Goal: Navigation & Orientation: Locate item on page

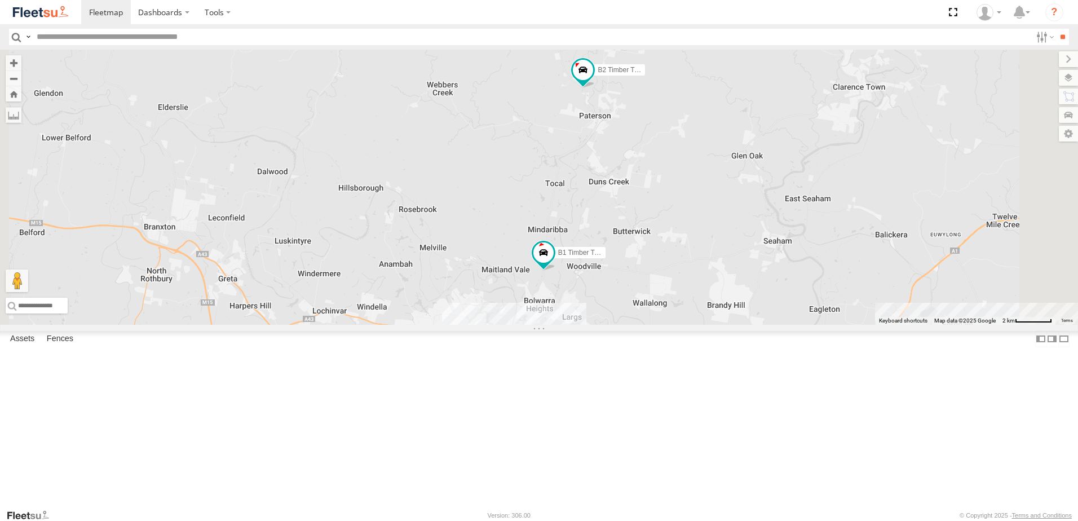
drag, startPoint x: 744, startPoint y: 196, endPoint x: 733, endPoint y: 232, distance: 38.2
click at [733, 232] on div "B4 Timber Truck BX1 Express Ute B2 Timber Truck B5 Timber Truck CX2 Express Ute…" at bounding box center [539, 187] width 1078 height 275
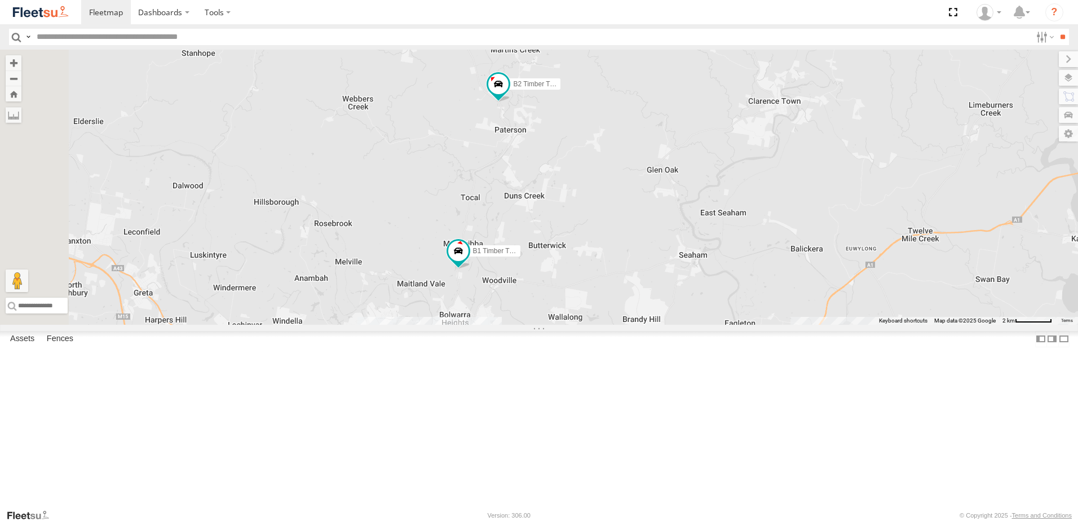
drag, startPoint x: 537, startPoint y: 405, endPoint x: 413, endPoint y: 155, distance: 278.9
click at [419, 166] on div "B4 Timber Truck BX1 Express Ute B2 Timber Truck B5 Timber Truck CX2 Express Ute…" at bounding box center [539, 187] width 1078 height 275
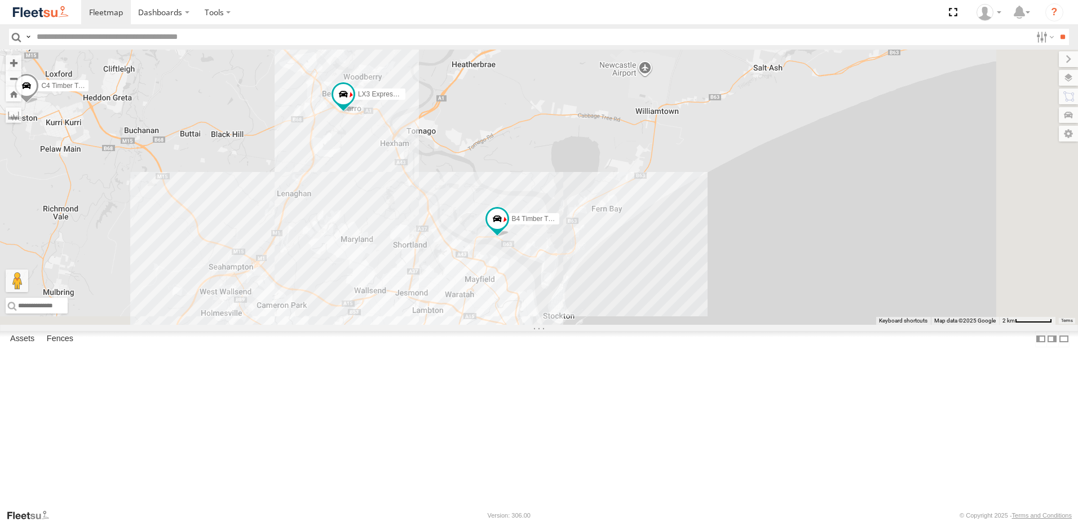
drag, startPoint x: 424, startPoint y: 236, endPoint x: 468, endPoint y: 309, distance: 85.8
click at [468, 309] on div "B4 Timber Truck BX1 Express Ute B2 Timber Truck B5 Timber Truck CX2 Express Ute…" at bounding box center [539, 187] width 1078 height 275
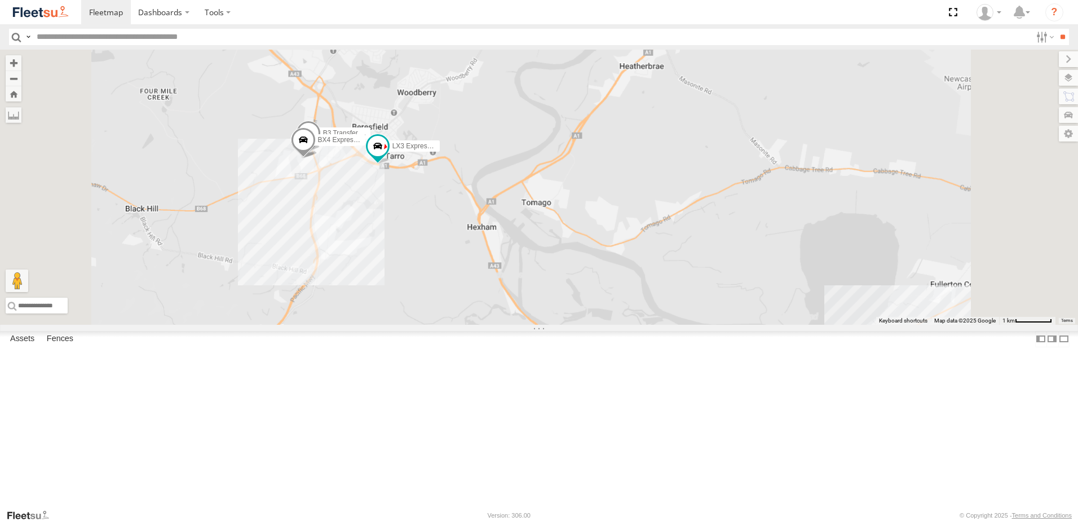
drag, startPoint x: 397, startPoint y: 356, endPoint x: 621, endPoint y: 215, distance: 265.3
click at [620, 216] on div "B4 Timber Truck BX1 Express Ute B2 Timber Truck B5 Timber Truck C4 Timber Truck…" at bounding box center [539, 187] width 1078 height 275
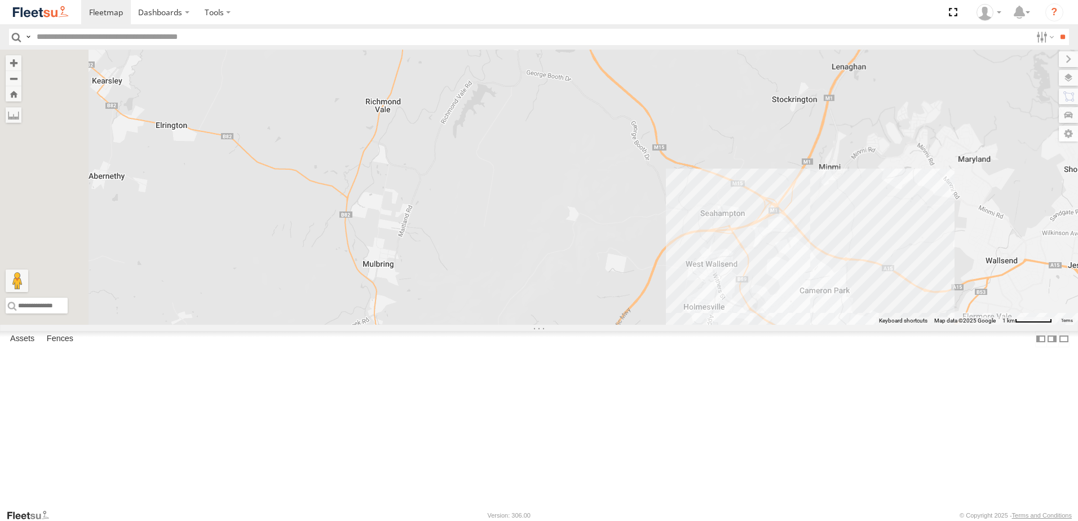
drag, startPoint x: 525, startPoint y: 356, endPoint x: 568, endPoint y: 413, distance: 70.9
click at [568, 325] on div "B4 Timber Truck BX1 Express Ute B2 Timber Truck B5 Timber Truck C4 Timber Truck…" at bounding box center [539, 187] width 1078 height 275
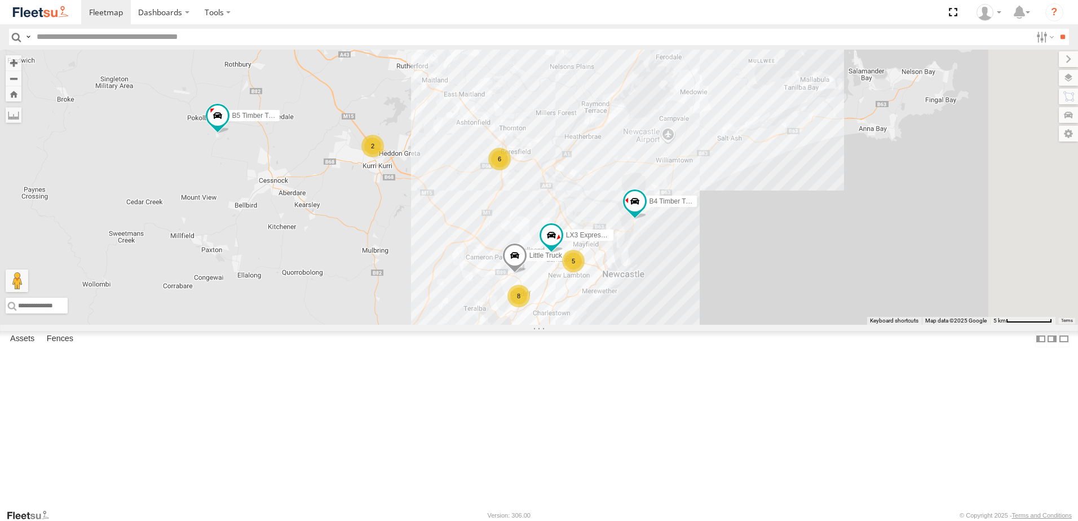
drag, startPoint x: 654, startPoint y: 298, endPoint x: 608, endPoint y: 272, distance: 52.2
click at [608, 272] on div "B4 Timber Truck B5 Timber Truck LX3 Express Ute Little Truck 2 5 8 6" at bounding box center [539, 187] width 1078 height 275
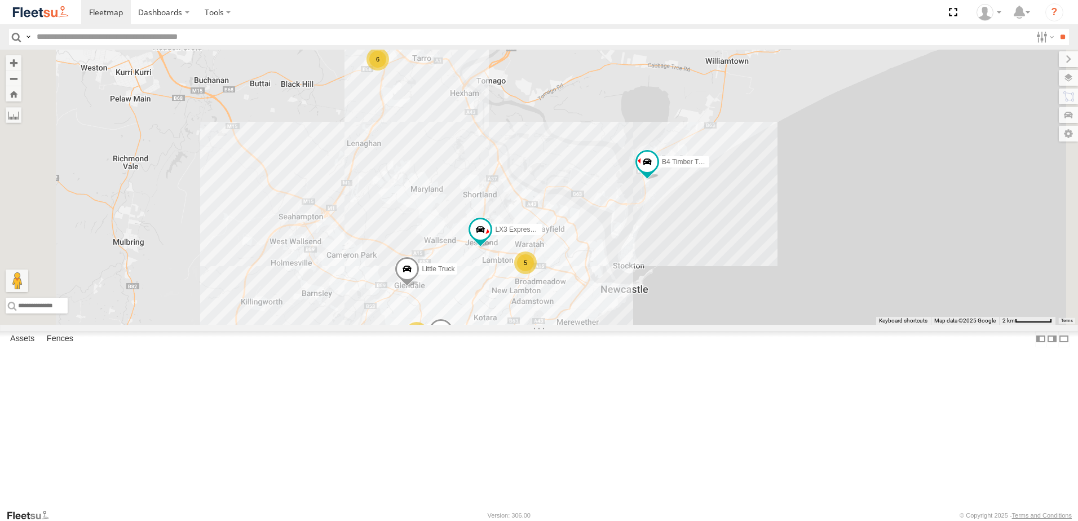
drag, startPoint x: 619, startPoint y: 148, endPoint x: 645, endPoint y: 351, distance: 205.2
click at [645, 325] on div "B4 Timber Truck B5 Timber Truck LX3 Express Ute Little Truck 5 7 CX3 Express Ut…" at bounding box center [539, 187] width 1078 height 275
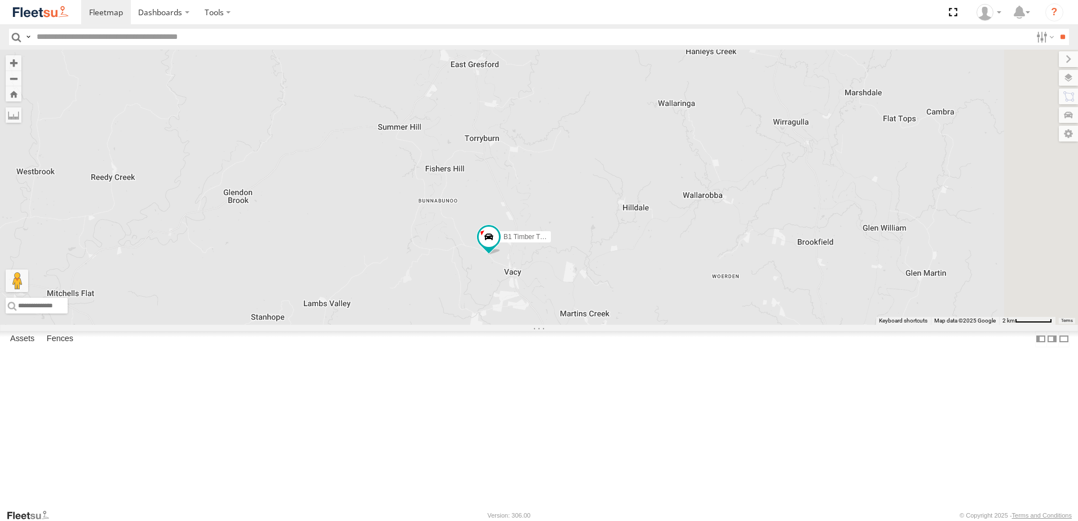
drag, startPoint x: 614, startPoint y: 292, endPoint x: 608, endPoint y: 241, distance: 51.1
click at [608, 244] on div "B4 Timber Truck B5 Timber Truck B2 Timber Truck B1 Timber Truck" at bounding box center [539, 187] width 1078 height 275
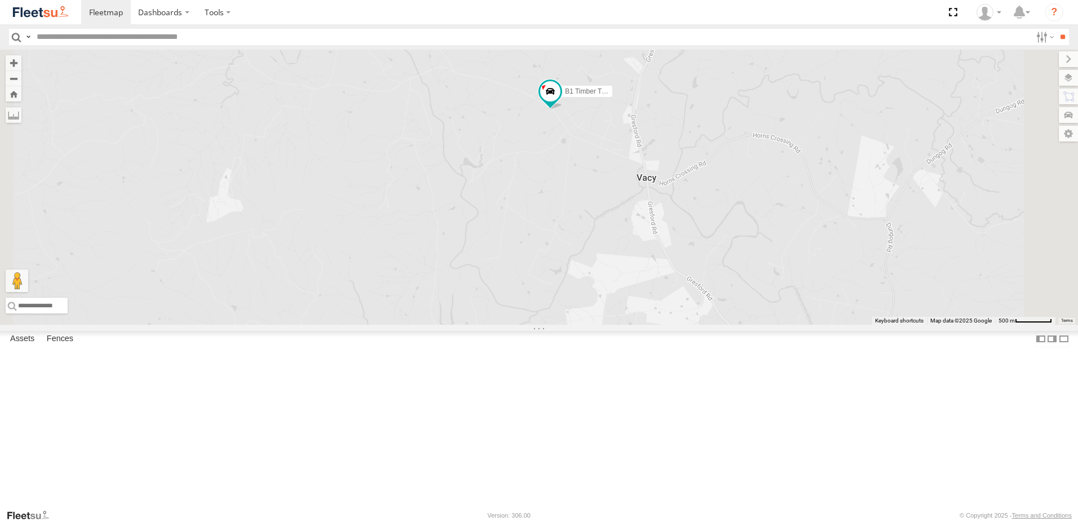
drag, startPoint x: 615, startPoint y: 261, endPoint x: 615, endPoint y: 322, distance: 60.9
click at [615, 321] on div "B4 Timber Truck B5 Timber Truck B2 Timber Truck B1 Timber Truck" at bounding box center [539, 187] width 1078 height 275
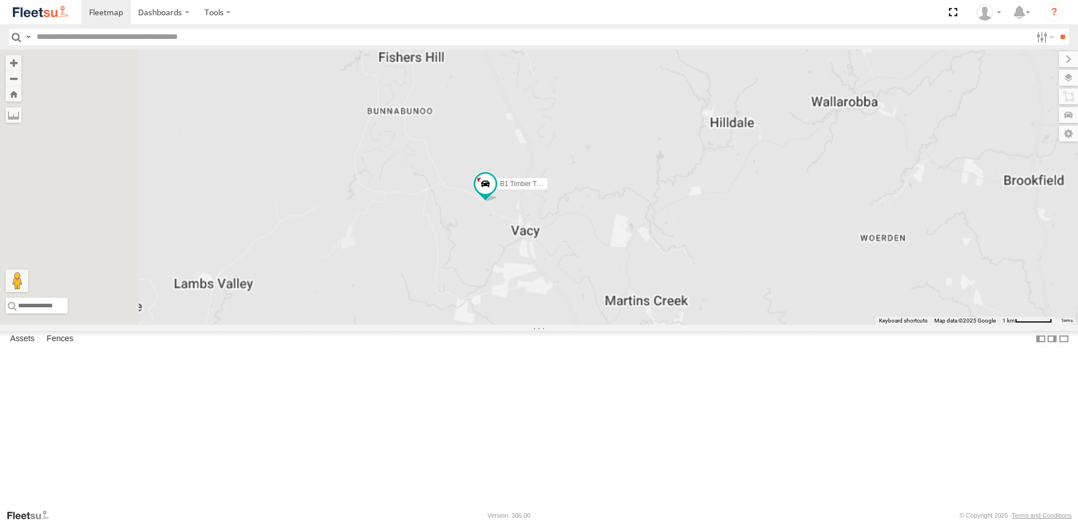
drag, startPoint x: 556, startPoint y: 233, endPoint x: 569, endPoint y: 307, distance: 75.0
click at [569, 307] on div "B4 Timber Truck B5 Timber Truck B2 Timber Truck B1 Timber Truck" at bounding box center [539, 187] width 1078 height 275
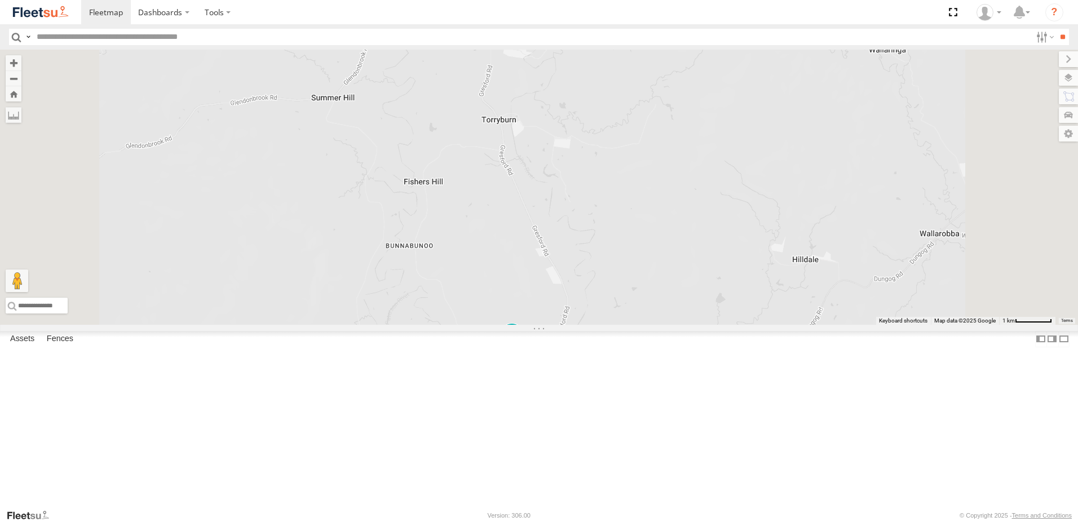
drag, startPoint x: 512, startPoint y: 266, endPoint x: 514, endPoint y: 278, distance: 12.5
click at [514, 276] on div "B4 Timber Truck B5 Timber Truck B2 Timber Truck B1 Timber Truck" at bounding box center [539, 187] width 1078 height 275
drag, startPoint x: 490, startPoint y: 384, endPoint x: 431, endPoint y: 132, distance: 258.9
click at [431, 134] on div "B4 Timber Truck B5 Timber Truck B2 Timber Truck B1 Timber Truck" at bounding box center [539, 187] width 1078 height 275
drag, startPoint x: 536, startPoint y: 306, endPoint x: 467, endPoint y: 57, distance: 257.8
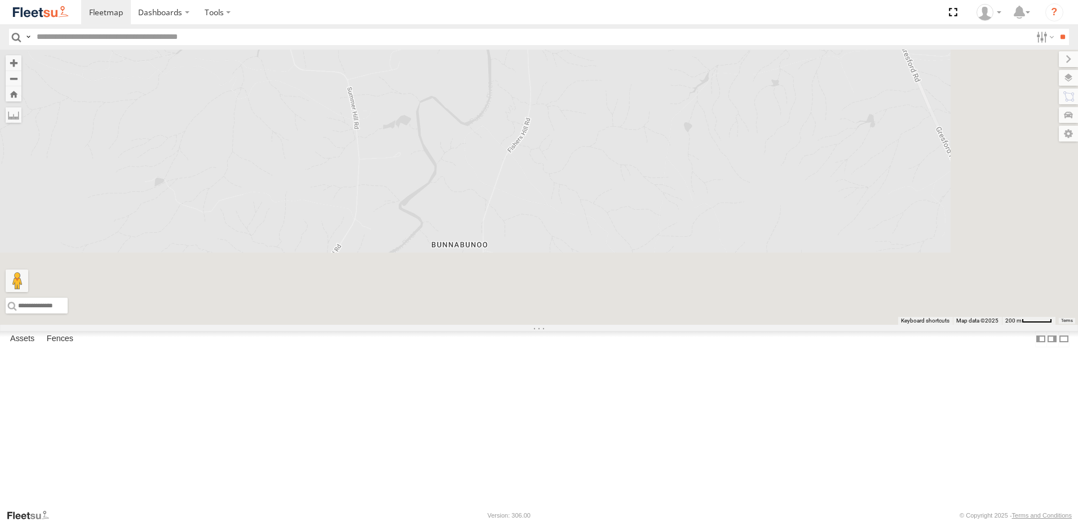
click at [467, 57] on div "B4 Timber Truck B5 Timber Truck B2 Timber Truck B1 Timber Truck" at bounding box center [539, 187] width 1078 height 275
drag, startPoint x: 467, startPoint y: 235, endPoint x: 526, endPoint y: -1, distance: 242.8
click at [526, 0] on html "Dashboards" at bounding box center [539, 260] width 1078 height 521
drag, startPoint x: 493, startPoint y: 321, endPoint x: 493, endPoint y: 210, distance: 111.6
click at [493, 210] on div "B4 Timber Truck B5 Timber Truck B2 Timber Truck B1 Timber Truck" at bounding box center [539, 187] width 1078 height 275
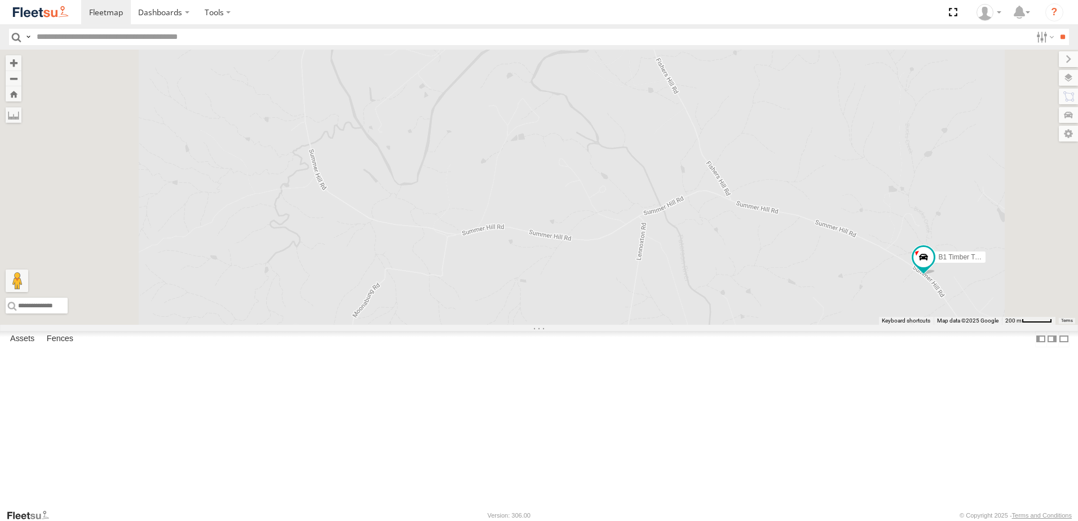
drag, startPoint x: 496, startPoint y: 219, endPoint x: 537, endPoint y: 272, distance: 67.9
click at [543, 280] on div "B4 Timber Truck B5 Timber Truck B2 Timber Truck B1 Timber Truck" at bounding box center [539, 187] width 1078 height 275
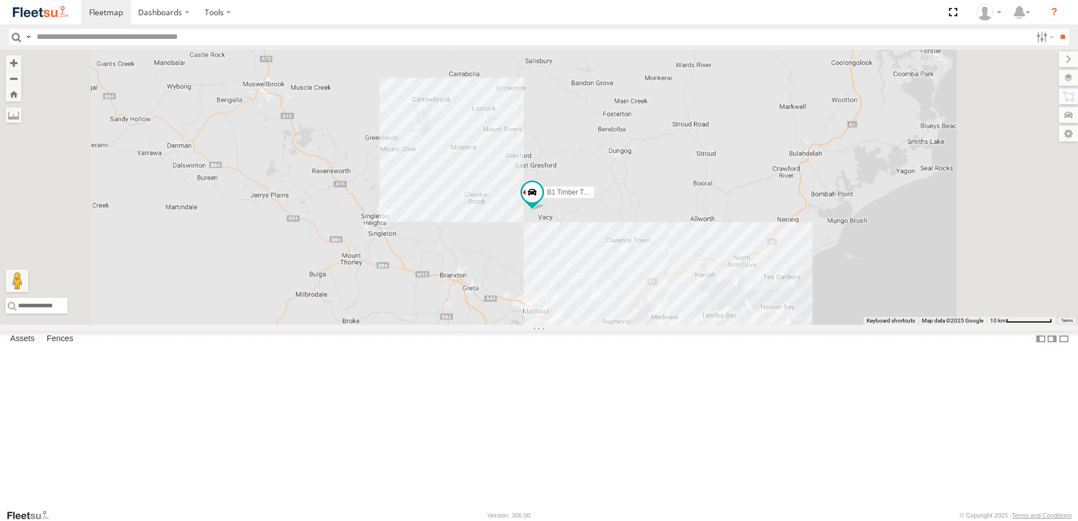
drag, startPoint x: 624, startPoint y: 350, endPoint x: 629, endPoint y: 182, distance: 168.6
click at [629, 182] on div "B1 Timber Truck" at bounding box center [539, 187] width 1078 height 275
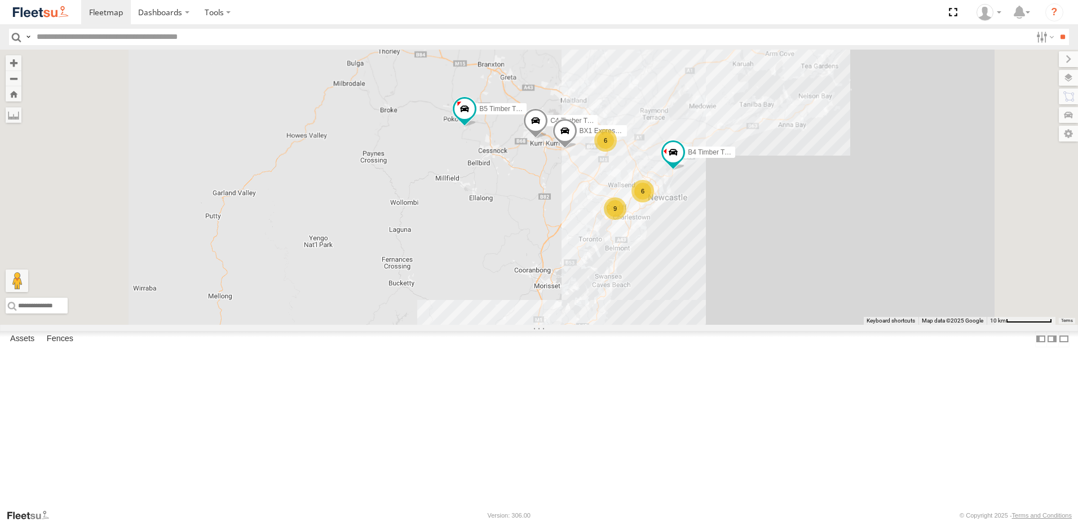
drag, startPoint x: 536, startPoint y: 284, endPoint x: 580, endPoint y: 312, distance: 52.7
click at [580, 312] on div "B1 Timber Truck B4 Timber Truck BX1 Express Ute 6 9 B5 Timber Truck C4 Timber T…" at bounding box center [539, 187] width 1078 height 275
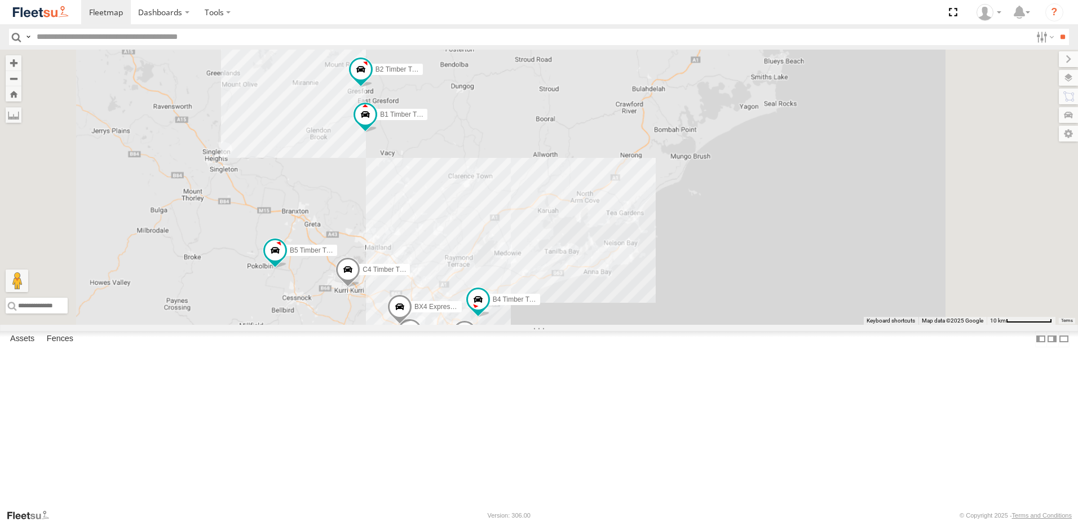
drag, startPoint x: 612, startPoint y: 216, endPoint x: 585, endPoint y: 332, distance: 118.3
click at [585, 325] on div "B4 Timber Truck B2 Timber Truck B5 Timber Truck C4 Timber Truck B1 Timber Truck…" at bounding box center [539, 187] width 1078 height 275
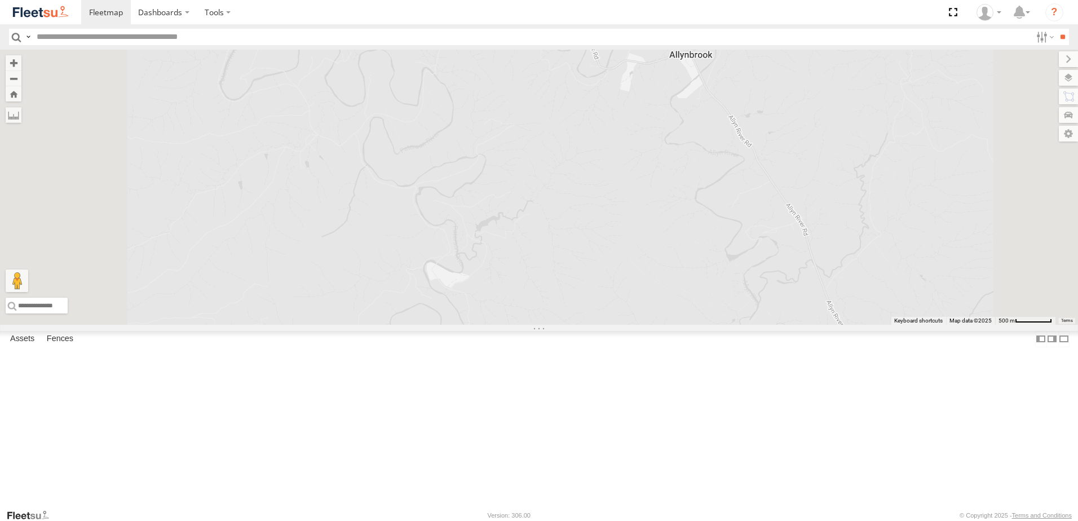
drag, startPoint x: 608, startPoint y: 361, endPoint x: 598, endPoint y: 291, distance: 71.3
click at [598, 291] on div "B4 Timber Truck B2 Timber Truck B5 Timber Truck C4 Timber Truck B1 Timber Truck…" at bounding box center [539, 187] width 1078 height 275
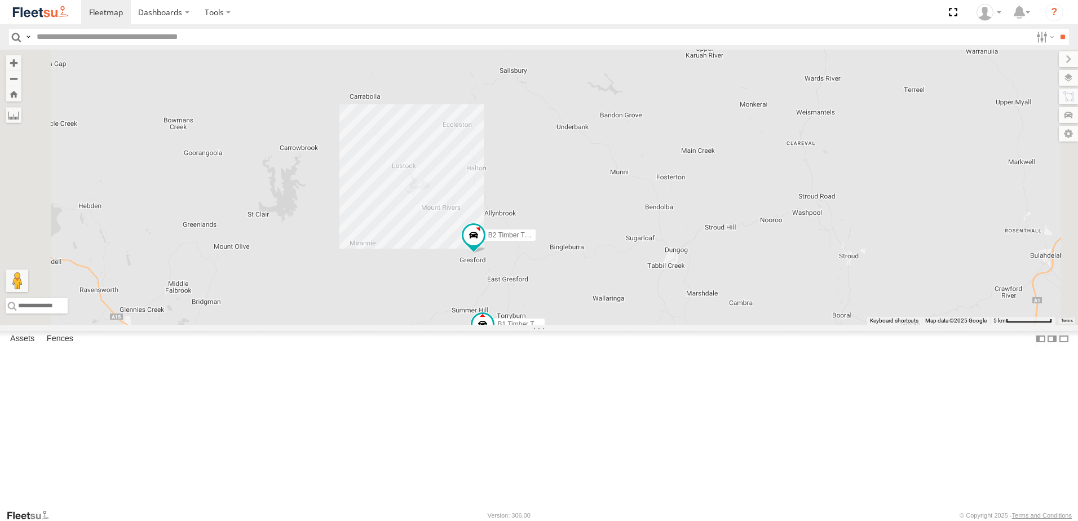
drag, startPoint x: 582, startPoint y: 359, endPoint x: 558, endPoint y: 303, distance: 60.6
click at [558, 303] on div "B4 Timber Truck B2 Timber Truck B5 Timber Truck C4 Timber Truck B1 Timber Truck…" at bounding box center [539, 187] width 1078 height 275
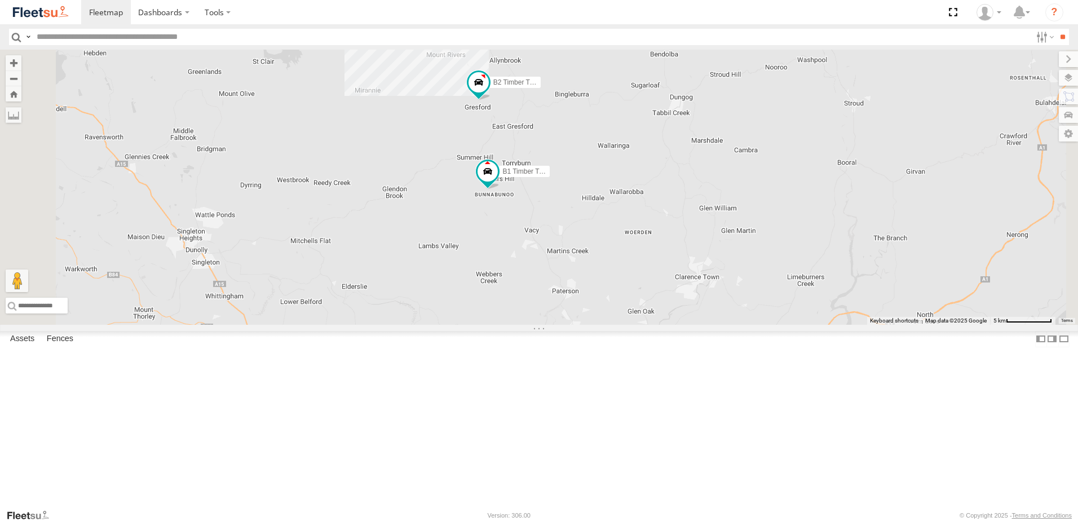
drag, startPoint x: 819, startPoint y: 317, endPoint x: 782, endPoint y: 230, distance: 94.5
click at [782, 230] on div "B4 Timber Truck B2 Timber Truck B5 Timber Truck C4 Timber Truck B1 Timber Truck…" at bounding box center [539, 187] width 1078 height 275
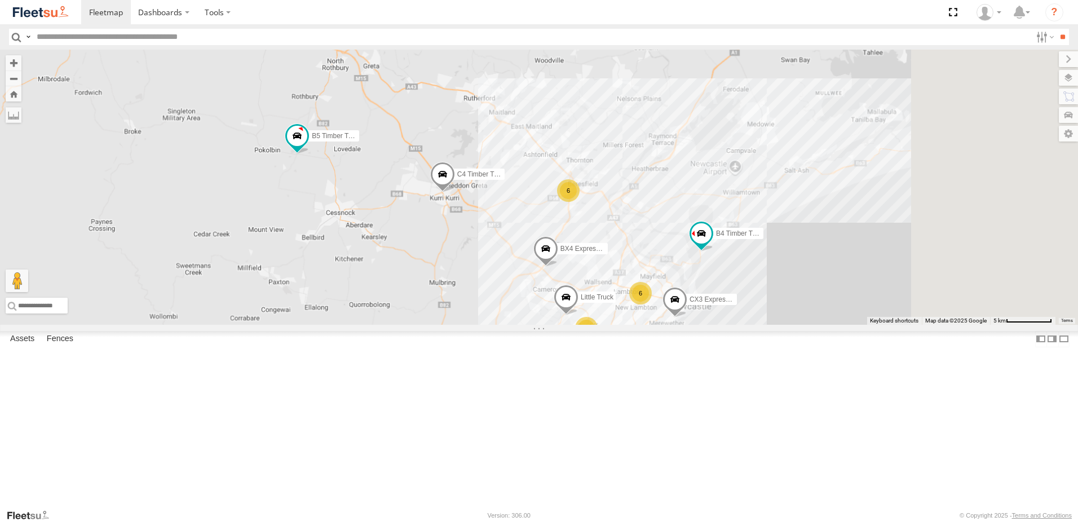
drag, startPoint x: 582, startPoint y: 315, endPoint x: 492, endPoint y: 238, distance: 118.4
click at [492, 238] on div "B4 Timber Truck B2 Timber Truck B5 Timber Truck C4 Timber Truck B1 Timber Truck…" at bounding box center [539, 187] width 1078 height 275
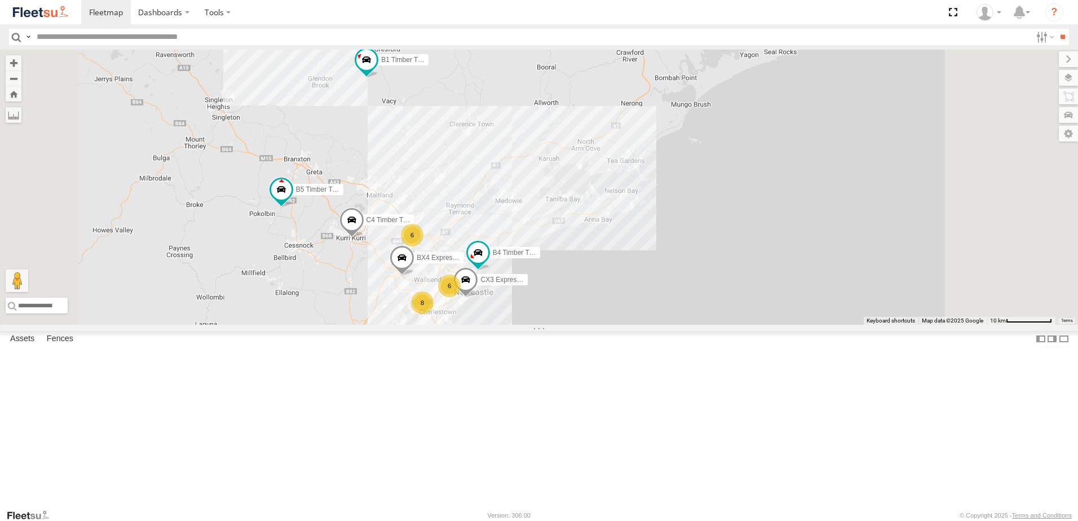
drag, startPoint x: 542, startPoint y: 210, endPoint x: 528, endPoint y: 187, distance: 27.8
click at [542, 211] on div "B4 Timber Truck B2 Timber Truck B5 Timber Truck C4 Timber Truck B1 Timber Truck…" at bounding box center [539, 187] width 1078 height 275
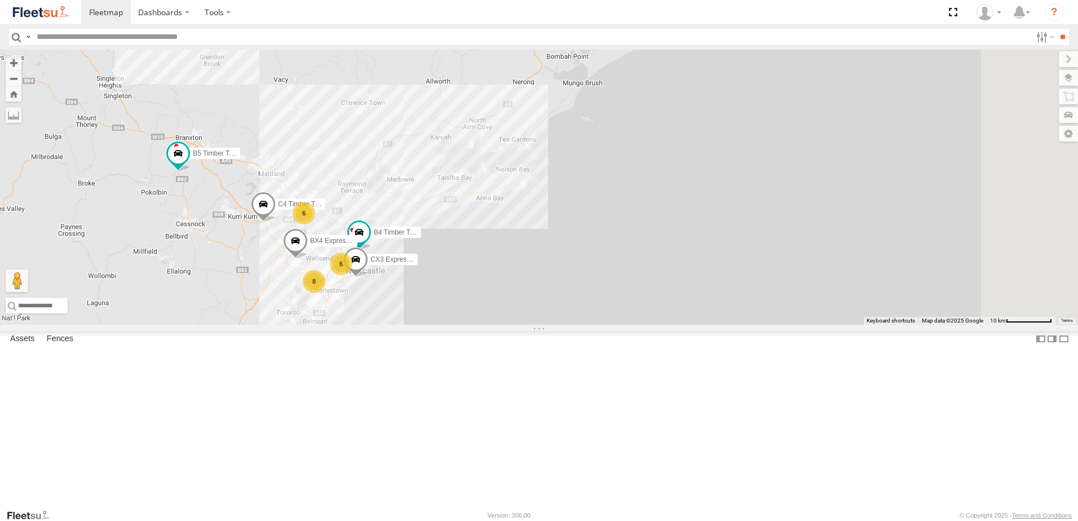
drag, startPoint x: 544, startPoint y: 224, endPoint x: 432, endPoint y: 203, distance: 113.6
click at [432, 203] on div "B4 Timber Truck B2 Timber Truck CX3 Express Ute B5 Timber Truck C4 Timber Truck…" at bounding box center [539, 187] width 1078 height 275
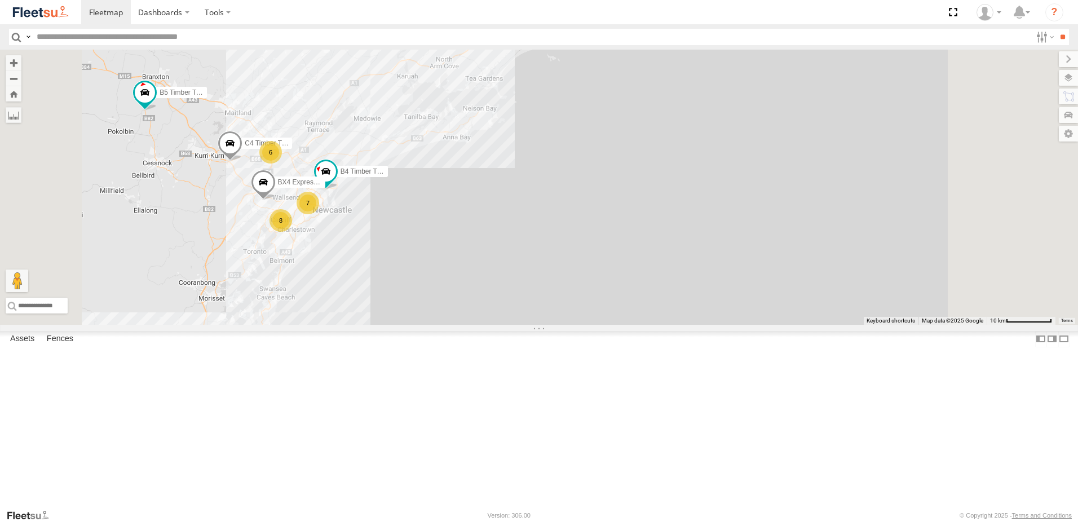
drag, startPoint x: 443, startPoint y: 293, endPoint x: 407, endPoint y: 207, distance: 93.5
click at [407, 207] on div "B4 Timber Truck B2 Timber Truck B5 Timber Truck C4 Timber Truck B1 Timber Truck…" at bounding box center [539, 187] width 1078 height 275
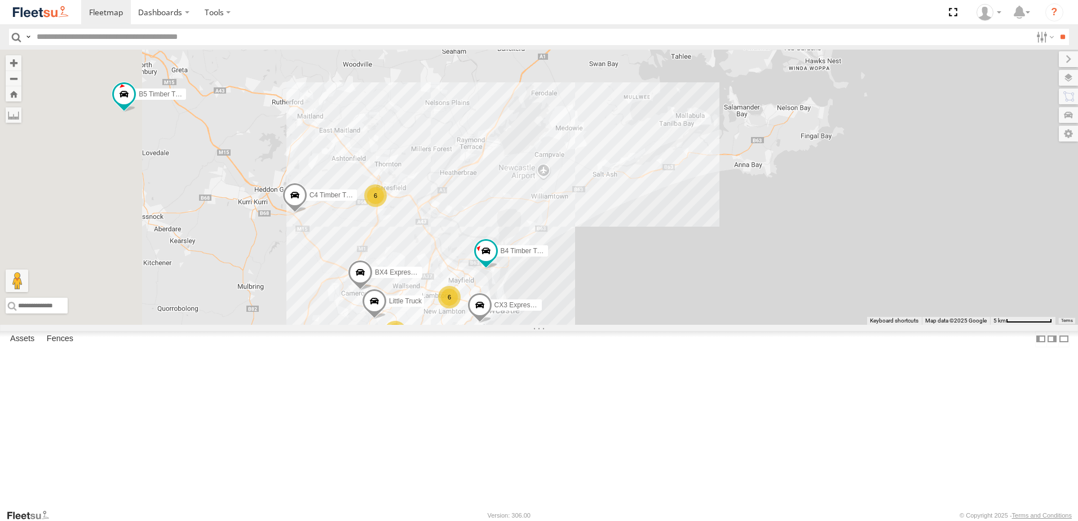
drag, startPoint x: 308, startPoint y: 304, endPoint x: 464, endPoint y: 365, distance: 167.4
click at [464, 325] on div "B4 Timber Truck B2 Timber Truck B5 Timber Truck C4 Timber Truck B1 Timber Truck…" at bounding box center [539, 187] width 1078 height 275
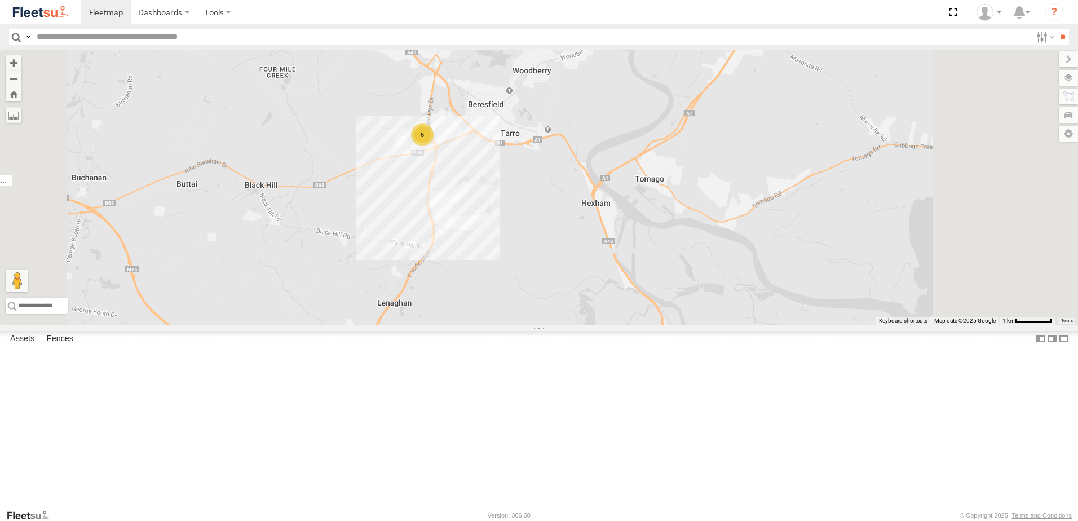
drag, startPoint x: 729, startPoint y: 384, endPoint x: 665, endPoint y: 289, distance: 114.9
click at [665, 289] on div "B4 Timber Truck BX3 Express Ute 6" at bounding box center [539, 187] width 1078 height 275
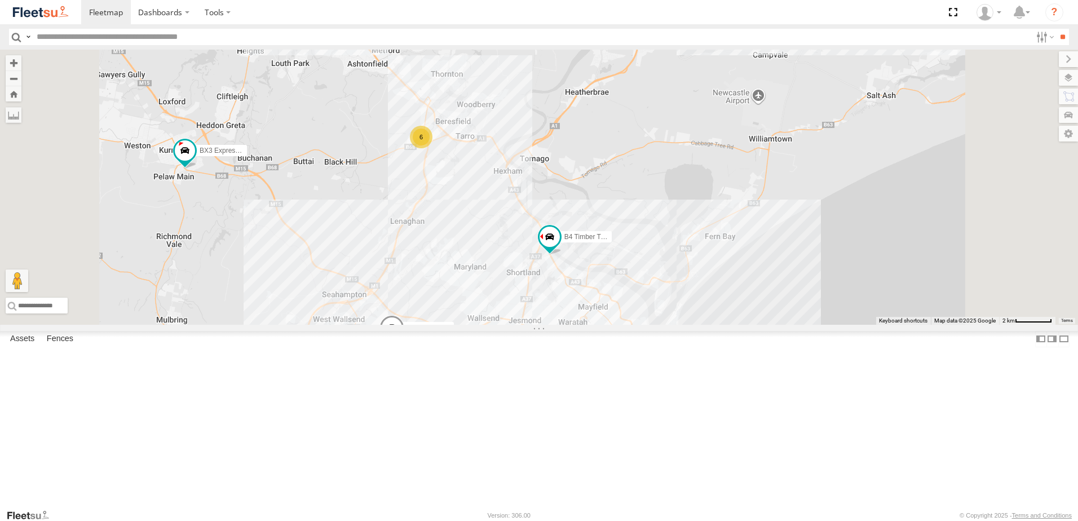
drag, startPoint x: 468, startPoint y: 245, endPoint x: 587, endPoint y: 284, distance: 125.5
click at [587, 284] on div "B4 Timber Truck BX3 Express Ute 6 6 7 CX3 Express Ute BX4 Express Ute Little Tr…" at bounding box center [539, 187] width 1078 height 275
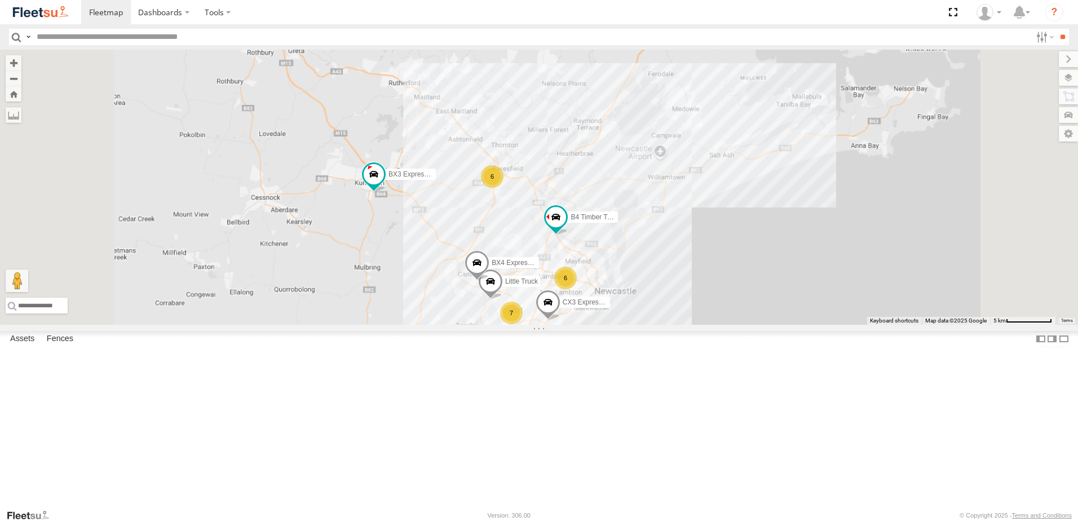
drag, startPoint x: 414, startPoint y: 210, endPoint x: 489, endPoint y: 272, distance: 96.9
click at [489, 272] on div "B4 Timber Truck BX3 Express Ute CX3 Express Ute BX4 Express Ute Little Truck 6 …" at bounding box center [539, 187] width 1078 height 275
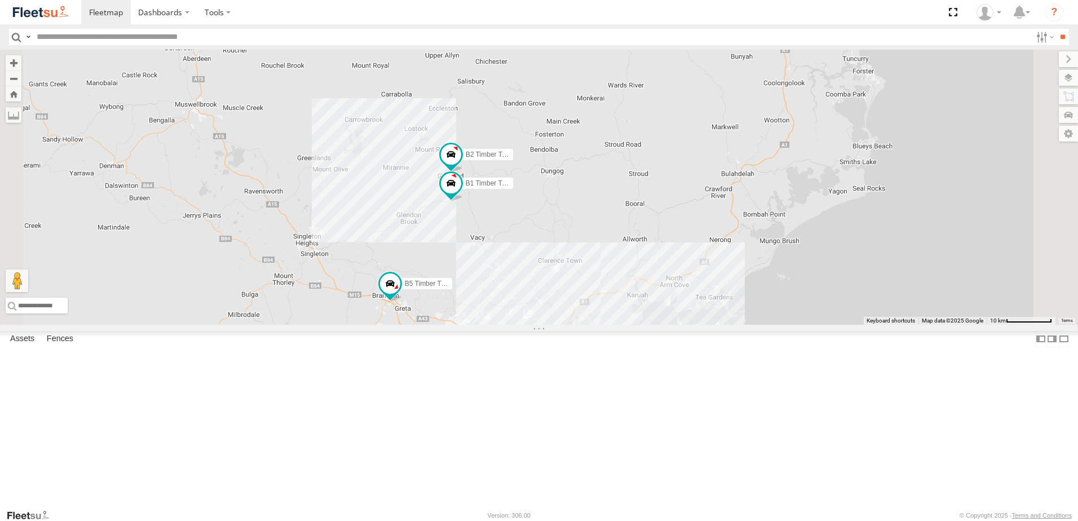
drag, startPoint x: 806, startPoint y: 204, endPoint x: 709, endPoint y: 330, distance: 158.8
click at [709, 325] on div "B4 Timber Truck BX3 Express Ute CX3 Express Ute B5 Timber Truck 6 6 7 B2 Timber…" at bounding box center [539, 187] width 1078 height 275
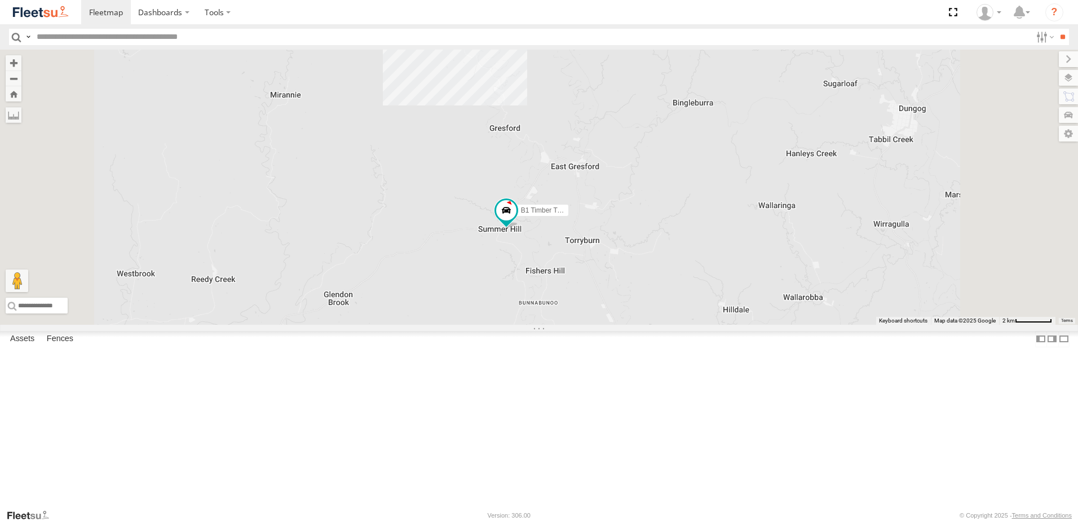
drag, startPoint x: 576, startPoint y: 316, endPoint x: 576, endPoint y: 288, distance: 27.6
click at [576, 288] on div "B2 Timber Truck B1 Timber Truck" at bounding box center [539, 187] width 1078 height 275
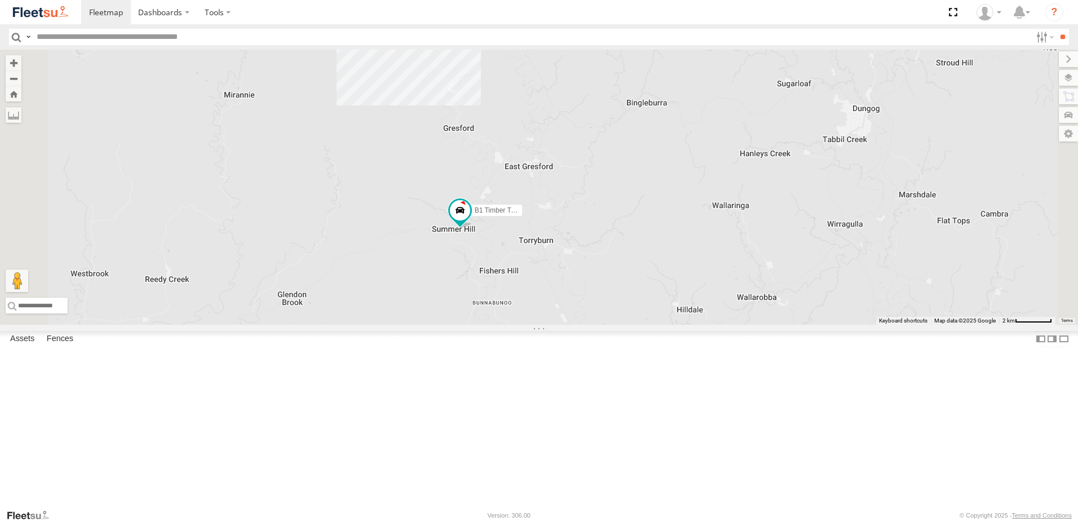
drag, startPoint x: 565, startPoint y: 235, endPoint x: 468, endPoint y: 69, distance: 192.0
click at [468, 72] on div "B1 Timber Truck B2 Timber Truck" at bounding box center [539, 187] width 1078 height 275
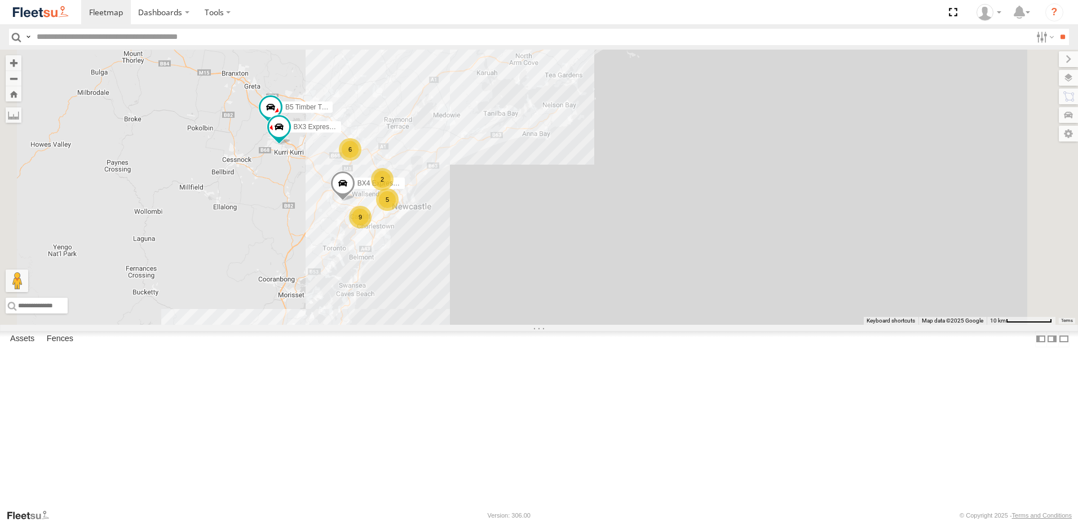
drag, startPoint x: 445, startPoint y: 278, endPoint x: 484, endPoint y: 267, distance: 40.3
click at [467, 268] on div "B1 Timber Truck B2 Timber Truck 2 6 5 9 B5 Timber Truck BX3 Express Ute BX4 Exp…" at bounding box center [539, 187] width 1078 height 275
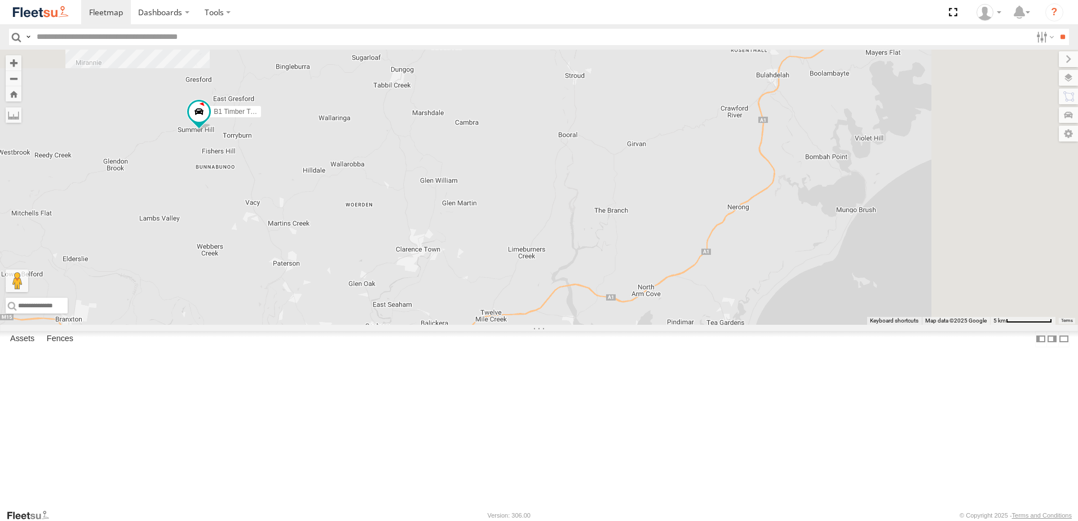
drag, startPoint x: 692, startPoint y: 77, endPoint x: 482, endPoint y: 383, distance: 371.5
click at [543, 325] on div "B1 Timber Truck B2 Timber Truck B5 Timber Truck BX3 Express Ute BX4 Express Ute…" at bounding box center [539, 187] width 1078 height 275
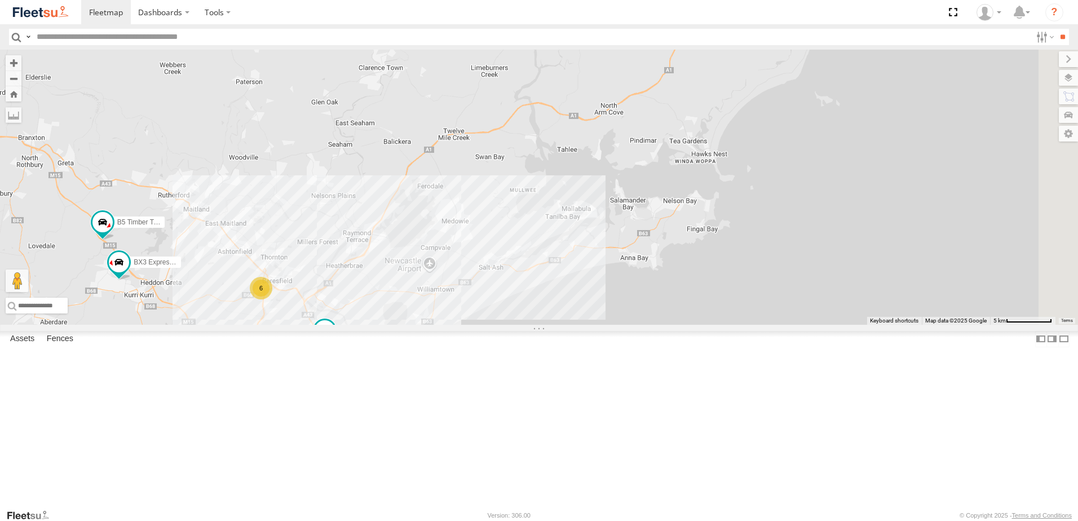
drag, startPoint x: 481, startPoint y: 332, endPoint x: 472, endPoint y: 268, distance: 64.4
click at [481, 78] on div "B1 Timber Truck B2 Timber Truck B5 Timber Truck BX3 Express Ute BX4 Express Ute…" at bounding box center [539, 187] width 1078 height 275
drag, startPoint x: 525, startPoint y: 277, endPoint x: 535, endPoint y: 265, distance: 15.6
click at [535, 265] on div "B1 Timber Truck B2 Timber Truck B5 Timber Truck BX3 Express Ute BX4 Express Ute…" at bounding box center [539, 187] width 1078 height 275
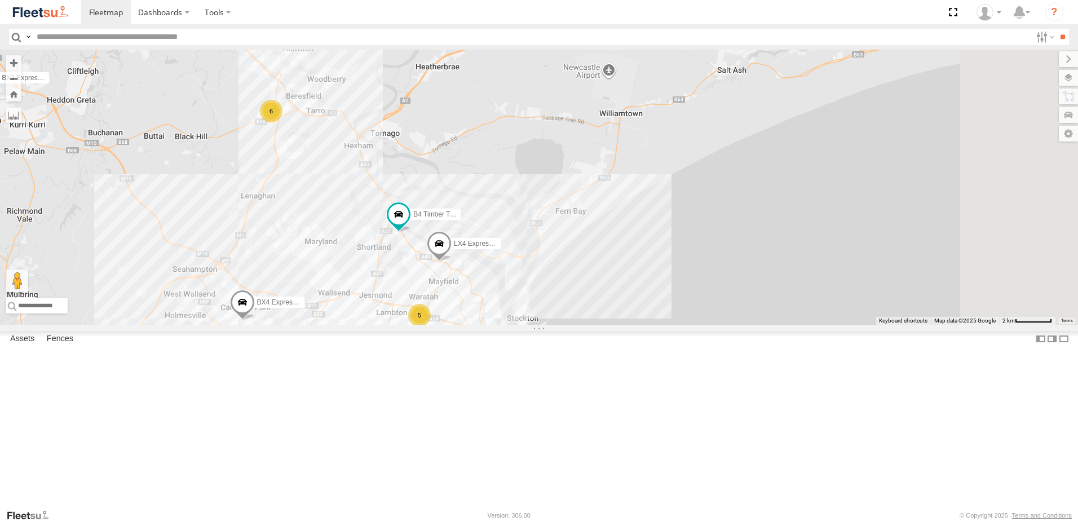
drag, startPoint x: 593, startPoint y: 259, endPoint x: 528, endPoint y: 156, distance: 122.3
click at [528, 156] on div "B1 Timber Truck B2 Timber Truck B5 Timber Truck BX3 Express Ute BX4 Express Ute…" at bounding box center [539, 187] width 1078 height 275
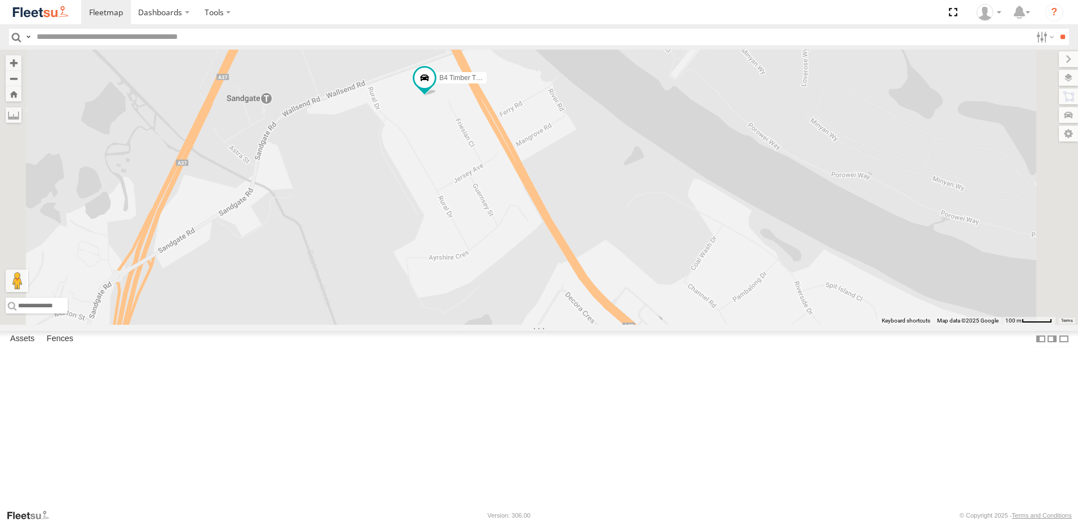
drag, startPoint x: 576, startPoint y: 202, endPoint x: 573, endPoint y: 273, distance: 70.5
click at [573, 273] on div "B1 Timber Truck B2 Timber Truck B5 Timber Truck BX3 Express Ute BX4 Express Ute…" at bounding box center [539, 187] width 1078 height 275
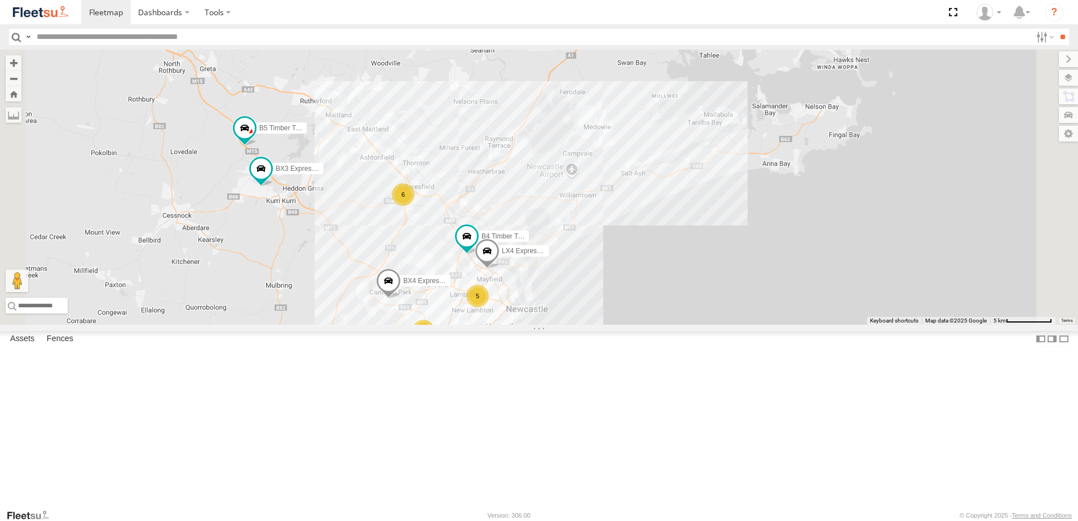
drag, startPoint x: 418, startPoint y: 207, endPoint x: 474, endPoint y: 291, distance: 100.9
click at [474, 291] on div "B1 Timber Truck B2 Timber Truck B5 Timber Truck BX3 Express Ute BX4 Express Ute…" at bounding box center [539, 187] width 1078 height 275
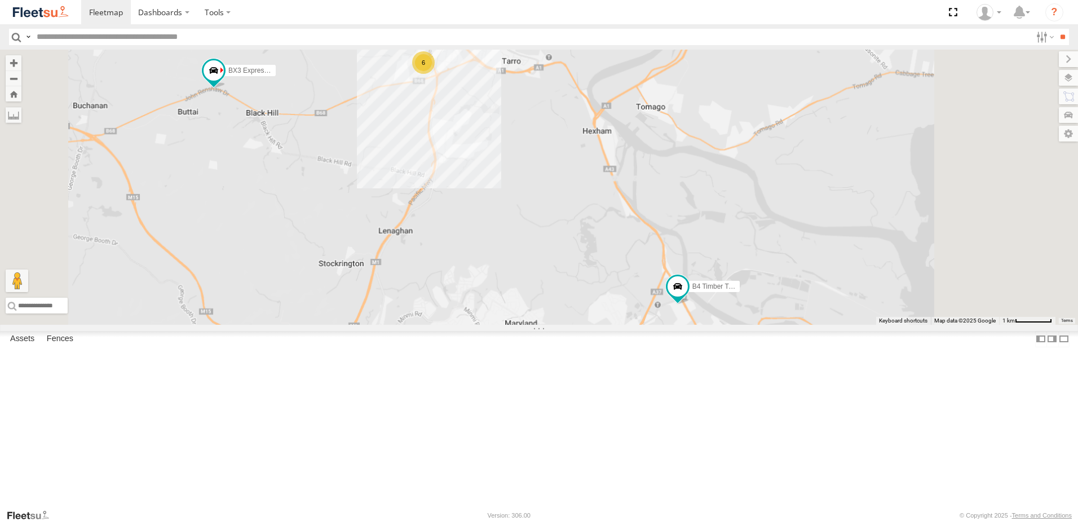
drag, startPoint x: 730, startPoint y: 423, endPoint x: 704, endPoint y: 278, distance: 147.8
click at [704, 278] on div "B4 Timber Truck LX4 Express Ute BX3 Express Ute B2 Timber Truck B1 Timber Truck…" at bounding box center [539, 187] width 1078 height 275
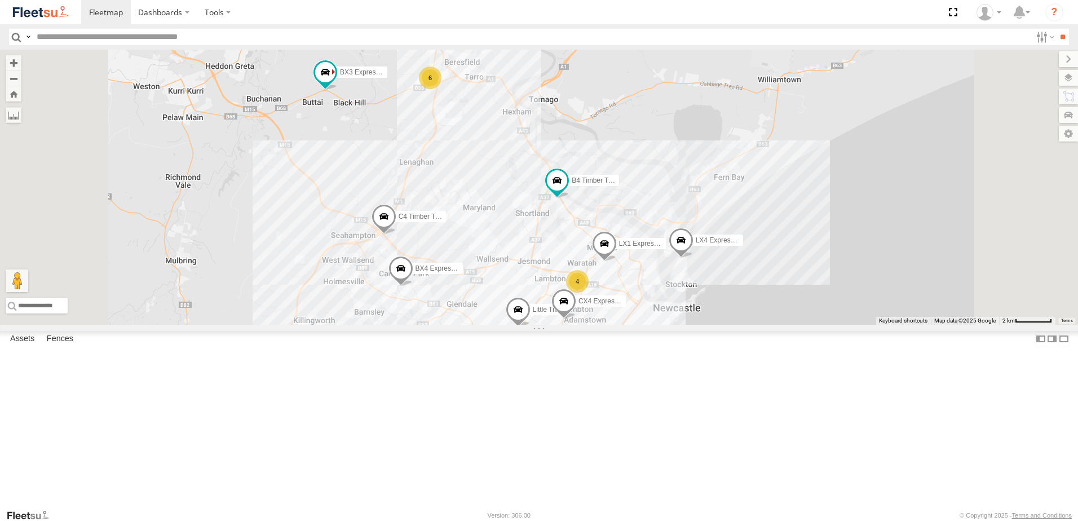
drag, startPoint x: 511, startPoint y: 417, endPoint x: 554, endPoint y: 343, distance: 85.4
click at [554, 325] on div "B4 Timber Truck LX4 Express Ute BX3 Express Ute B2 Timber Truck B1 Timber Truck…" at bounding box center [539, 187] width 1078 height 275
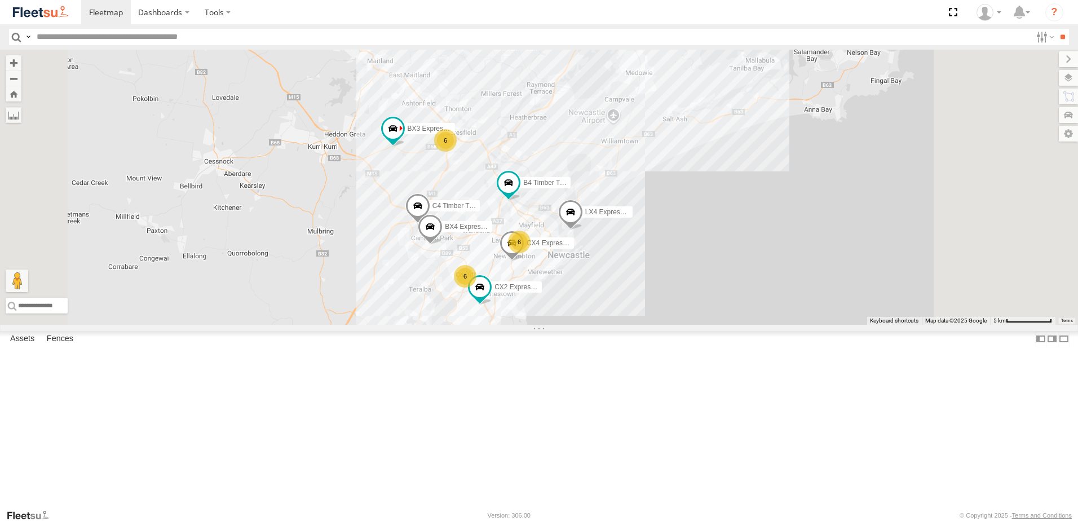
drag, startPoint x: 642, startPoint y: 210, endPoint x: 625, endPoint y: 281, distance: 73.4
click at [625, 281] on div "B4 Timber Truck CX4 Express Ute LX4 Express Ute CX2 Express Ute C4 Timber Truck…" at bounding box center [539, 187] width 1078 height 275
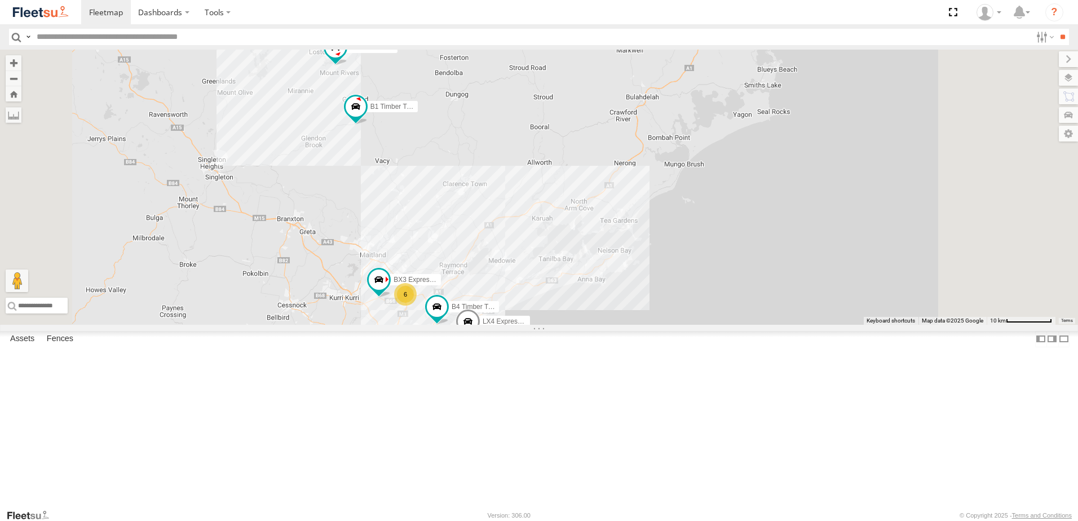
drag, startPoint x: 697, startPoint y: 189, endPoint x: 645, endPoint y: 284, distance: 108.0
click at [645, 284] on div "B4 Timber Truck LX4 Express Ute BX3 Express Ute 6 7 7 B2 Timber Truck 2 B1 Timb…" at bounding box center [539, 187] width 1078 height 275
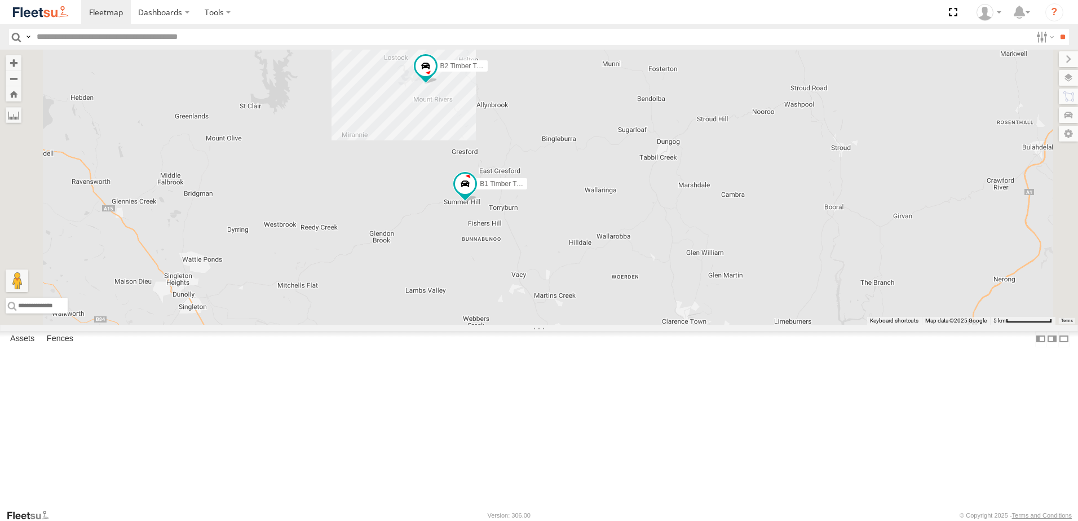
drag, startPoint x: 755, startPoint y: 381, endPoint x: 658, endPoint y: 121, distance: 277.9
click at [658, 121] on div "B4 Timber Truck LX4 Express Ute BX3 Express Ute B2 Timber Truck B1 Timber Truck" at bounding box center [539, 187] width 1078 height 275
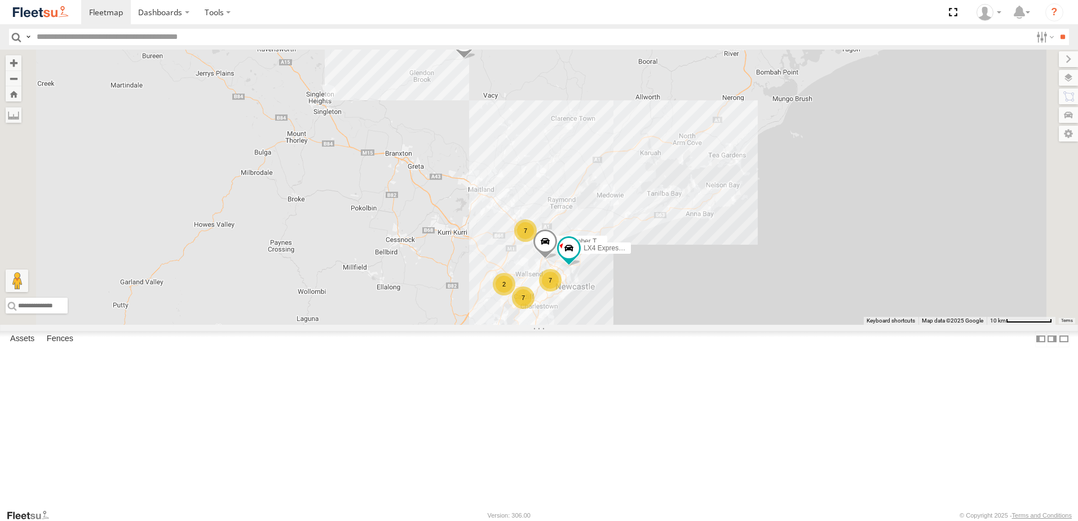
drag, startPoint x: 695, startPoint y: 234, endPoint x: 621, endPoint y: 346, distance: 133.8
click at [629, 325] on div "B2 Timber Truck B1 Timber Truck C2 Timber Truck B4 Timber Truck 7 7 7 LX4 Expre…" at bounding box center [539, 187] width 1078 height 275
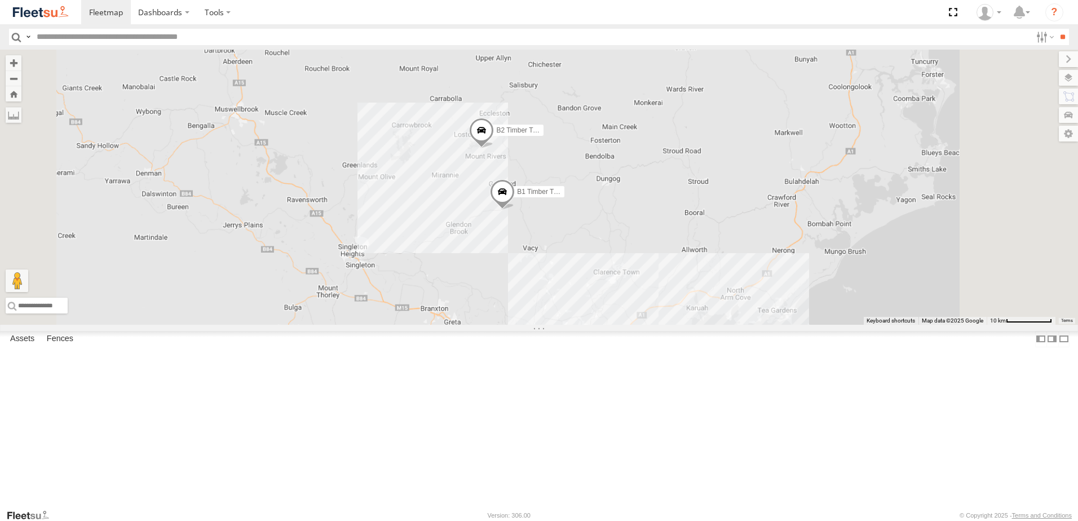
drag, startPoint x: 616, startPoint y: 189, endPoint x: 611, endPoint y: 170, distance: 20.4
click at [611, 170] on div "B2 Timber Truck B1 Timber Truck C2 Timber Truck B4 Timber Truck LX4 Express Ute" at bounding box center [539, 187] width 1078 height 275
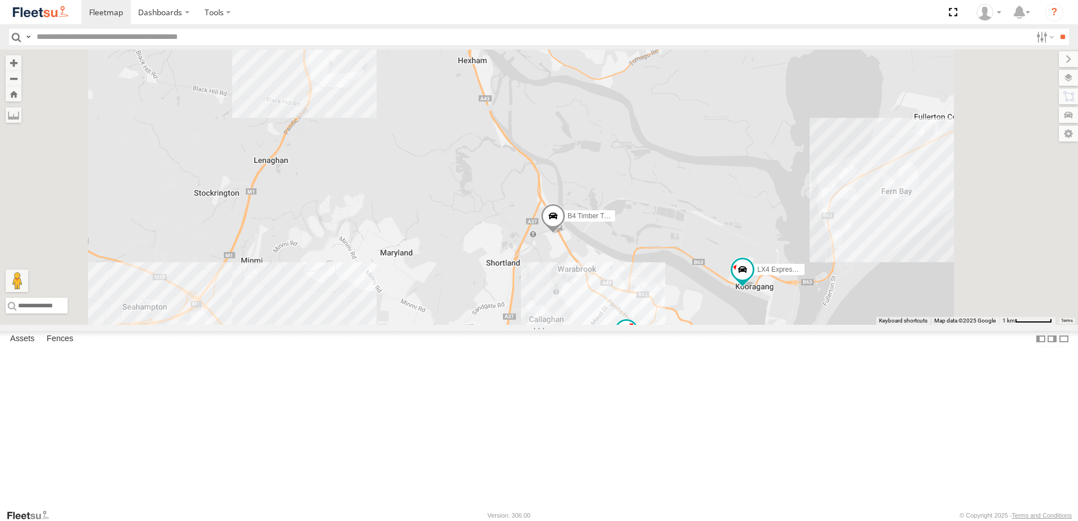
drag, startPoint x: 626, startPoint y: 132, endPoint x: 615, endPoint y: 370, distance: 238.7
click at [624, 325] on div "B2 Timber Truck B1 Timber Truck C2 Timber Truck B4 Timber Truck LX4 Express Ute…" at bounding box center [539, 187] width 1078 height 275
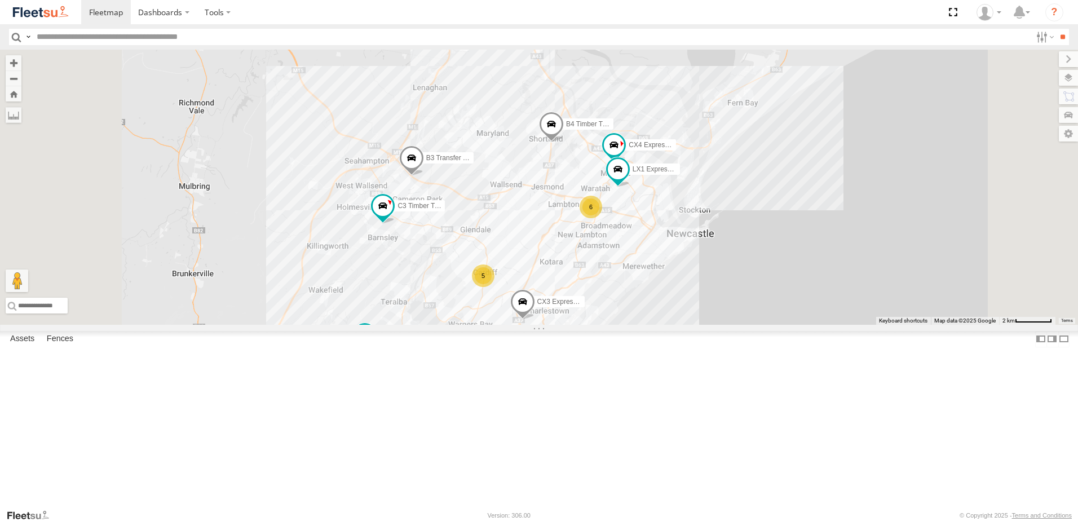
drag, startPoint x: 601, startPoint y: 436, endPoint x: 634, endPoint y: 320, distance: 120.7
click at [634, 320] on div "B4 Timber Truck BX1 Express Ute B3 Transfer Truck C3 Timber Truck CX3 Express U…" at bounding box center [539, 187] width 1078 height 275
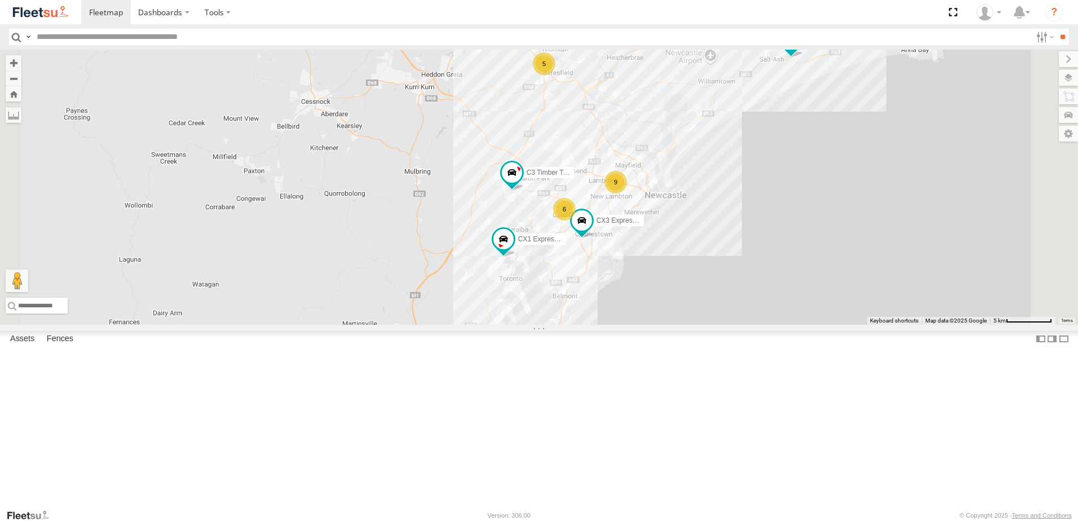
click at [544, 325] on div "BX1 Express Ute B2 Timber Truck C3 Timber Truck B1 Timber Truck C2 Timber Truck…" at bounding box center [539, 187] width 1078 height 275
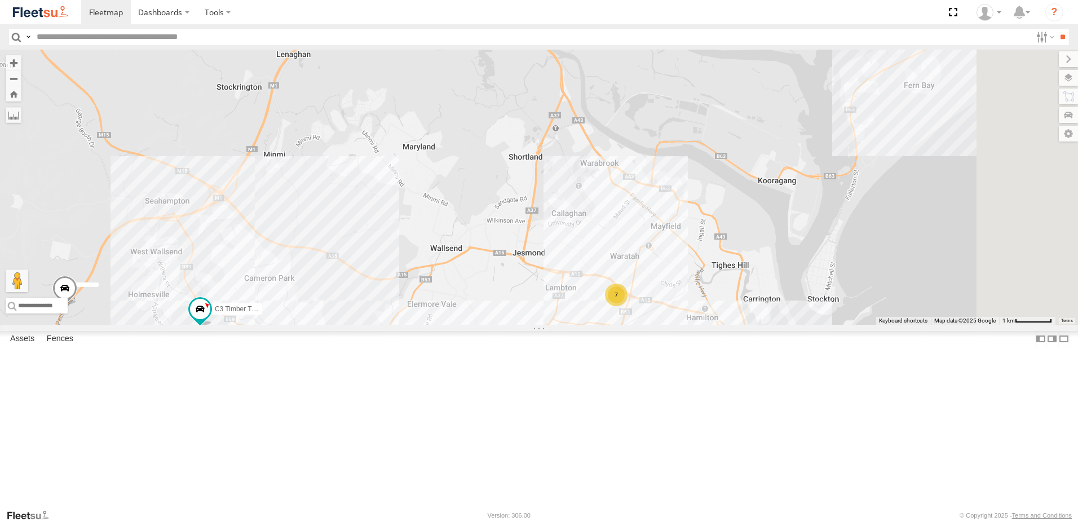
drag, startPoint x: 628, startPoint y: 198, endPoint x: 565, endPoint y: 342, distance: 157.5
click at [565, 325] on div "B4 Timber Truck CX4 Express Ute C3 Timber Truck CX3 Express Ute LX3 Express Ute…" at bounding box center [539, 187] width 1078 height 275
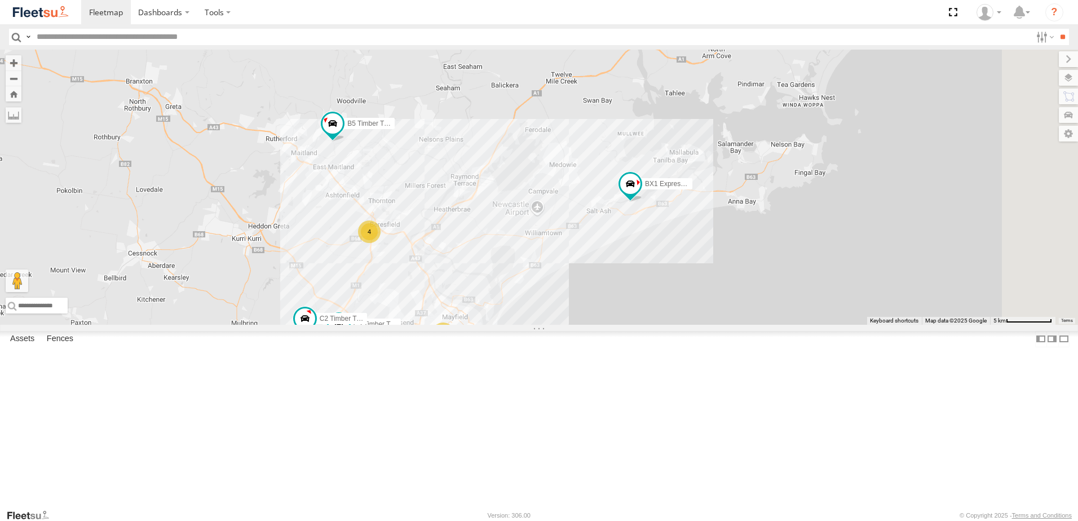
drag, startPoint x: 612, startPoint y: 251, endPoint x: 593, endPoint y: 329, distance: 80.3
click at [593, 325] on div "CX4 Express Ute C3 Timber Truck CX3 Express Ute LX3 Express Ute C2 Timber Truck…" at bounding box center [539, 187] width 1078 height 275
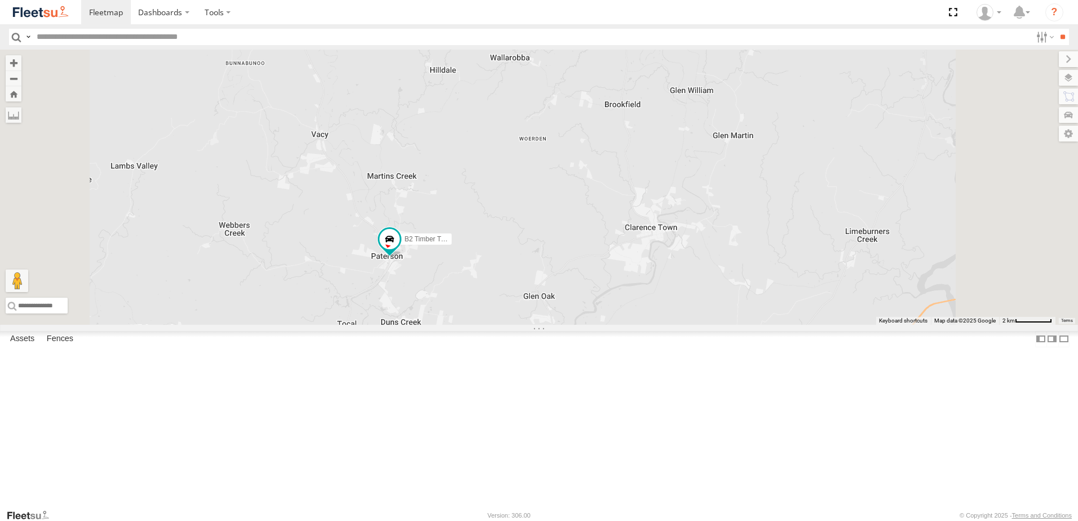
click at [440, 216] on div "CX4 Express Ute C3 Timber Truck CX3 Express Ute LX3 Express Ute C2 Timber Truck…" at bounding box center [539, 187] width 1078 height 275
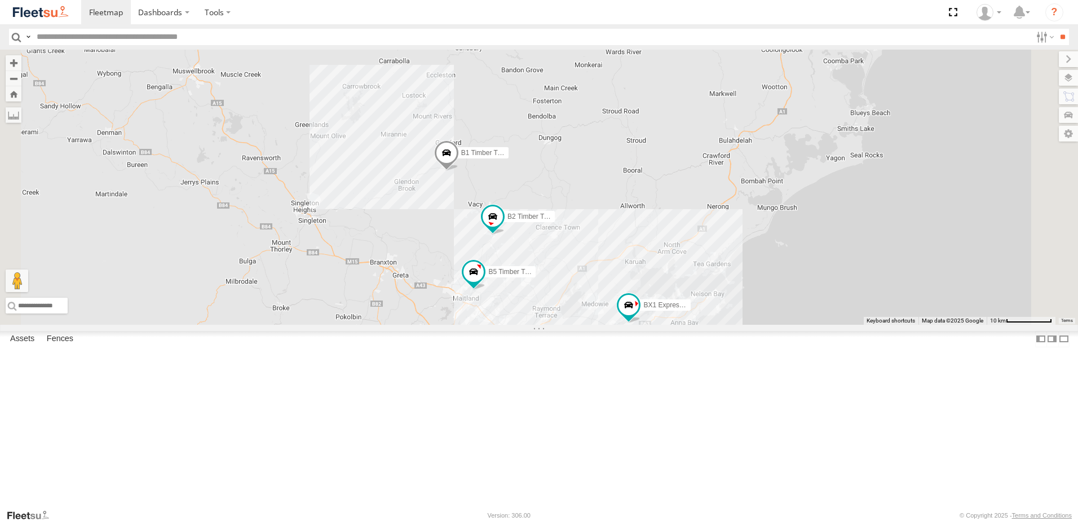
drag, startPoint x: 663, startPoint y: 421, endPoint x: 639, endPoint y: 294, distance: 129.7
click at [639, 294] on div "BX1 Express Ute B2 Timber Truck B5 Timber Truck CX1 Express Ute B1 Timber Truck…" at bounding box center [539, 187] width 1078 height 275
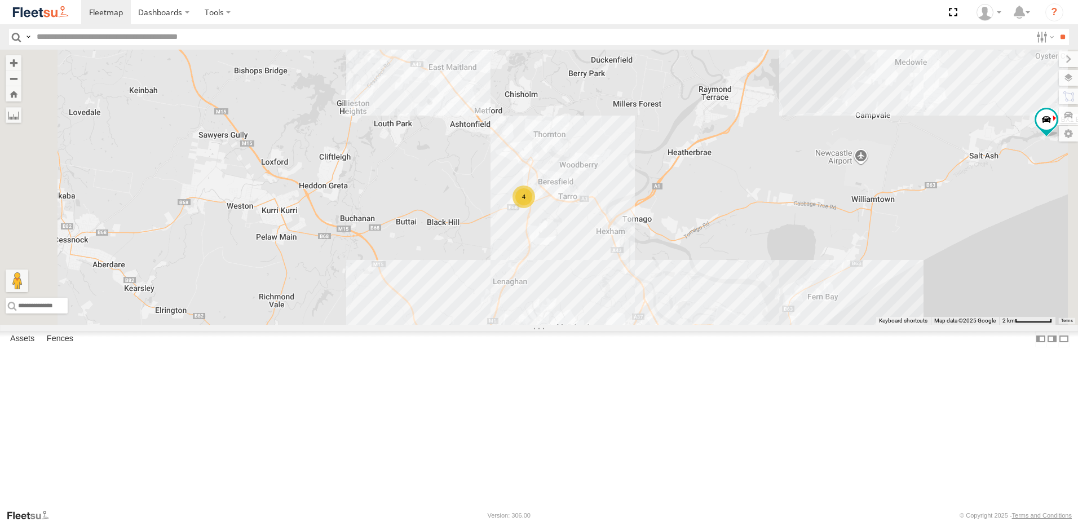
drag, startPoint x: 651, startPoint y: 399, endPoint x: 637, endPoint y: 248, distance: 151.7
click at [637, 249] on div "BX1 Express Ute B2 Timber Truck B5 Timber Truck CX1 Express Ute B1 Timber Truck…" at bounding box center [539, 187] width 1078 height 275
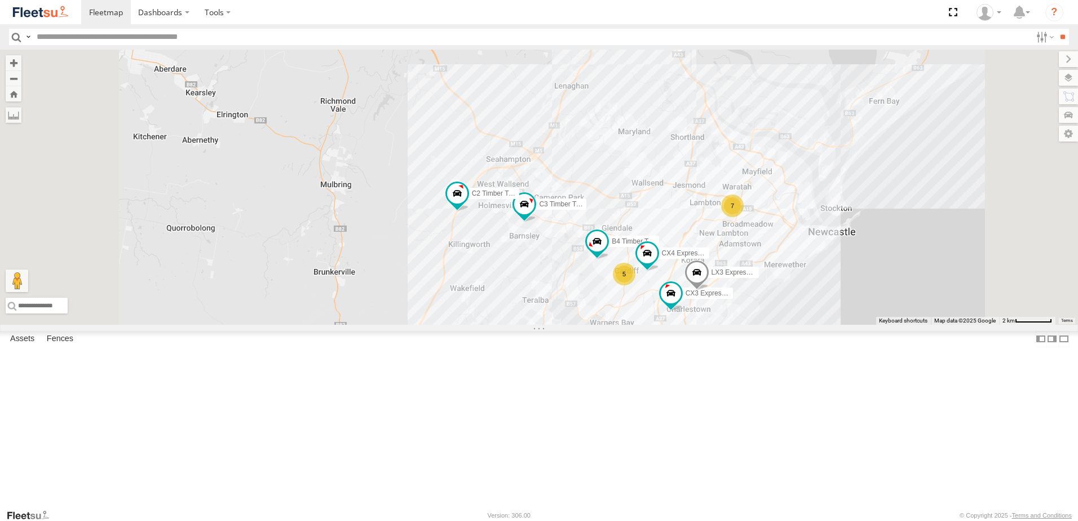
drag, startPoint x: 827, startPoint y: 257, endPoint x: 737, endPoint y: 250, distance: 89.9
click at [804, 293] on div "BX1 Express Ute B2 Timber Truck B5 Timber Truck CX1 Express Ute B1 Timber Truck…" at bounding box center [539, 187] width 1078 height 275
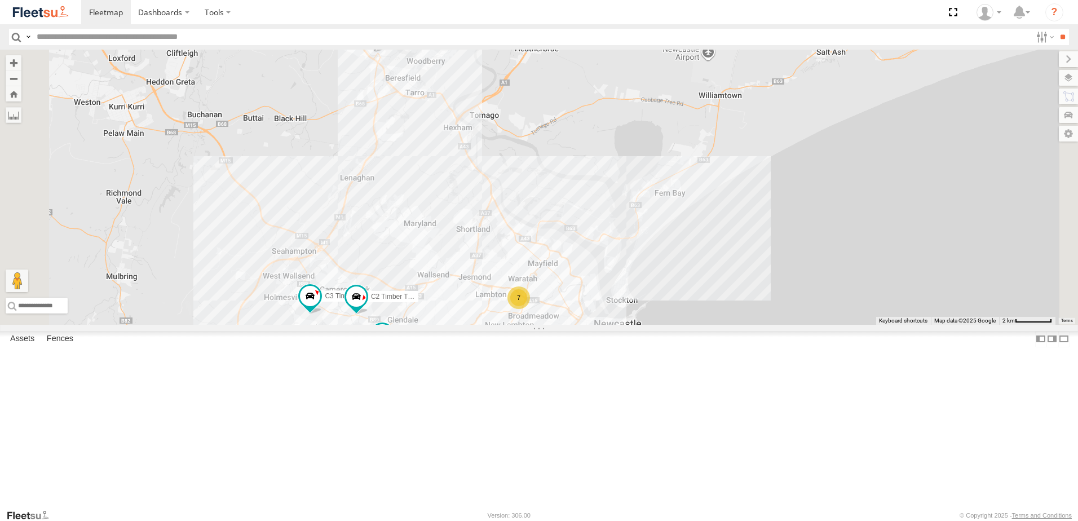
drag, startPoint x: 536, startPoint y: 277, endPoint x: 536, endPoint y: 319, distance: 42.3
click at [536, 319] on div "BX1 Express Ute B2 Timber Truck B5 Timber Truck LX3 Express Ute CX1 Express Ute…" at bounding box center [539, 187] width 1078 height 275
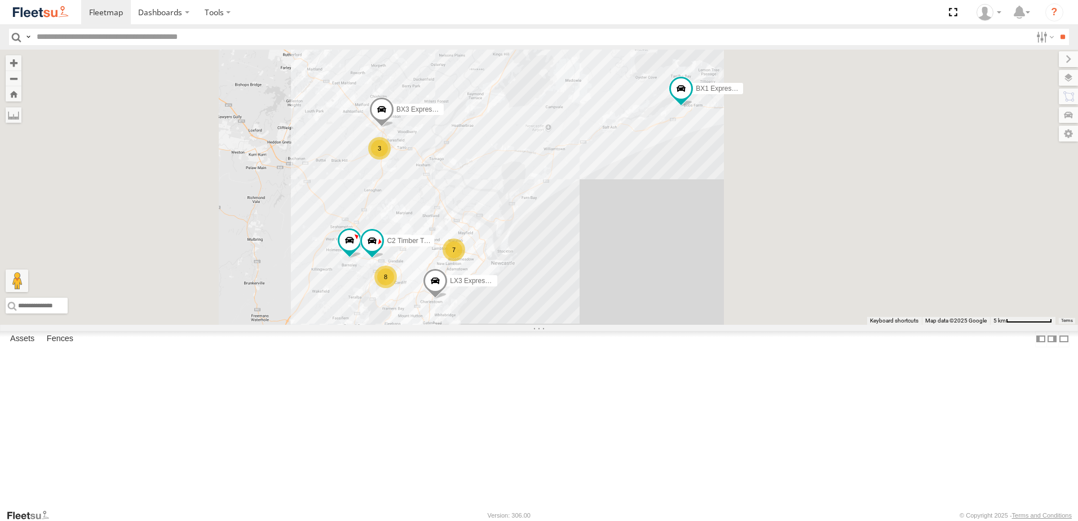
drag, startPoint x: 570, startPoint y: 215, endPoint x: 570, endPoint y: 247, distance: 32.1
click at [570, 247] on div "BX1 Express Ute LX3 Express Ute CX1 Express Ute BX3 Express Ute C3 Timber Truck…" at bounding box center [539, 187] width 1078 height 275
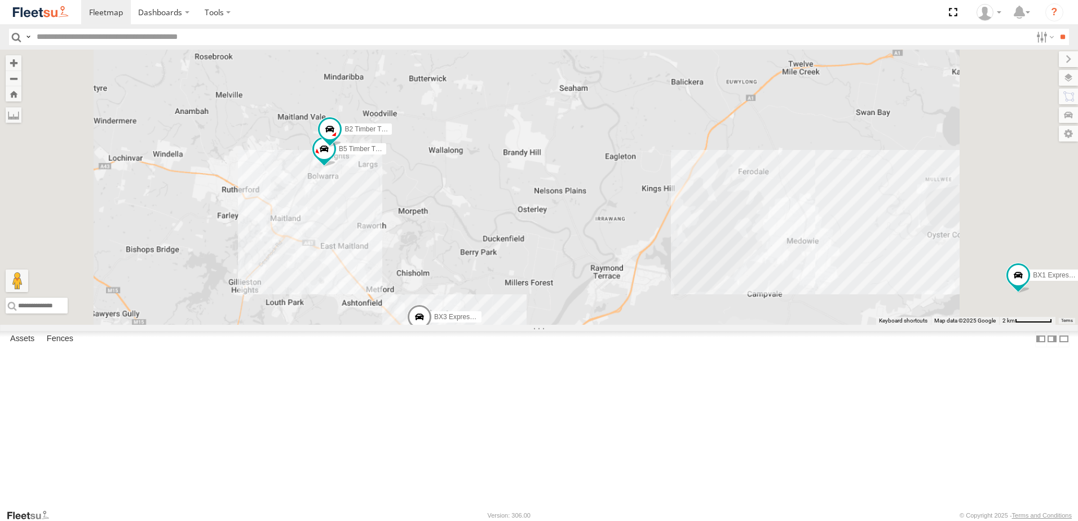
drag, startPoint x: 475, startPoint y: 281, endPoint x: 475, endPoint y: 387, distance: 106.0
click at [476, 325] on div "BX1 Express Ute LX3 Express Ute CX1 Express Ute BX3 Express Ute C3 Timber Truck…" at bounding box center [539, 187] width 1078 height 275
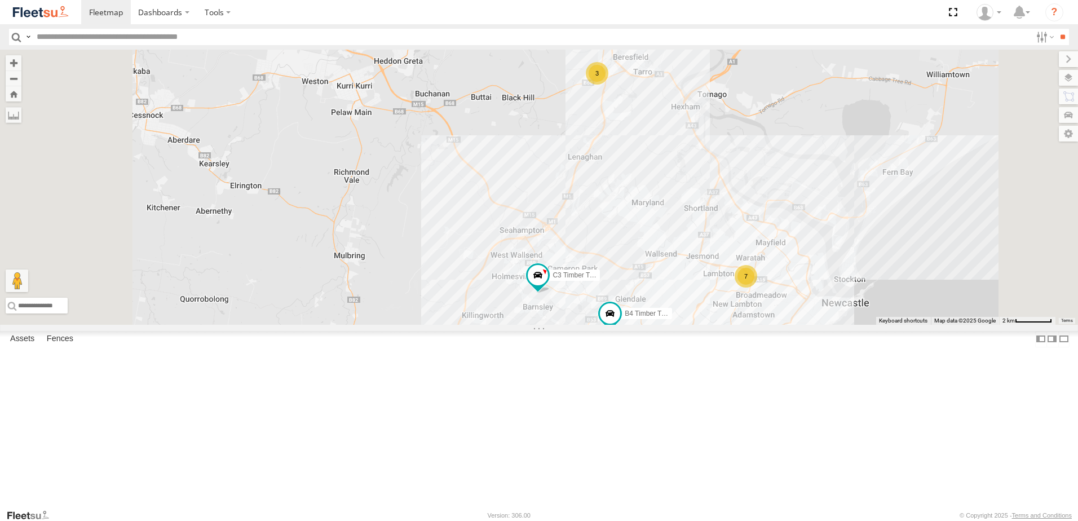
drag, startPoint x: 681, startPoint y: 392, endPoint x: 619, endPoint y: 380, distance: 63.1
click at [619, 325] on div "BX1 Express Ute B2 Timber Truck C3 Timber Truck B5 Timber Truck LX3 Express Ute…" at bounding box center [539, 187] width 1078 height 275
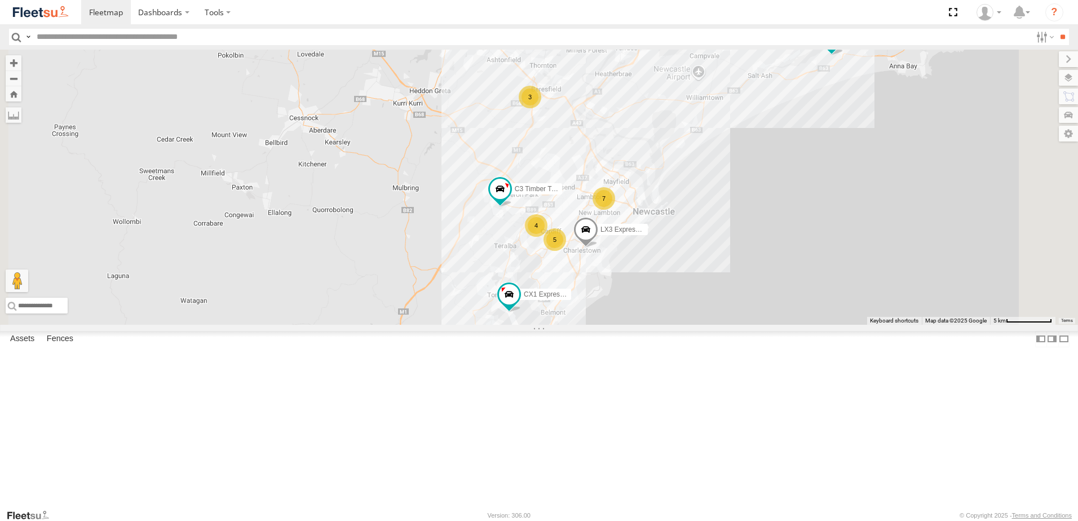
drag, startPoint x: 617, startPoint y: 174, endPoint x: 617, endPoint y: 317, distance: 143.2
click at [617, 317] on div "BX1 Express Ute B2 Timber Truck C3 Timber Truck B5 Timber Truck LX3 Express Ute…" at bounding box center [539, 187] width 1078 height 275
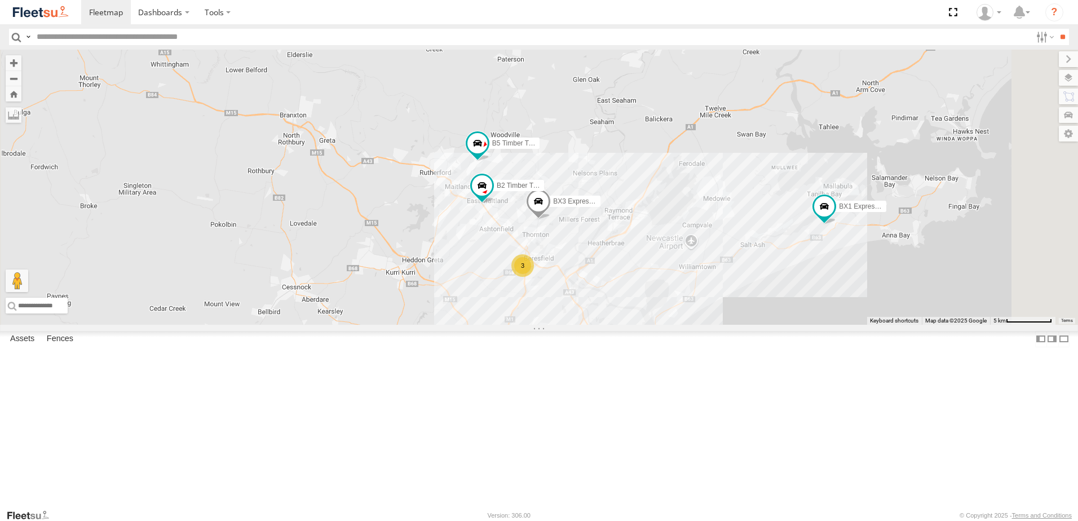
drag, startPoint x: 687, startPoint y: 204, endPoint x: 686, endPoint y: 229, distance: 25.4
click at [686, 229] on div "BX1 Express Ute B2 Timber Truck C3 Timber Truck B5 Timber Truck LX3 Express Ute…" at bounding box center [539, 187] width 1078 height 275
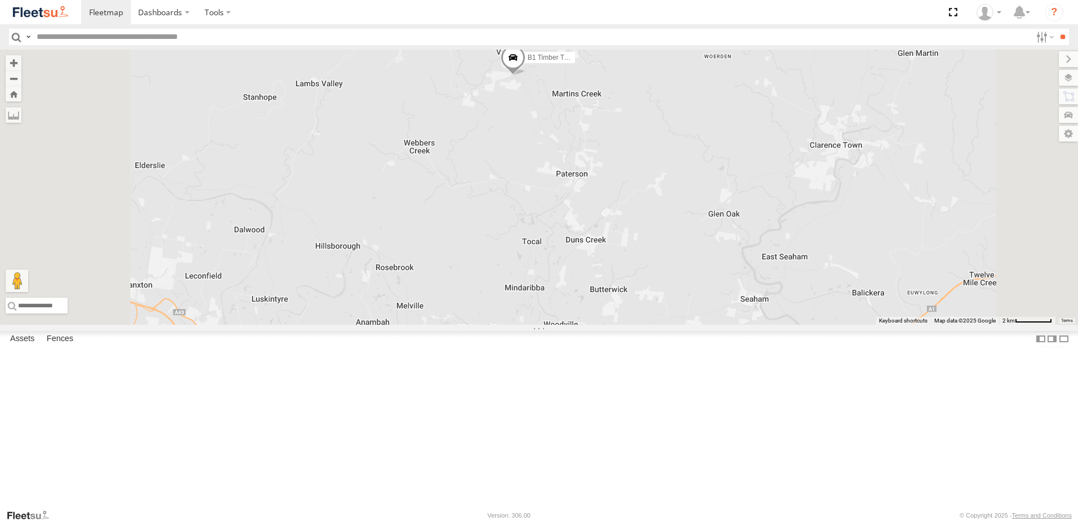
click at [645, 281] on div "BX1 Express Ute B2 Timber Truck C3 Timber Truck B5 Timber Truck LX3 Express Ute…" at bounding box center [539, 187] width 1078 height 275
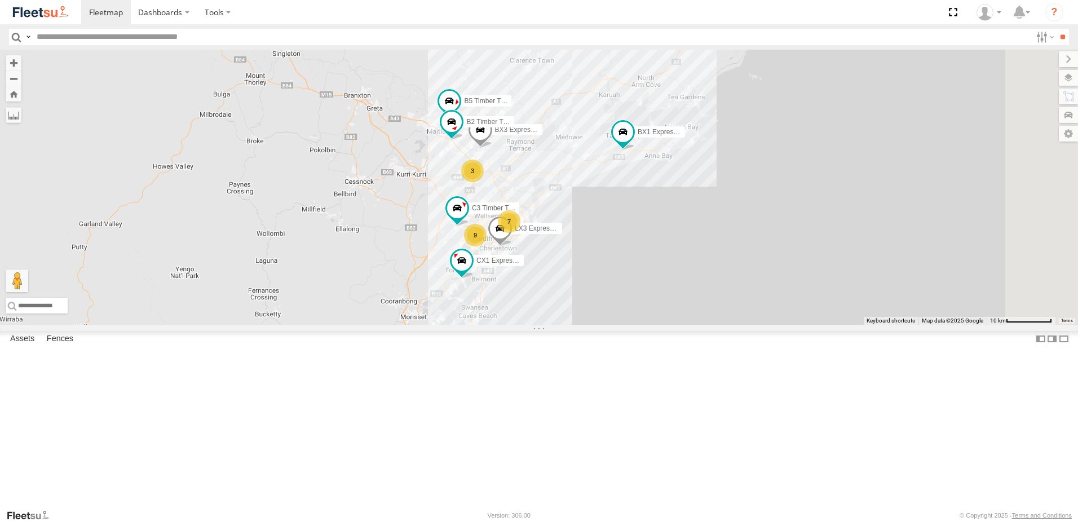
drag, startPoint x: 522, startPoint y: 298, endPoint x: 505, endPoint y: 251, distance: 49.8
click at [505, 251] on div "BX1 Express Ute B2 Timber Truck C3 Timber Truck B5 Timber Truck LX3 Express Ute…" at bounding box center [539, 187] width 1078 height 275
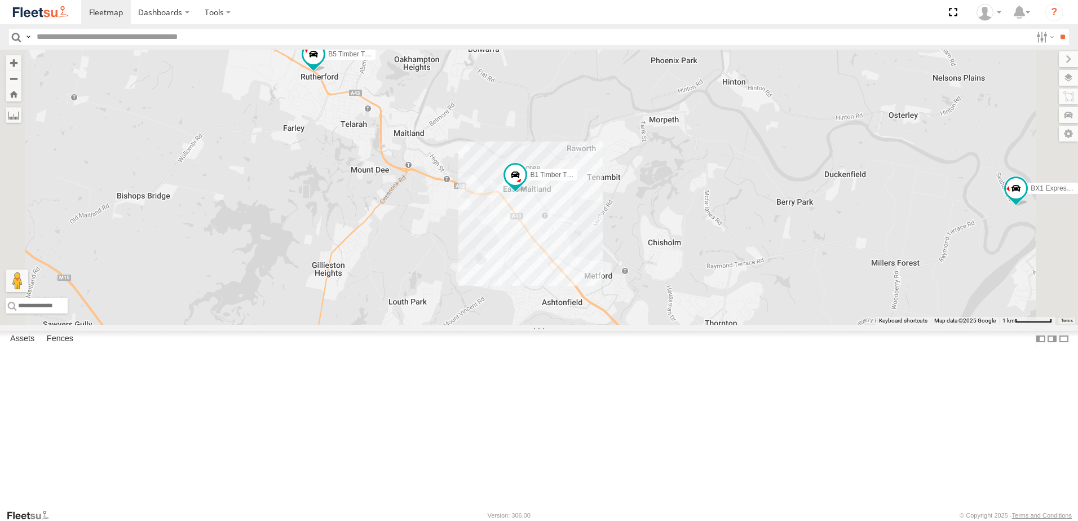
drag, startPoint x: 528, startPoint y: 138, endPoint x: 540, endPoint y: 242, distance: 104.5
click at [540, 242] on div "BX4 Express Ute BX1 Express Ute B5 Timber Truck BX3 Express Ute B1 Timber Truck…" at bounding box center [539, 187] width 1078 height 275
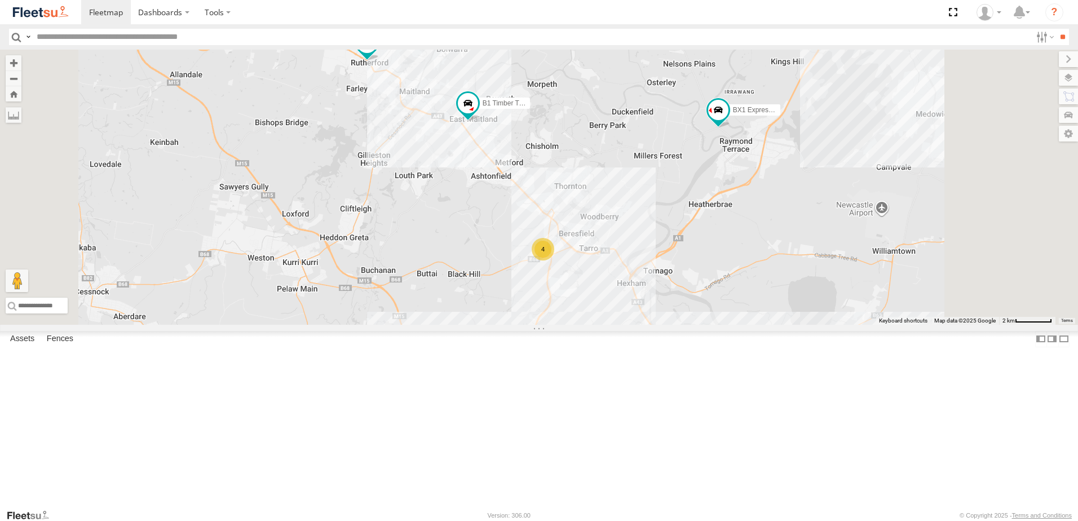
drag, startPoint x: 747, startPoint y: 273, endPoint x: 716, endPoint y: 165, distance: 113.1
click at [716, 165] on div "BX4 Express Ute BX1 Express Ute B5 Timber Truck BX3 Express Ute B1 Timber Truck…" at bounding box center [539, 187] width 1078 height 275
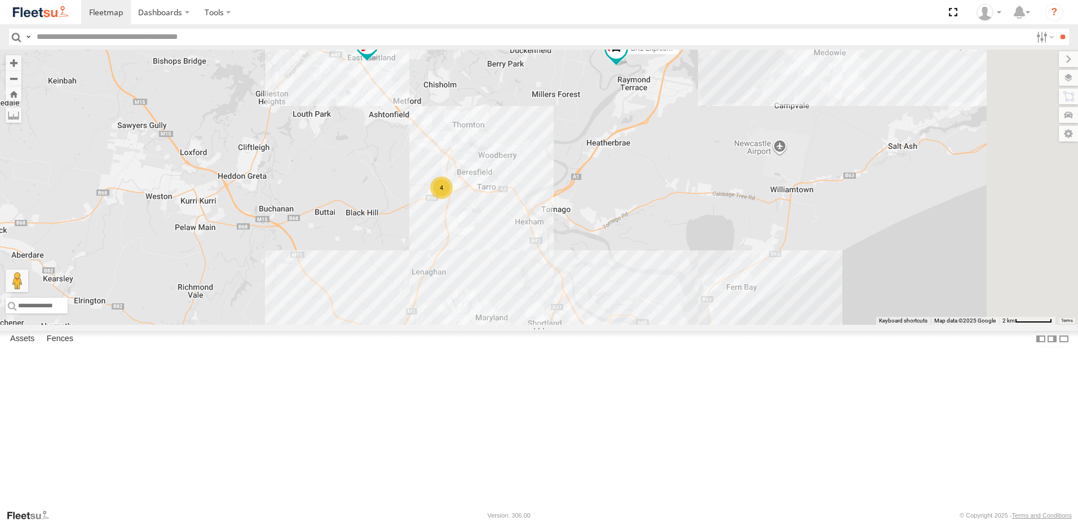
drag, startPoint x: 499, startPoint y: 233, endPoint x: 483, endPoint y: 224, distance: 18.2
click at [483, 224] on div "B4 Timber Truck CX2 Express Ute C4 Timber Truck Little Truck BX1 Express Ute B5…" at bounding box center [539, 187] width 1078 height 275
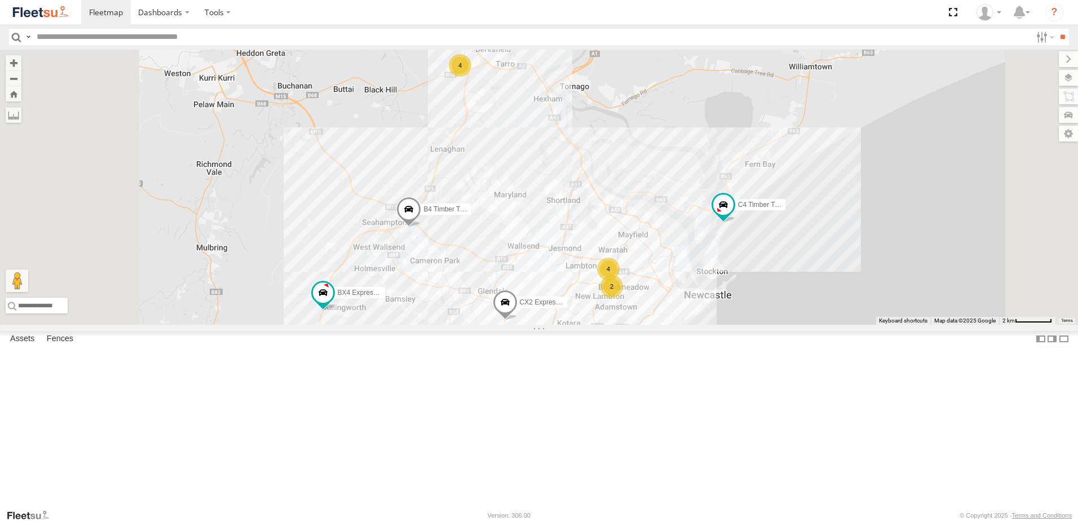
drag, startPoint x: 572, startPoint y: 378, endPoint x: 611, endPoint y: 251, distance: 132.1
click at [611, 251] on div "B4 Timber Truck BX1 Express Ute CX2 Express Ute C4 Timber Truck BX3 Express Ute…" at bounding box center [539, 187] width 1078 height 275
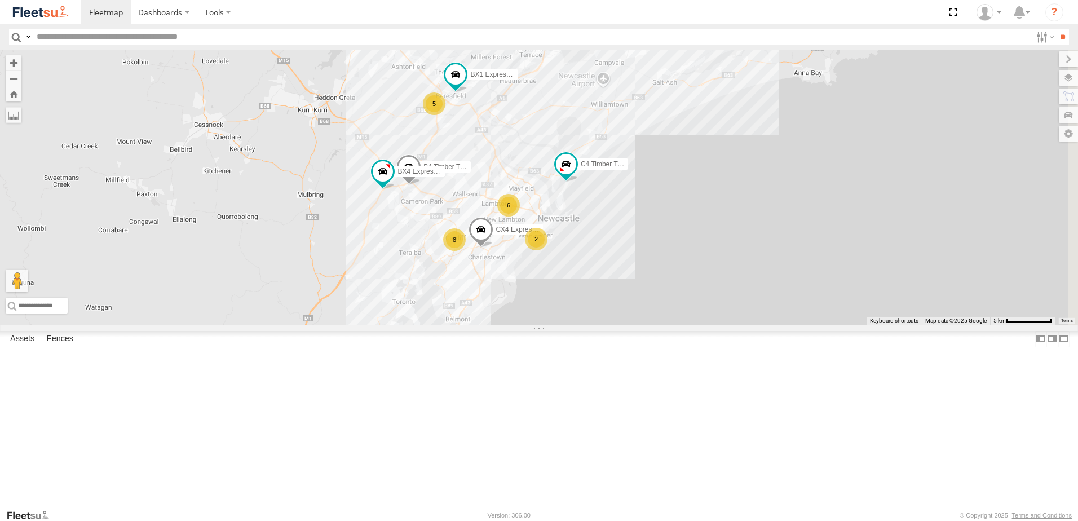
drag, startPoint x: 795, startPoint y: 321, endPoint x: 657, endPoint y: 256, distance: 152.3
click at [657, 256] on div "B4 Timber Truck BX1 Express Ute B5 Timber Truck C4 Timber Truck BX3 Express Ute…" at bounding box center [539, 187] width 1078 height 275
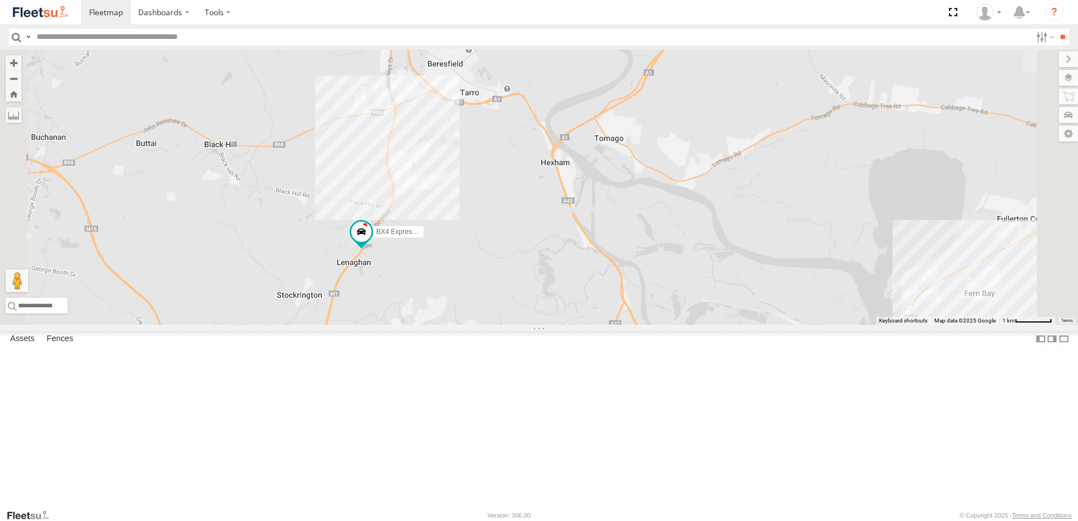
drag, startPoint x: 589, startPoint y: 381, endPoint x: 586, endPoint y: 390, distance: 9.5
click at [586, 325] on div "B4 Timber Truck BX4 Express Ute 5 8 LX4 Express Ute LX1 Express Ute Little Truck" at bounding box center [539, 187] width 1078 height 275
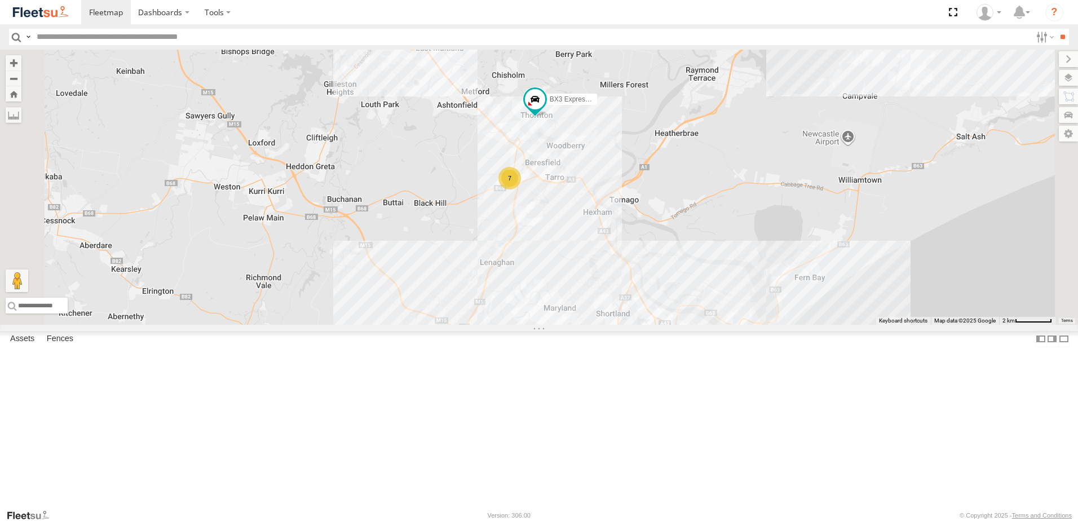
drag, startPoint x: 592, startPoint y: 366, endPoint x: 595, endPoint y: 247, distance: 119.6
click at [595, 248] on div "CX4 Express Ute B5 Timber Truck C4 Timber Truck BX2 Express Ute BX3 Express Ute…" at bounding box center [539, 187] width 1078 height 275
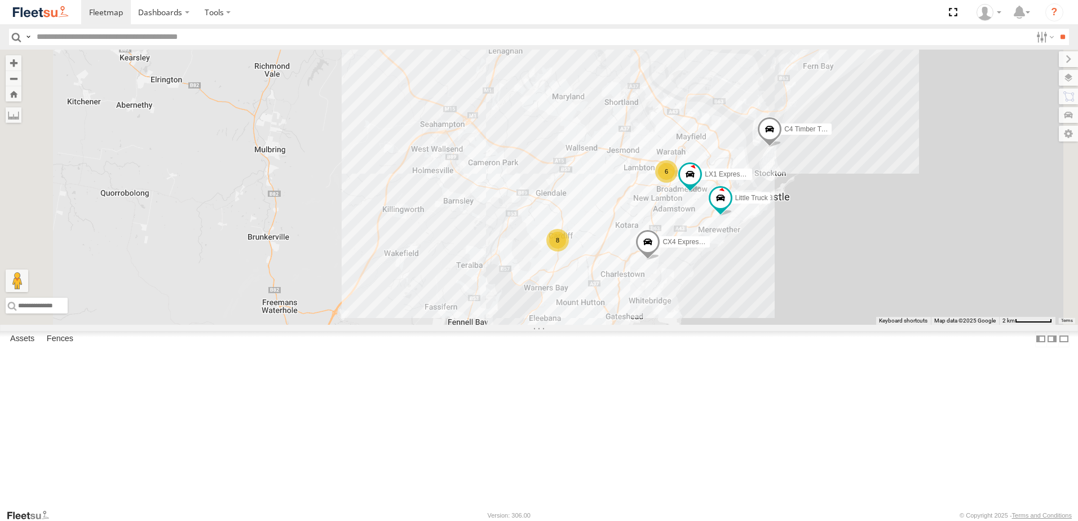
drag, startPoint x: 668, startPoint y: 255, endPoint x: 649, endPoint y: 314, distance: 62.1
click at [649, 313] on div "CX4 Express Ute B5 Timber Truck C4 Timber Truck BX2 Express Ute BX3 Express Ute…" at bounding box center [539, 187] width 1078 height 275
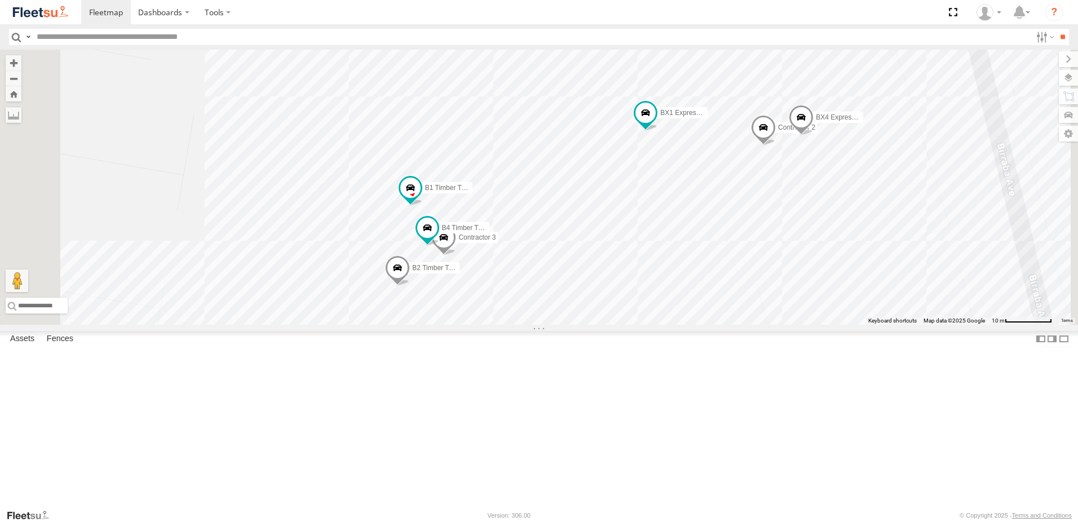
drag, startPoint x: 488, startPoint y: 335, endPoint x: 551, endPoint y: 223, distance: 128.5
click at [551, 223] on div "CX4 Express Ute B5 Timber Truck C4 Timber Truck BX2 Express Ute BX3 Express Ute…" at bounding box center [539, 187] width 1078 height 275
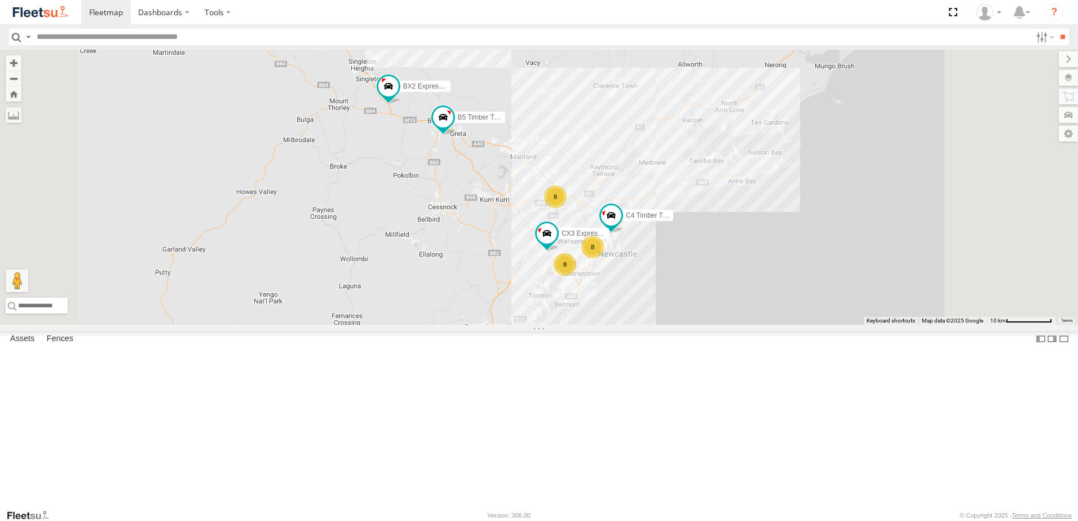
drag, startPoint x: 592, startPoint y: 347, endPoint x: 586, endPoint y: 353, distance: 9.2
click at [586, 325] on div "CX3 Express Ute B5 Timber Truck C4 Timber Truck BX2 Express Ute 8 8 8" at bounding box center [539, 187] width 1078 height 275
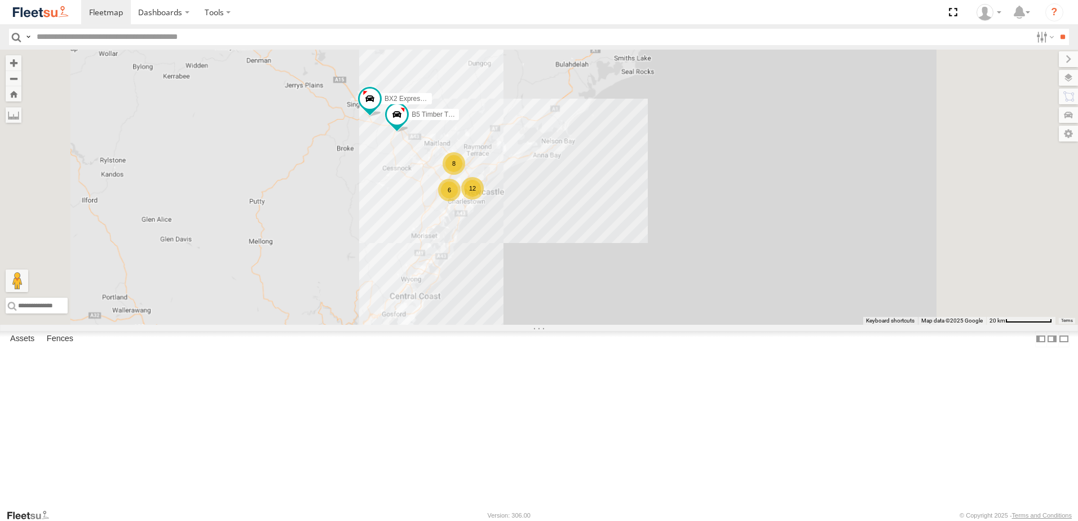
drag, startPoint x: 565, startPoint y: 321, endPoint x: 560, endPoint y: 310, distance: 12.4
click at [560, 310] on div "B5 Timber Truck BX2 Express Ute 8 12 6" at bounding box center [539, 187] width 1078 height 275
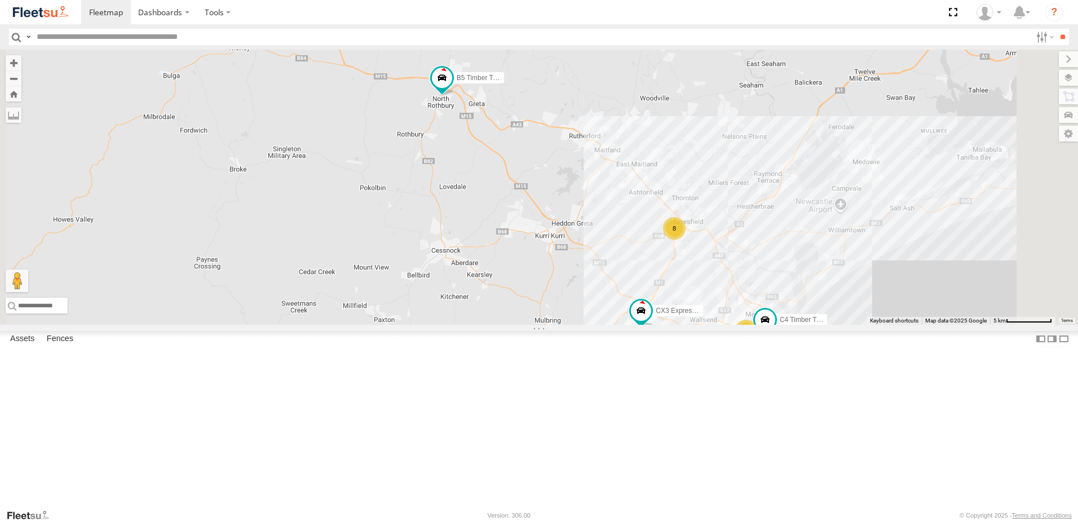
drag, startPoint x: 658, startPoint y: 235, endPoint x: 657, endPoint y: 307, distance: 71.6
click at [657, 306] on div "CX3 Express Ute C4 Timber Truck 8 7 9 B5 Timber Truck BX2 Express Ute" at bounding box center [539, 187] width 1078 height 275
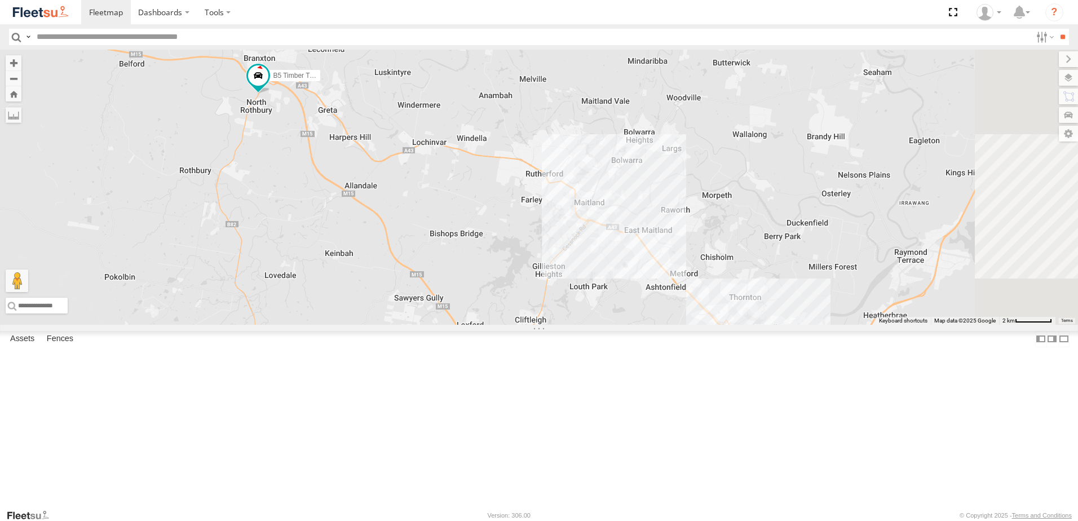
drag, startPoint x: 650, startPoint y: 337, endPoint x: 616, endPoint y: 326, distance: 36.2
click at [616, 325] on div "CX3 Express Ute C4 Timber Truck B5 Timber Truck BX2 Express Ute 8" at bounding box center [539, 187] width 1078 height 275
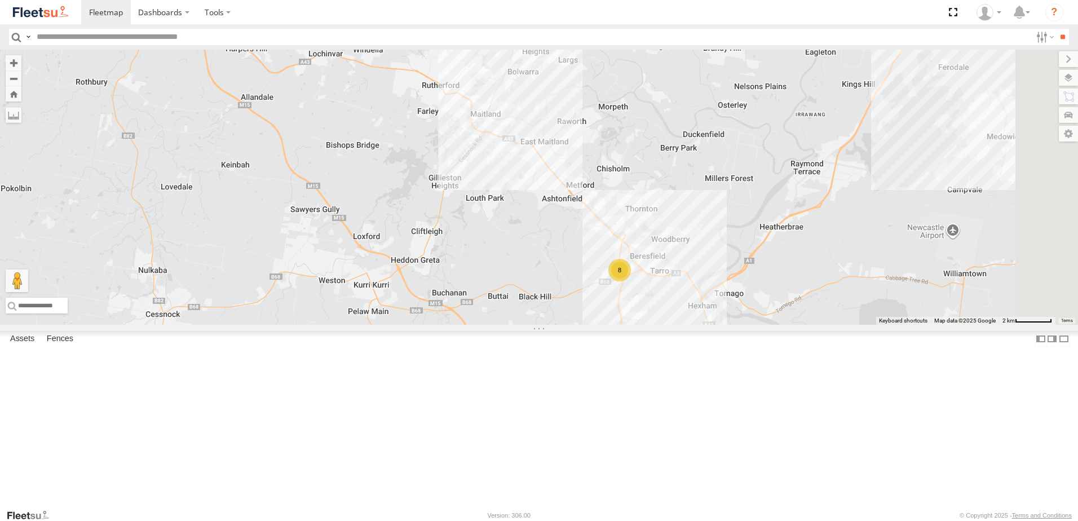
drag, startPoint x: 733, startPoint y: 405, endPoint x: 611, endPoint y: 285, distance: 171.4
click at [611, 285] on div "CX3 Express Ute C4 Timber Truck B5 Timber Truck BX2 Express Ute 8" at bounding box center [539, 187] width 1078 height 275
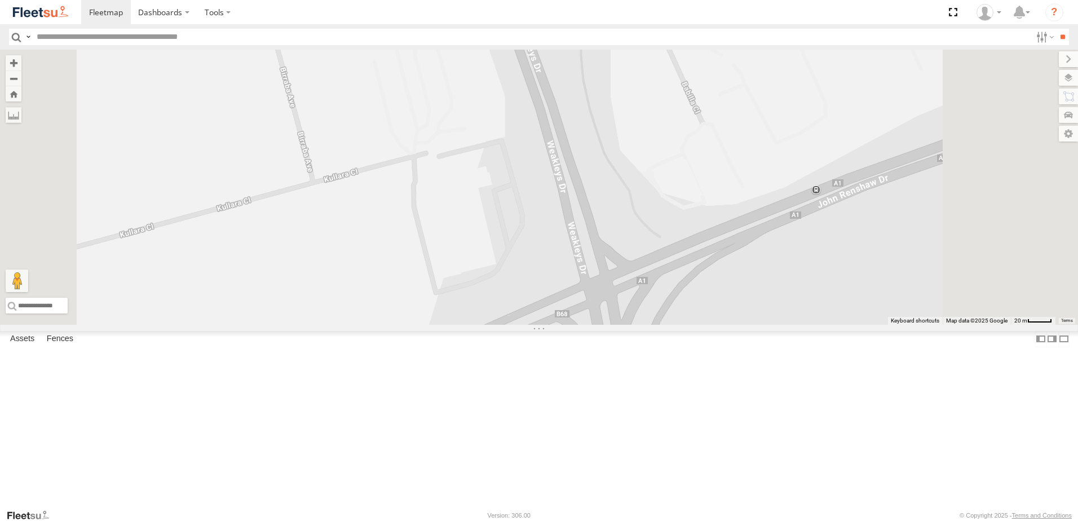
drag, startPoint x: 651, startPoint y: 166, endPoint x: 661, endPoint y: 346, distance: 180.1
click at [661, 325] on div "CX3 Express Ute C4 Timber Truck B5 Timber Truck BX2 Express Ute" at bounding box center [539, 187] width 1078 height 275
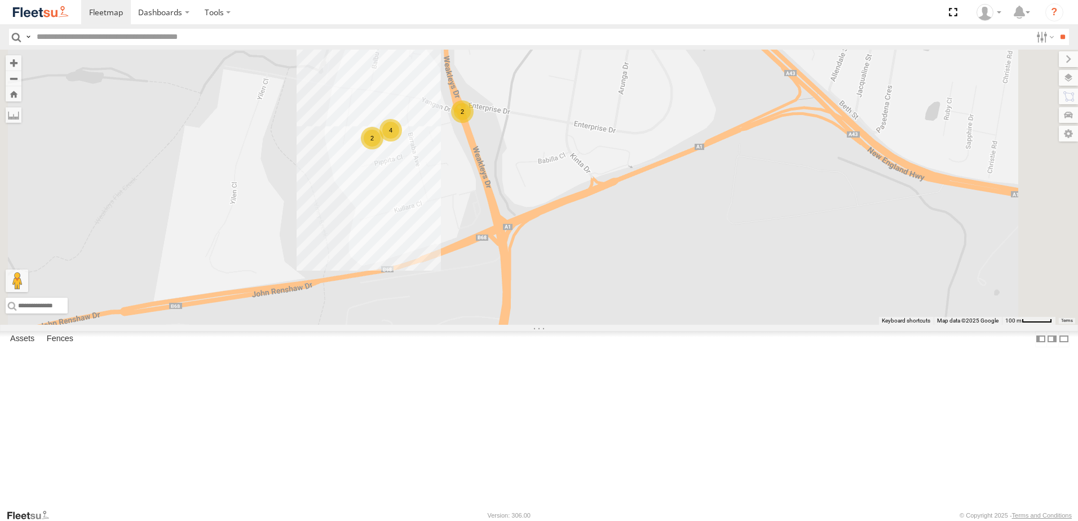
drag, startPoint x: 598, startPoint y: 319, endPoint x: 598, endPoint y: 211, distance: 107.7
click at [598, 214] on div "CX3 Express Ute C4 Timber Truck B5 Timber Truck BX2 Express Ute 2 4 2" at bounding box center [539, 187] width 1078 height 275
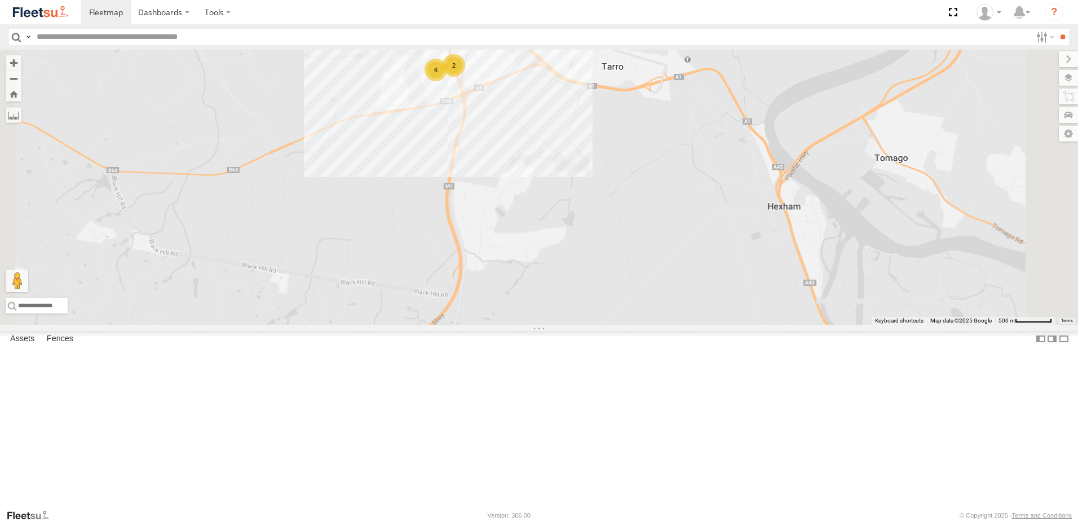
drag, startPoint x: 568, startPoint y: 354, endPoint x: 625, endPoint y: 220, distance: 145.5
click at [625, 220] on div "CX3 Express Ute C4 Timber Truck B5 Timber Truck BX2 Express Ute 2 6" at bounding box center [539, 187] width 1078 height 275
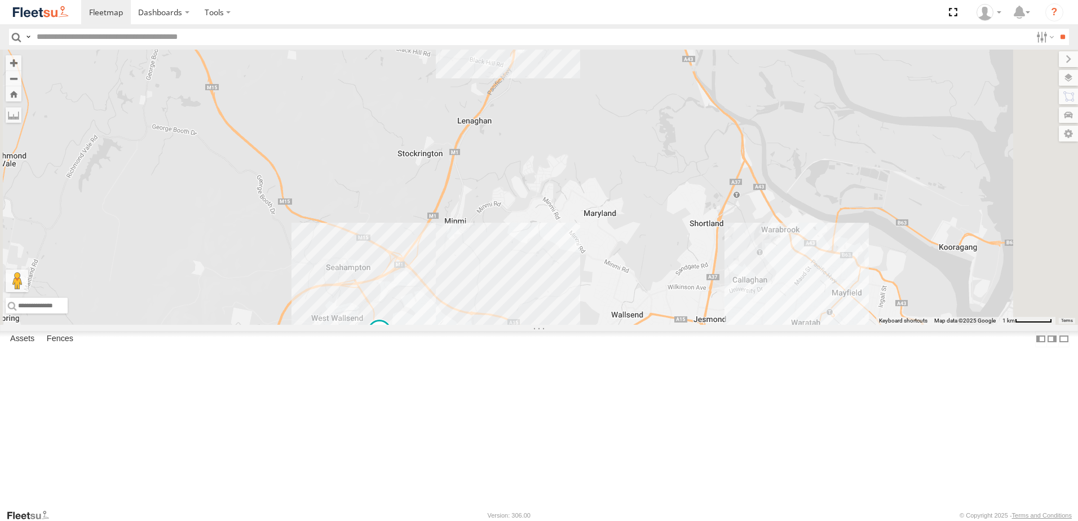
drag, startPoint x: 569, startPoint y: 336, endPoint x: 616, endPoint y: 288, distance: 67.4
click at [616, 288] on div "CX3 Express Ute C4 Timber Truck B5 Timber Truck BX2 Express Ute 8 7" at bounding box center [539, 187] width 1078 height 275
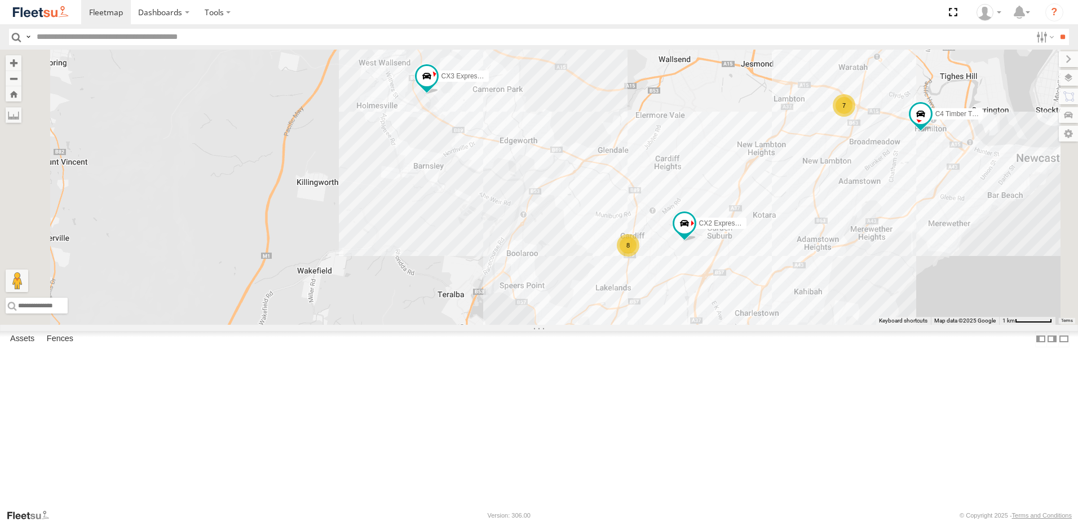
drag, startPoint x: 617, startPoint y: 383, endPoint x: 553, endPoint y: 211, distance: 182.8
click at [553, 211] on div "CX3 Express Ute C4 Timber Truck B5 Timber Truck BX2 Express Ute 8 7 8 CX2 Expre…" at bounding box center [539, 187] width 1078 height 275
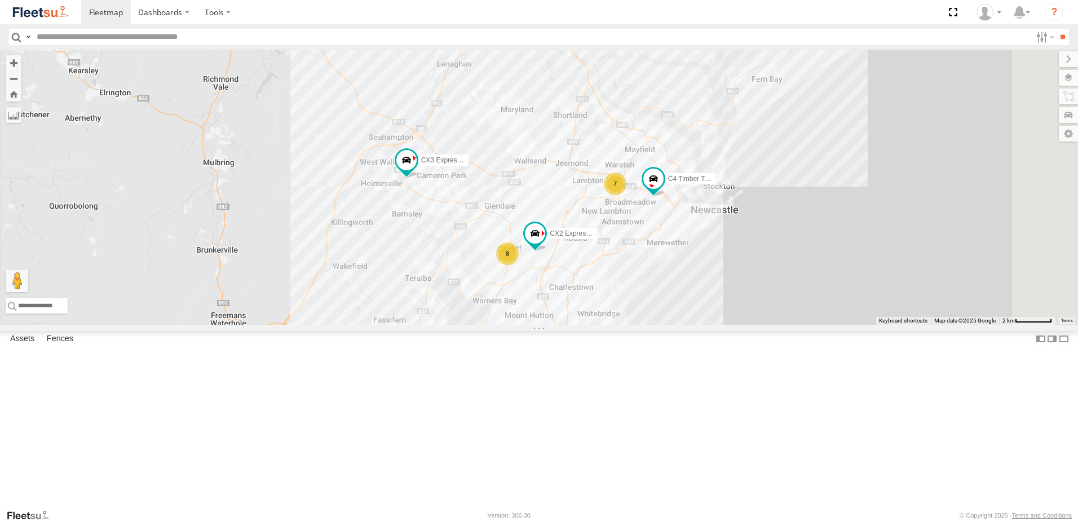
drag, startPoint x: 812, startPoint y: 263, endPoint x: 780, endPoint y: 328, distance: 72.4
click at [780, 325] on div "CX3 Express Ute C4 Timber Truck B5 Timber Truck BX2 Express Ute CX2 Express Ute…" at bounding box center [539, 187] width 1078 height 275
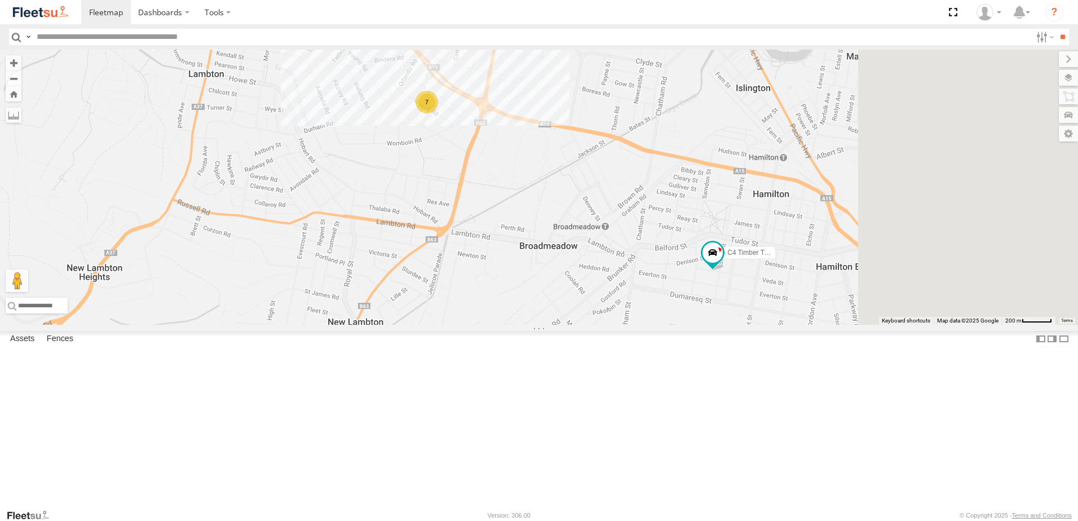
drag, startPoint x: 668, startPoint y: 325, endPoint x: 555, endPoint y: 272, distance: 124.1
click at [555, 272] on div "CX3 Express Ute C4 Timber Truck B5 Timber Truck BX2 Express Ute CX2 Express Ute…" at bounding box center [539, 187] width 1078 height 275
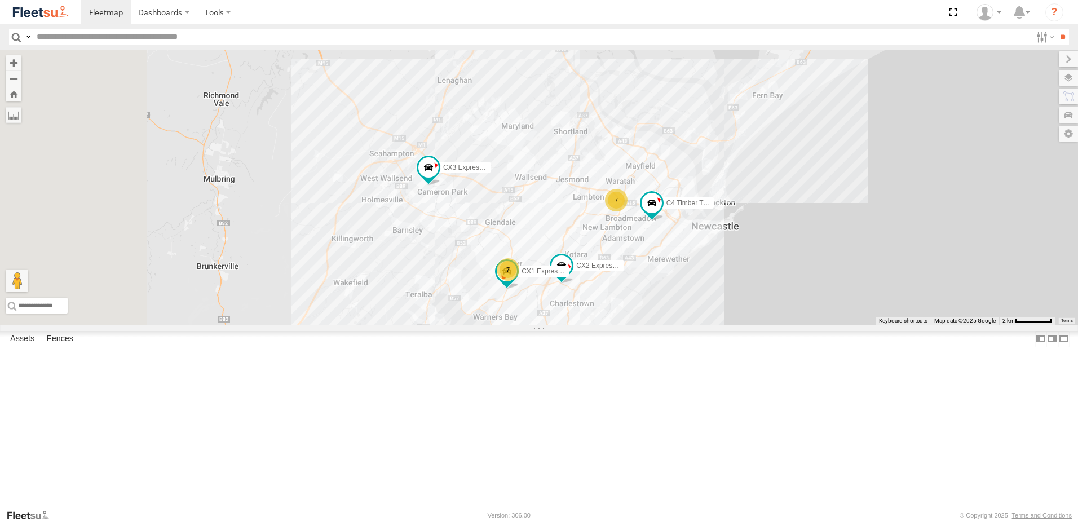
drag, startPoint x: 437, startPoint y: 324, endPoint x: 764, endPoint y: 335, distance: 327.7
click at [764, 325] on div "CX3 Express Ute C4 Timber Truck B5 Timber Truck BX2 Express Ute CX2 Express Ute…" at bounding box center [539, 187] width 1078 height 275
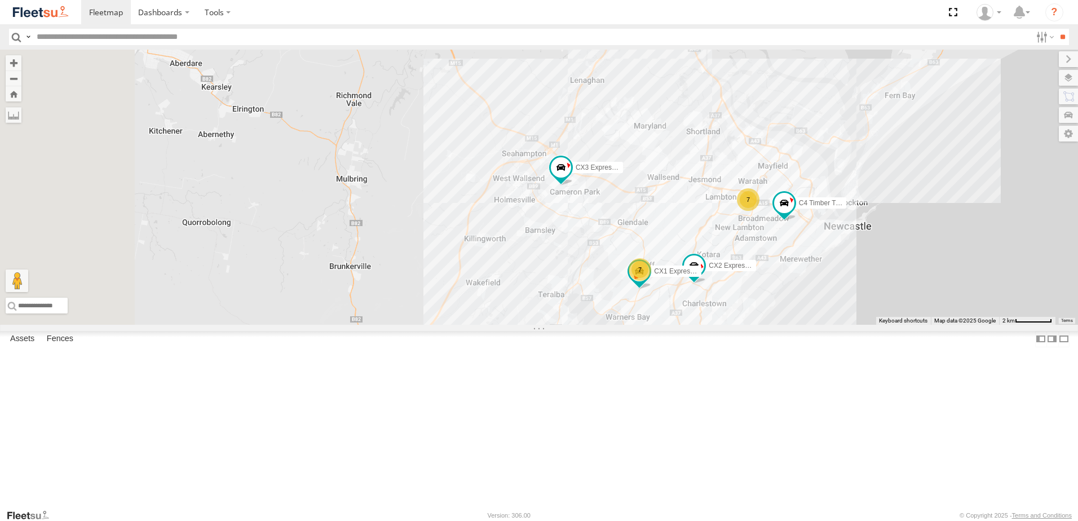
drag, startPoint x: 764, startPoint y: 143, endPoint x: 758, endPoint y: 222, distance: 78.6
click at [758, 222] on div "CX3 Express Ute C4 Timber Truck B5 Timber Truck BX2 Express Ute CX2 Express Ute…" at bounding box center [539, 187] width 1078 height 275
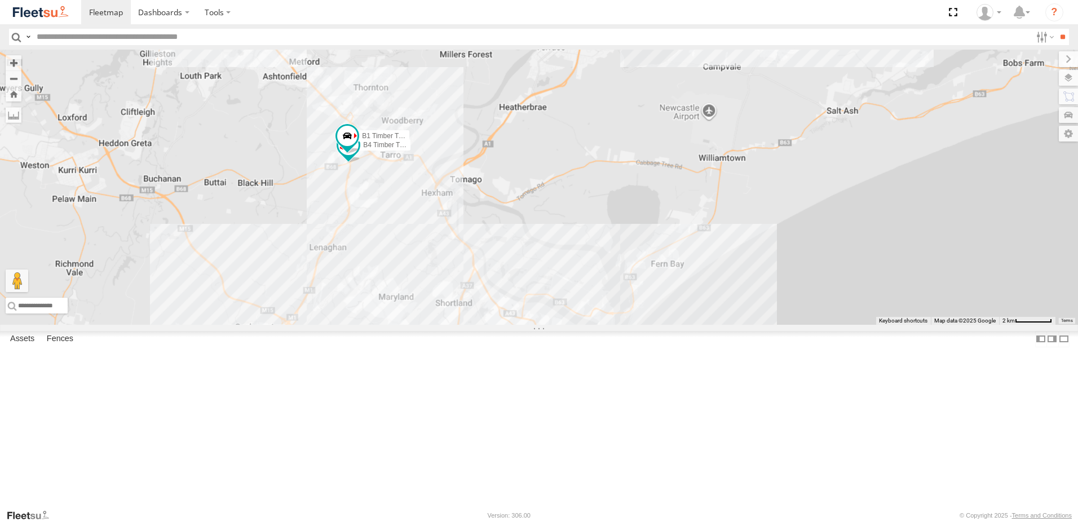
drag, startPoint x: 363, startPoint y: 156, endPoint x: 545, endPoint y: 324, distance: 247.8
click at [541, 320] on div "CX3 Express Ute C4 Timber Truck B5 Timber Truck BX2 Express Ute CX2 Express Ute…" at bounding box center [539, 187] width 1078 height 275
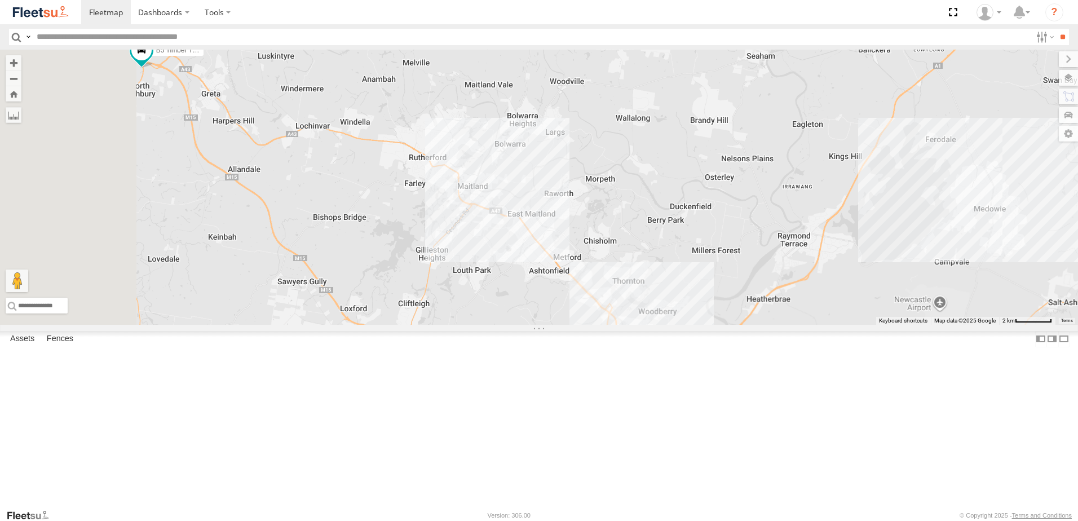
drag, startPoint x: 472, startPoint y: 290, endPoint x: 568, endPoint y: 330, distance: 104.1
click at [572, 325] on div "CX3 Express Ute C4 Timber Truck B5 Timber Truck BX2 Express Ute CX2 Express Ute…" at bounding box center [539, 187] width 1078 height 275
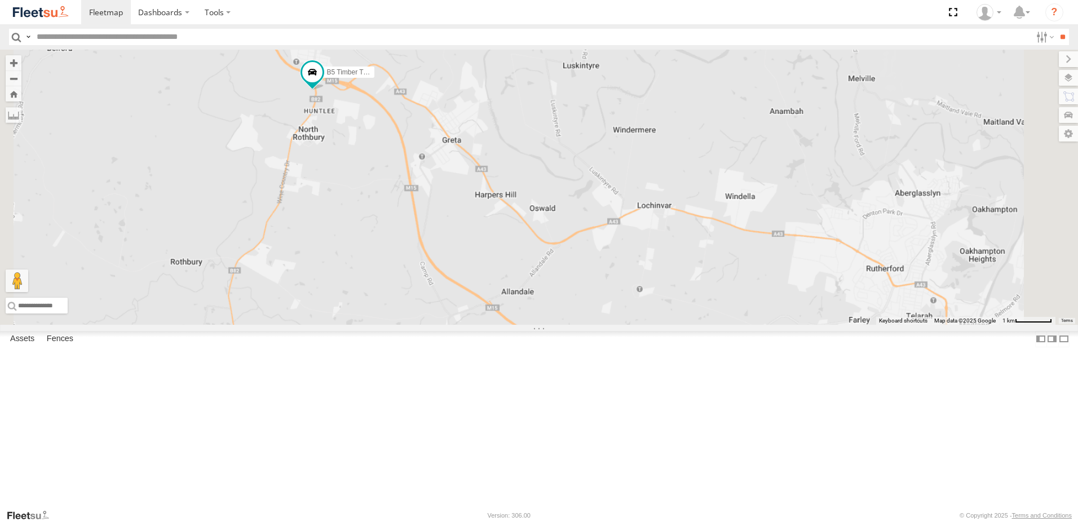
drag, startPoint x: 574, startPoint y: 399, endPoint x: 531, endPoint y: 267, distance: 138.3
click at [528, 268] on div "B5 Timber Truck" at bounding box center [539, 187] width 1078 height 275
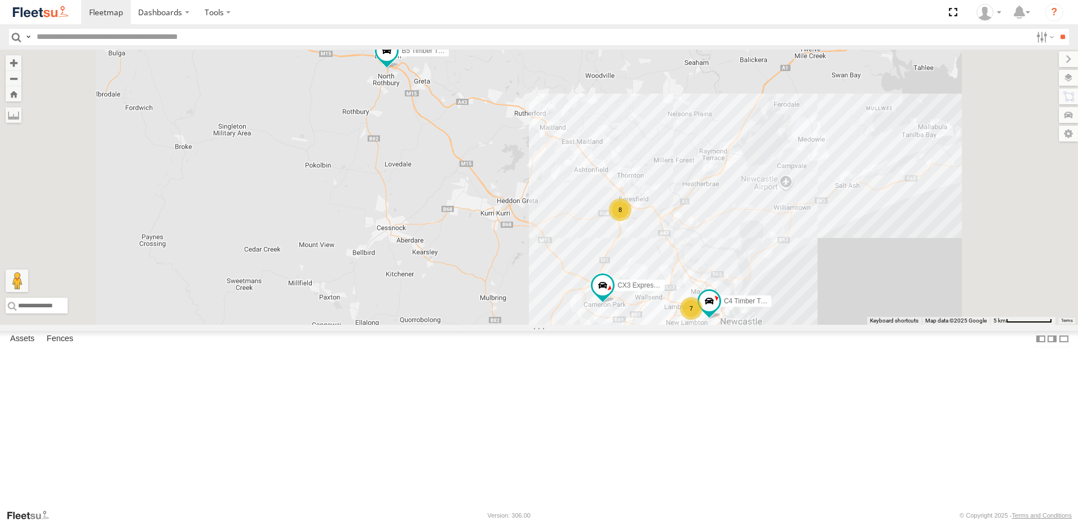
drag, startPoint x: 653, startPoint y: 352, endPoint x: 624, endPoint y: 285, distance: 73.7
click at [624, 285] on div "B5 Timber Truck 8 7 7 CX3 Express Ute C4 Timber Truck BX2 Express Ute" at bounding box center [539, 187] width 1078 height 275
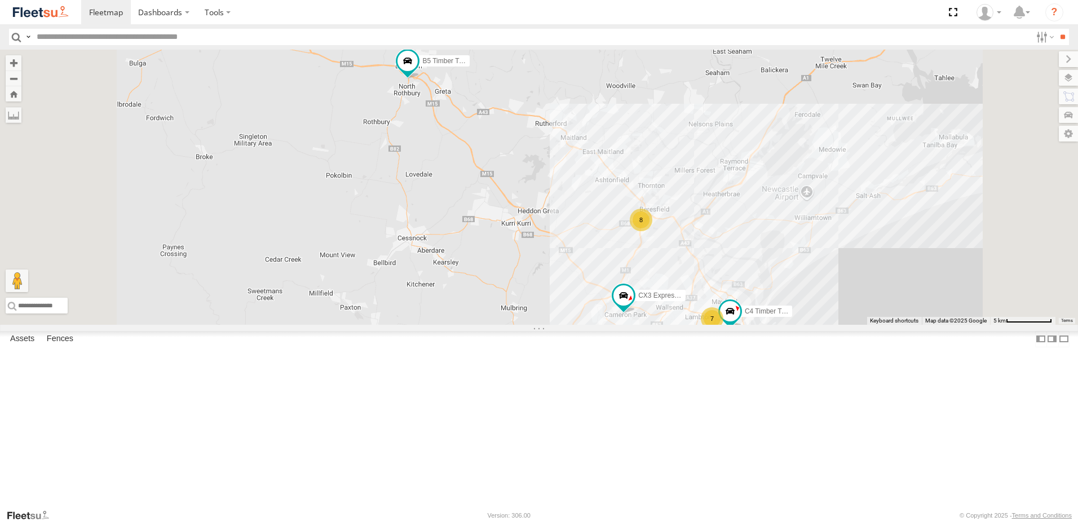
drag, startPoint x: 512, startPoint y: 268, endPoint x: 496, endPoint y: 215, distance: 55.6
click at [494, 218] on div "B5 Timber Truck 8 7 8 CX3 Express Ute C4 Timber Truck BX2 Express Ute CX2 Expre…" at bounding box center [539, 187] width 1078 height 275
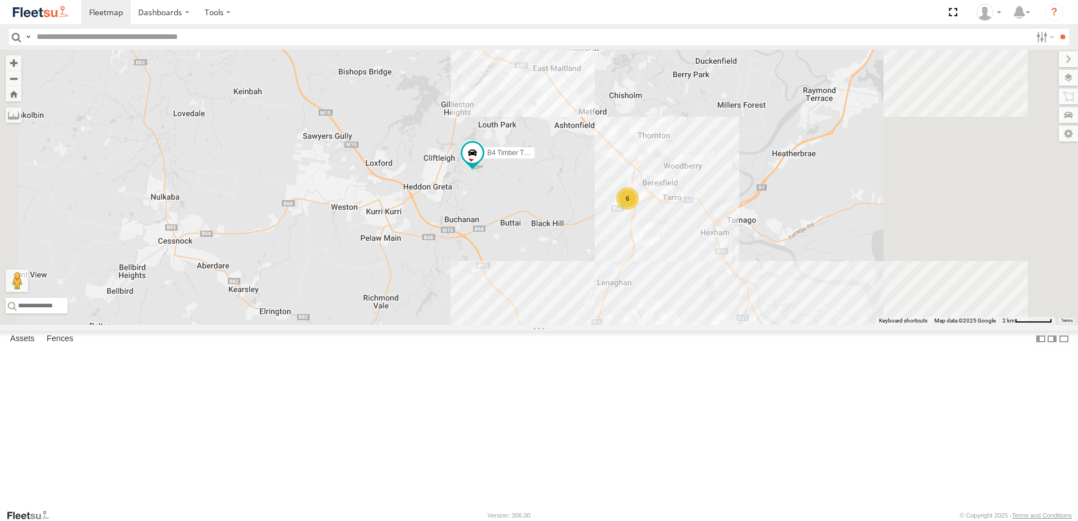
drag, startPoint x: 800, startPoint y: 257, endPoint x: 622, endPoint y: 287, distance: 180.6
click at [622, 287] on div "B4 Timber Truck B5 Timber Truck BX2 Express Ute CX1 Express Ute C4 Timber Truck…" at bounding box center [539, 187] width 1078 height 275
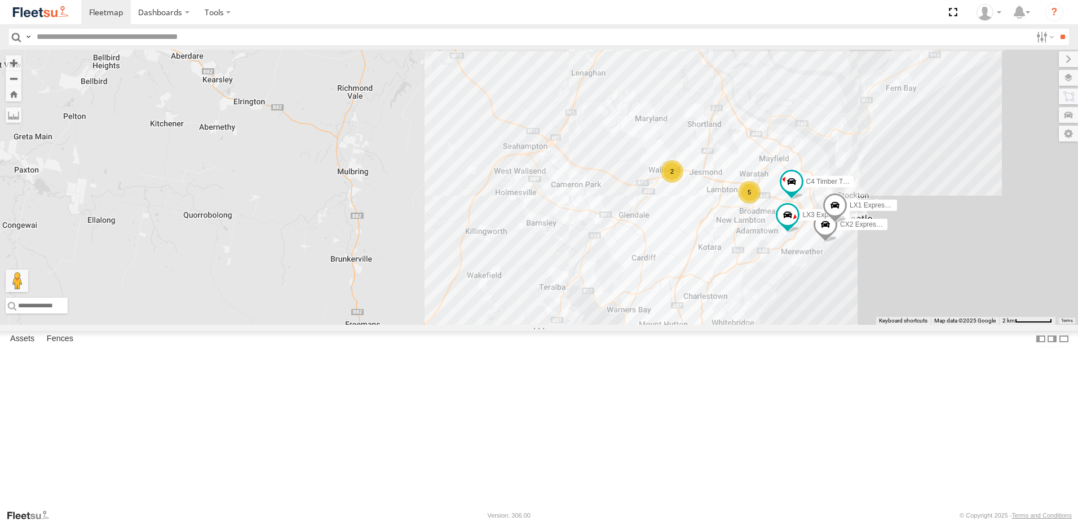
drag, startPoint x: 803, startPoint y: 170, endPoint x: 803, endPoint y: 118, distance: 51.9
click at [803, 118] on div "B4 Timber Truck B5 Timber Truck BX2 Express Ute CX1 Express Ute C4 Timber Truck…" at bounding box center [539, 187] width 1078 height 275
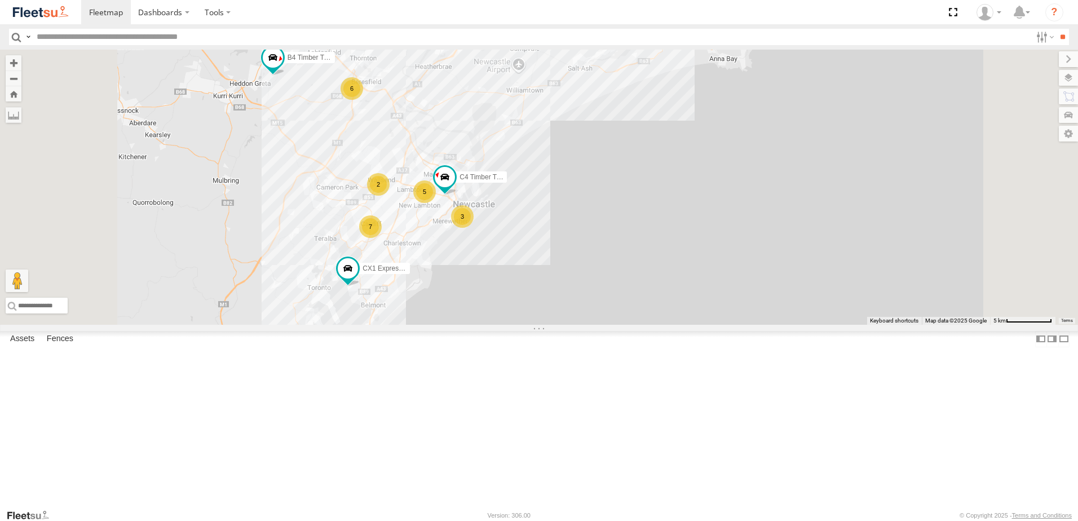
drag, startPoint x: 538, startPoint y: 196, endPoint x: 502, endPoint y: 261, distance: 74.7
click at [531, 252] on div "C4 Timber Truck CX1 Express Ute B4 Timber Truck 6 5 7 2 3" at bounding box center [539, 187] width 1078 height 275
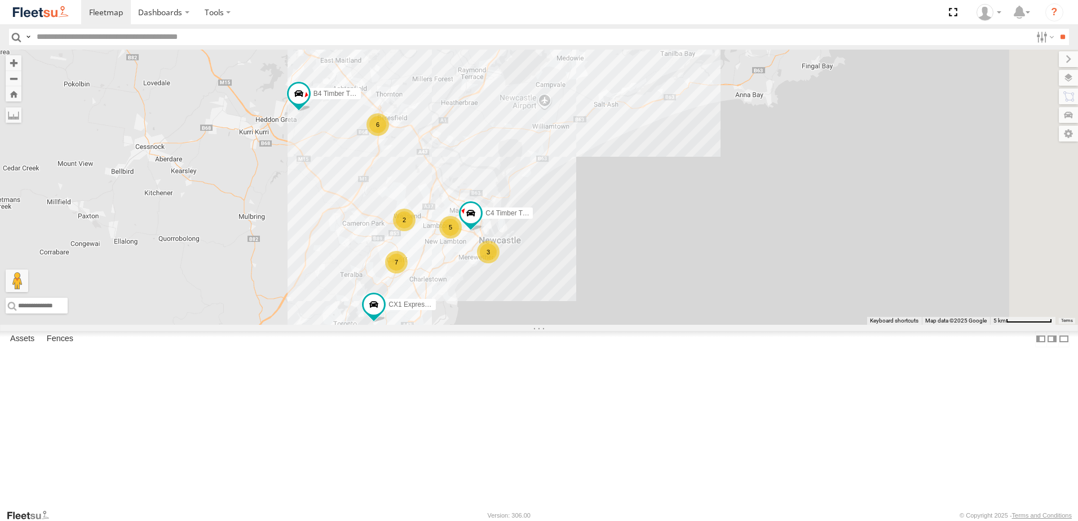
click at [501, 311] on div "C4 Timber Truck CX1 Express Ute B4 Timber Truck 6 5 7 2 B5 Timber Truck 3" at bounding box center [539, 187] width 1078 height 275
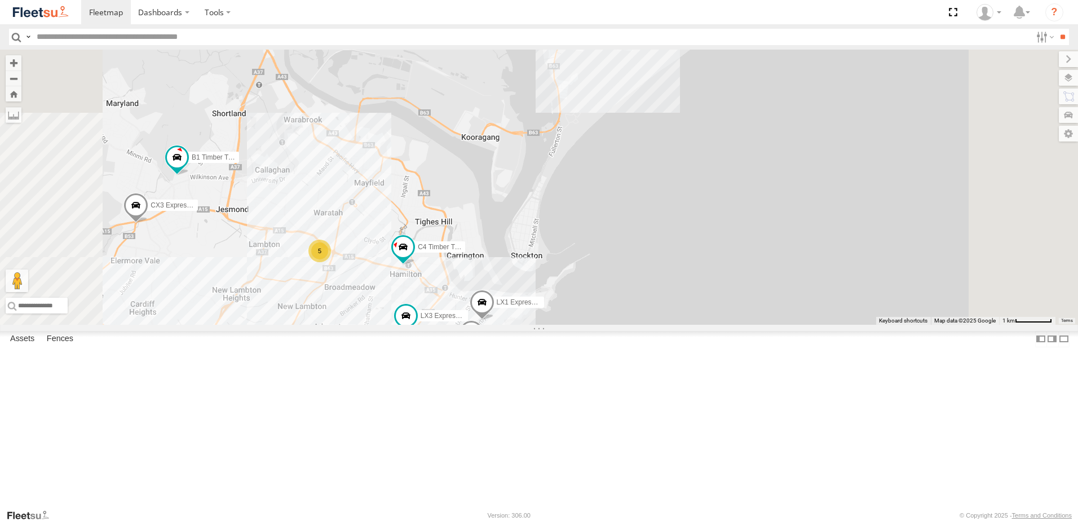
drag, startPoint x: 383, startPoint y: 316, endPoint x: 489, endPoint y: 314, distance: 106.0
click at [489, 314] on div "C4 Timber Truck CX1 Express Ute B4 Timber Truck B5 Timber Truck CX3 Express Ute…" at bounding box center [539, 187] width 1078 height 275
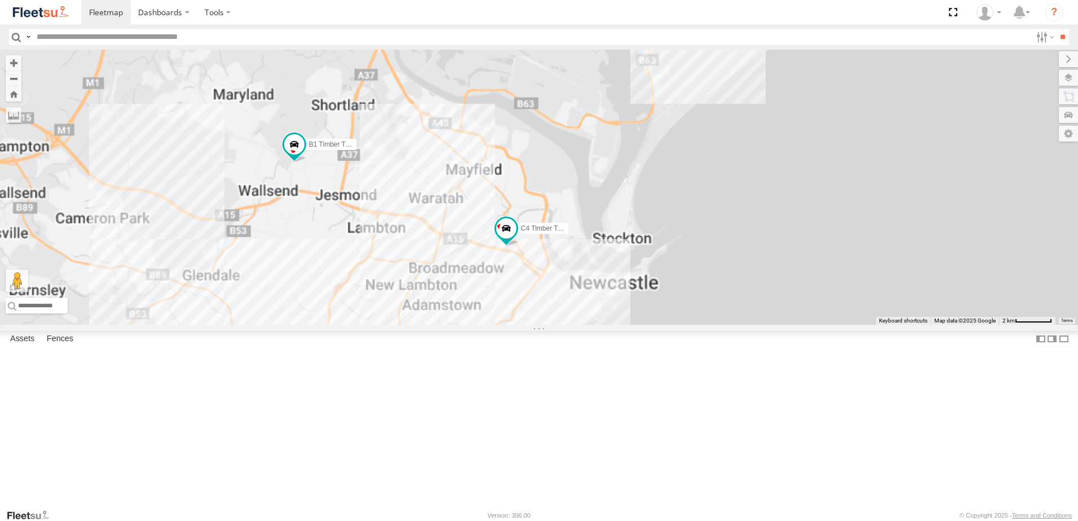
scroll to position [226, 0]
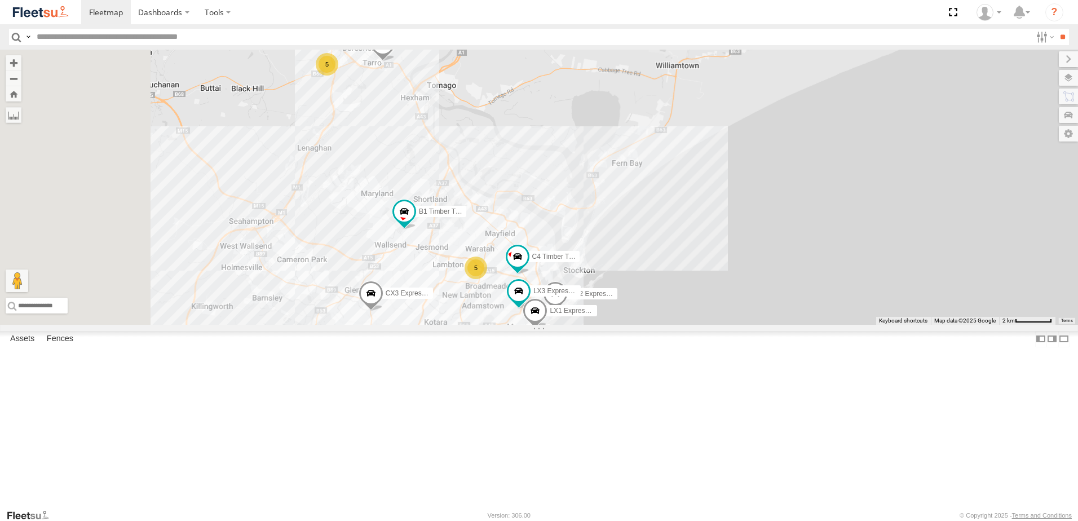
drag, startPoint x: 533, startPoint y: 263, endPoint x: 586, endPoint y: 281, distance: 56.0
click at [582, 281] on div "C4 Timber Truck B1 Timber Truck BX1 Express Ute 5 7 5 CX3 Express Ute CX2 Expre…" at bounding box center [539, 187] width 1078 height 275
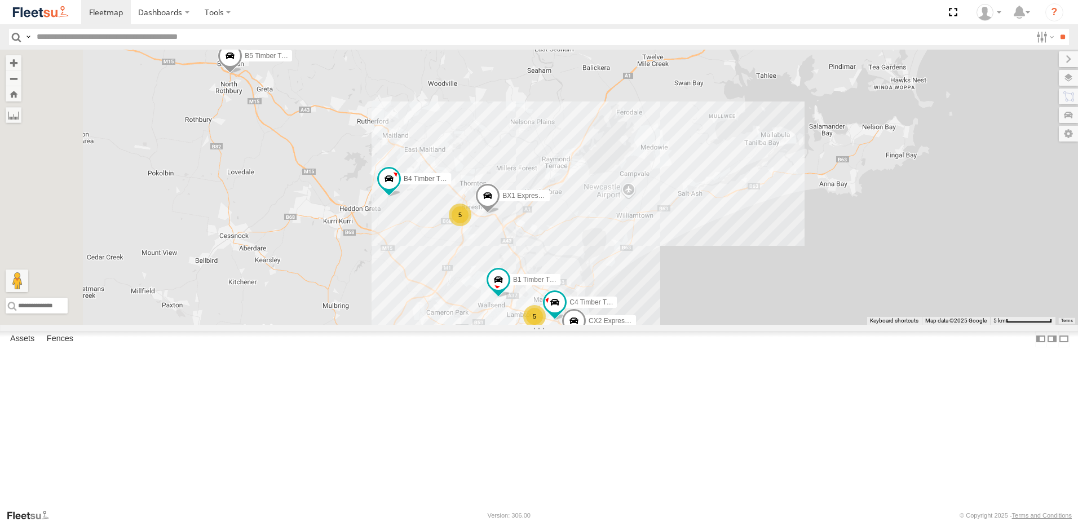
drag, startPoint x: 483, startPoint y: 267, endPoint x: 490, endPoint y: 268, distance: 7.9
click at [490, 271] on div "C4 Timber Truck B1 Timber Truck BX1 Express Ute CX2 Express Ute CX1 Express Ute…" at bounding box center [539, 187] width 1078 height 275
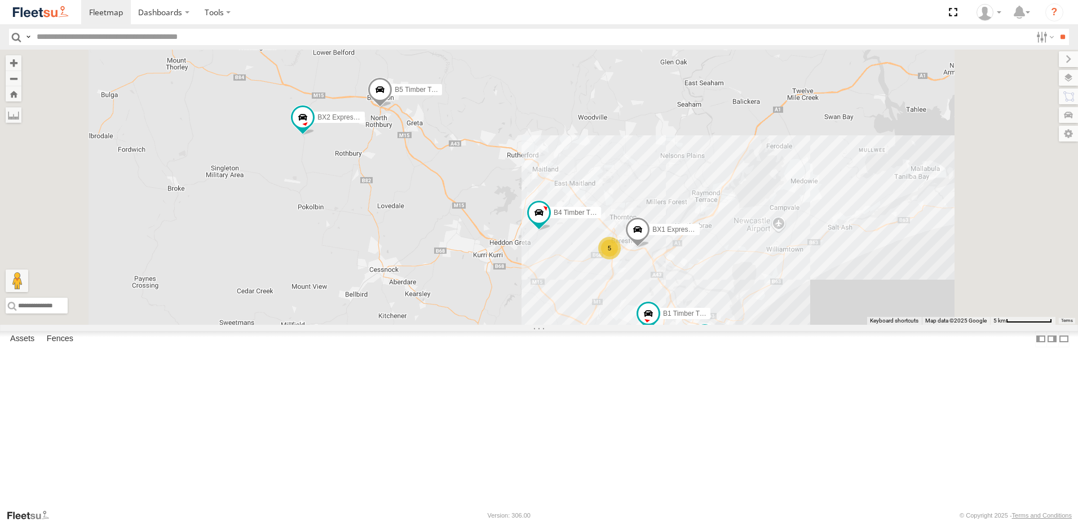
drag, startPoint x: 638, startPoint y: 337, endPoint x: 557, endPoint y: 298, distance: 89.8
click at [557, 298] on div "C4 Timber Truck B1 Timber Truck BX1 Express Ute CX2 Express Ute CX1 Express Ute…" at bounding box center [539, 187] width 1078 height 275
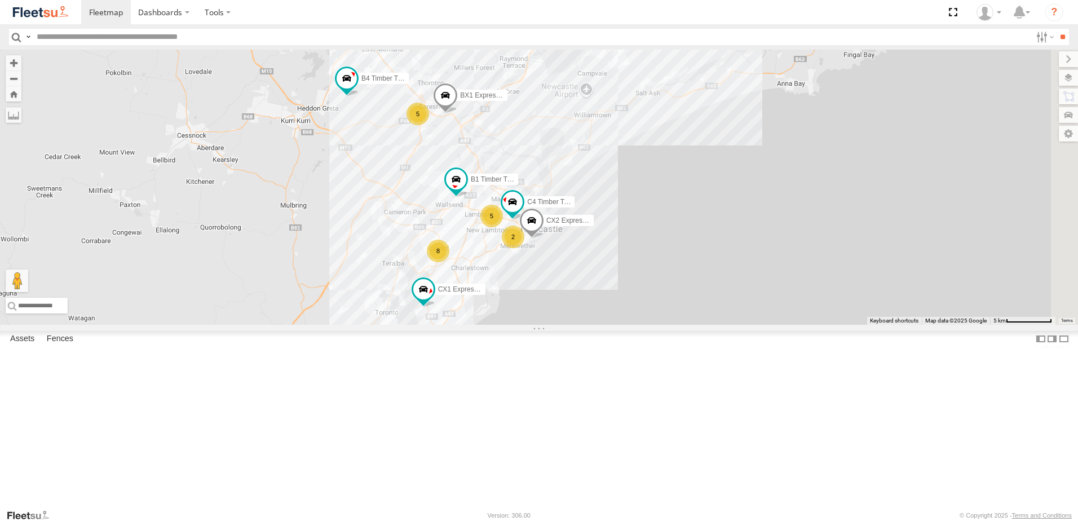
drag, startPoint x: 534, startPoint y: 330, endPoint x: 464, endPoint y: 290, distance: 80.6
click at [414, 224] on div "C4 Timber Truck B1 Timber Truck BX1 Express Ute CX2 Express Ute CX1 Express Ute…" at bounding box center [539, 187] width 1078 height 275
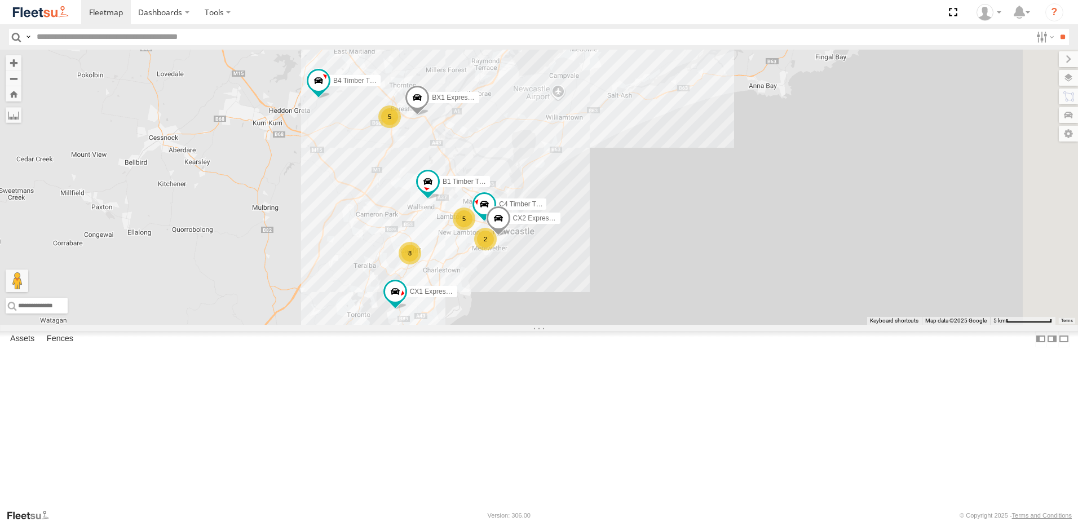
drag, startPoint x: 560, startPoint y: 248, endPoint x: 567, endPoint y: 313, distance: 65.8
click at [567, 317] on div "C4 Timber Truck B1 Timber Truck BX1 Express Ute CX2 Express Ute CX1 Express Ute…" at bounding box center [539, 187] width 1078 height 275
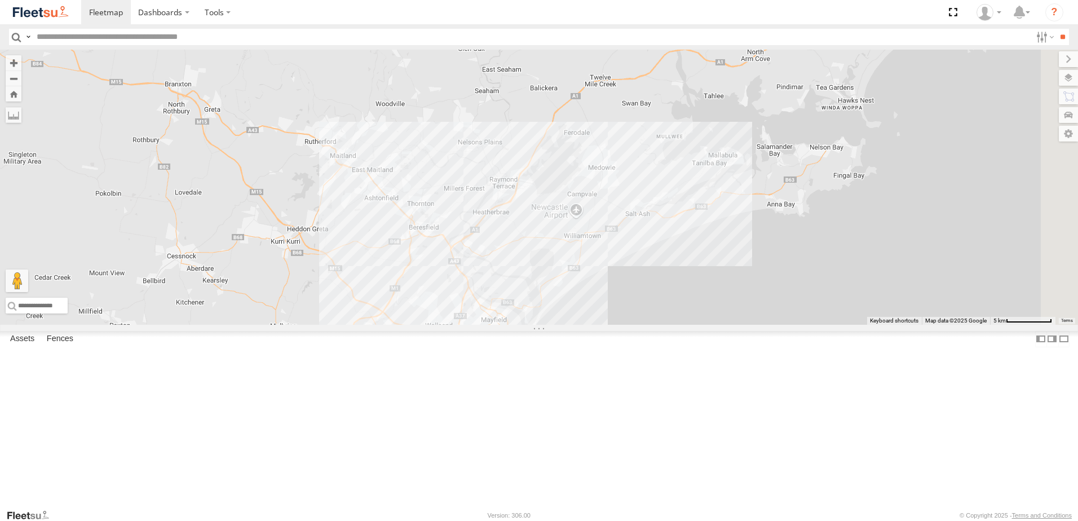
scroll to position [0, 0]
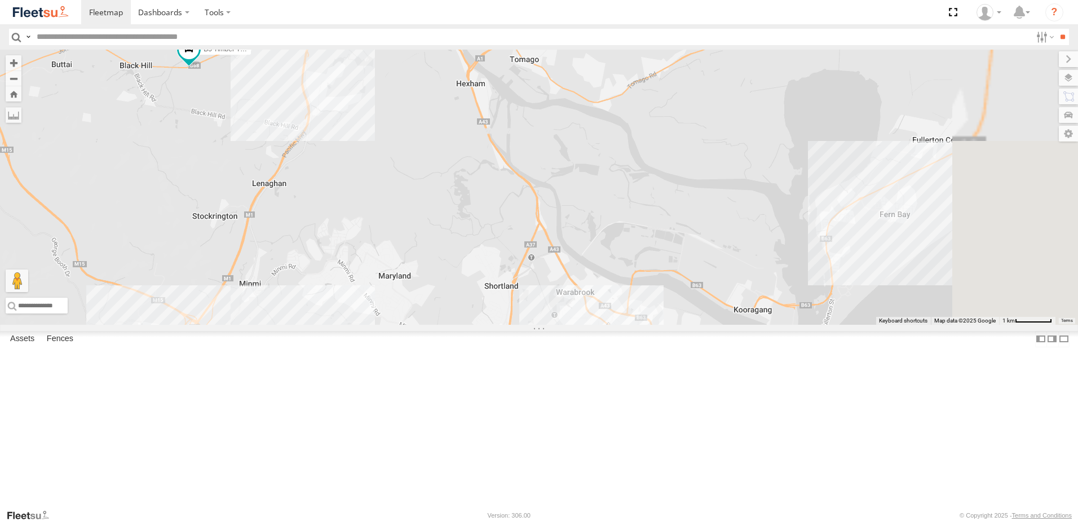
drag, startPoint x: 608, startPoint y: 339, endPoint x: 551, endPoint y: 210, distance: 140.8
click at [551, 210] on div "BX1 Express Ute C3 Timber Truck B5 Timber Truck CX2 Express Ute BX2 Express Ute…" at bounding box center [539, 187] width 1078 height 275
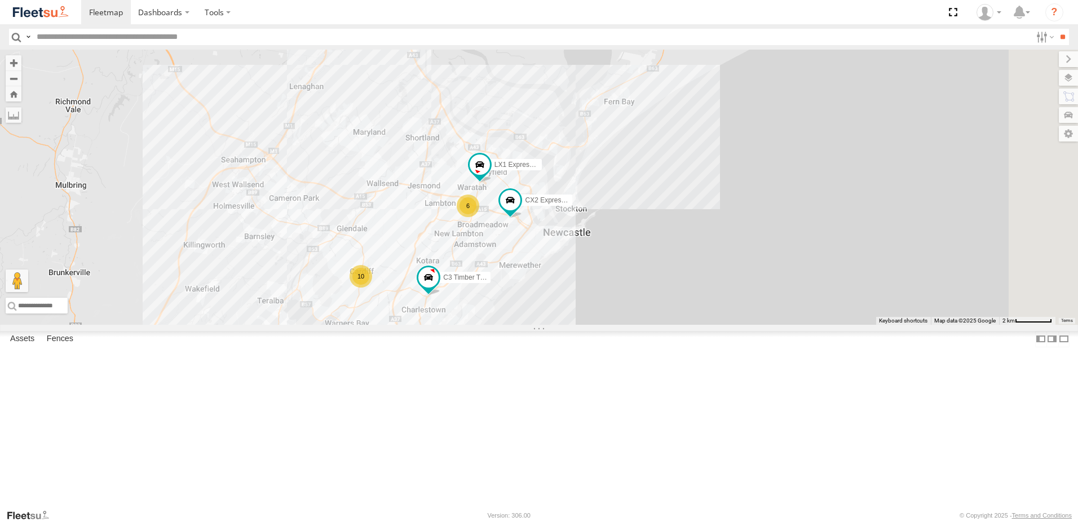
drag, startPoint x: 540, startPoint y: 324, endPoint x: 502, endPoint y: 232, distance: 99.1
click at [502, 232] on div "BX1 Express Ute C3 Timber Truck B5 Timber Truck CX2 Express Ute BX2 Express Ute…" at bounding box center [539, 187] width 1078 height 275
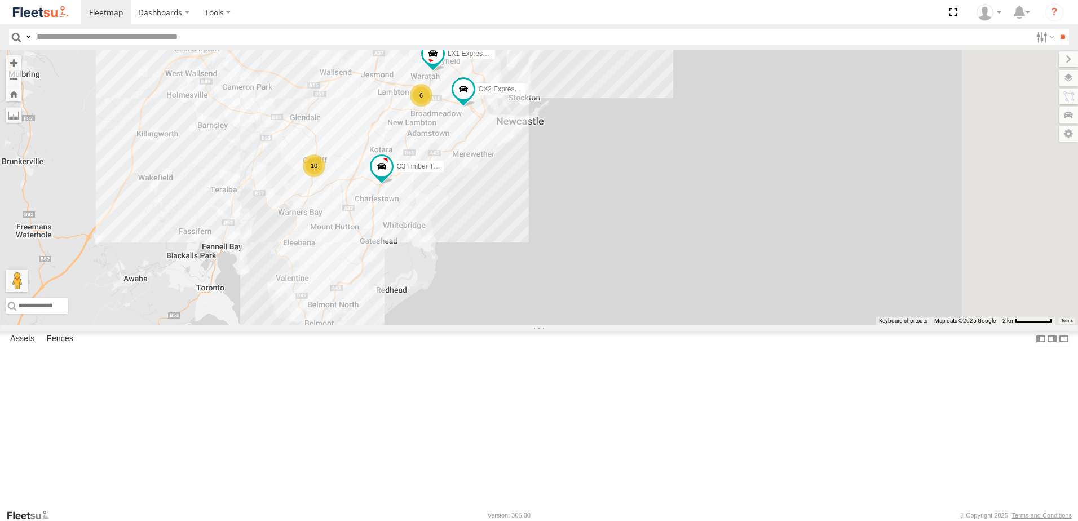
drag, startPoint x: 589, startPoint y: 238, endPoint x: 596, endPoint y: 314, distance: 75.8
click at [596, 314] on div "BX1 Express Ute C3 Timber Truck B5 Timber Truck CX2 Express Ute BX2 Express Ute…" at bounding box center [539, 187] width 1078 height 275
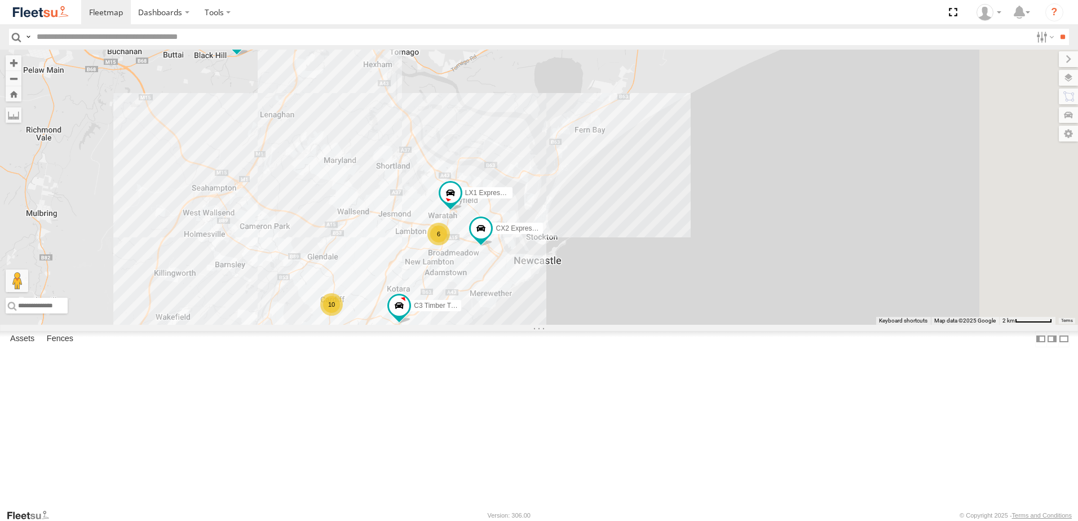
drag, startPoint x: 434, startPoint y: 178, endPoint x: 440, endPoint y: 275, distance: 97.1
click at [440, 275] on div "BX1 Express Ute C3 Timber Truck B5 Timber Truck CX2 Express Ute BX2 Express Ute…" at bounding box center [539, 187] width 1078 height 275
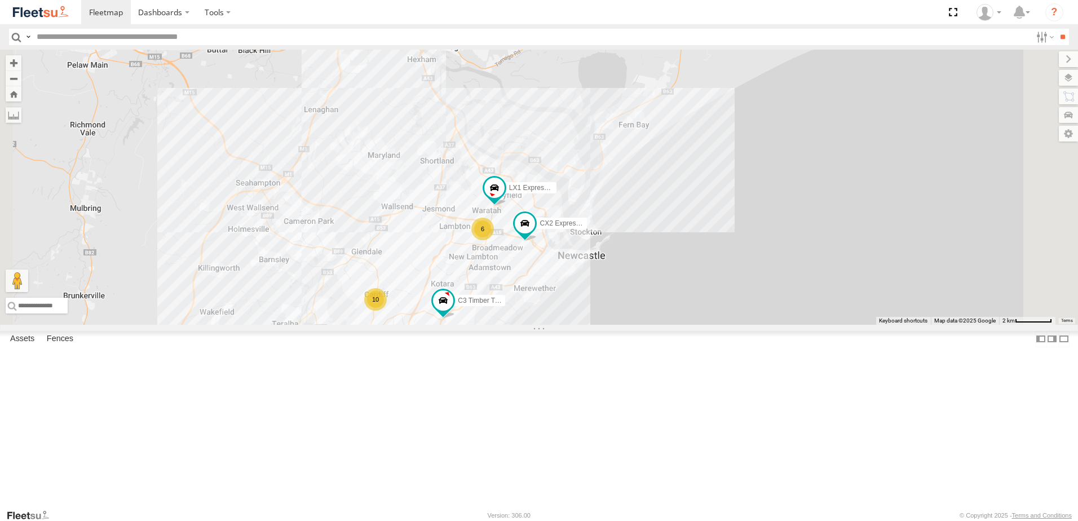
drag, startPoint x: 543, startPoint y: 338, endPoint x: 563, endPoint y: 281, distance: 60.1
click at [563, 281] on div "BX1 Express Ute C3 Timber Truck B5 Timber Truck CX2 Express Ute BX2 Express Ute…" at bounding box center [539, 187] width 1078 height 275
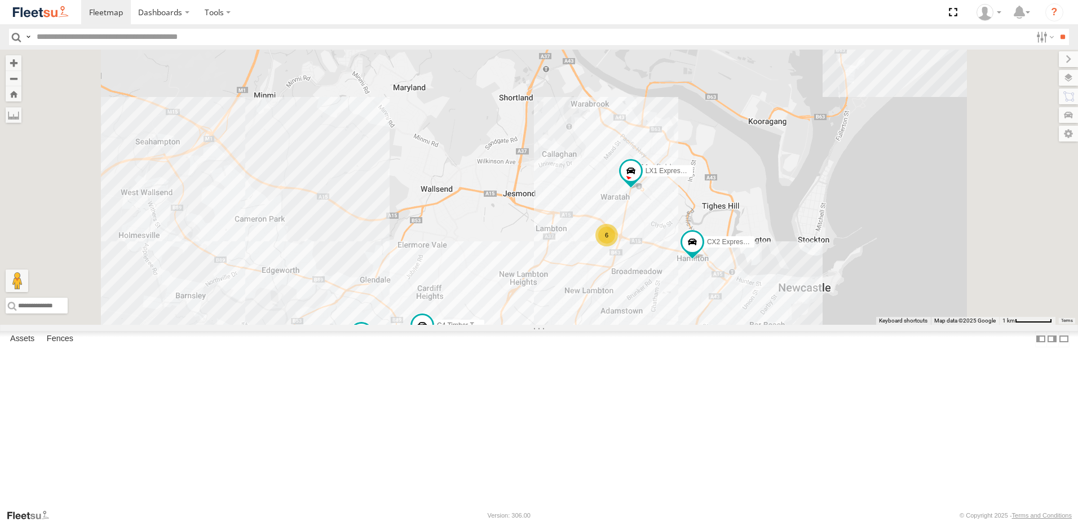
drag, startPoint x: 543, startPoint y: 251, endPoint x: 545, endPoint y: 238, distance: 13.2
click at [545, 238] on div "BX1 Express Ute C3 Timber Truck B5 Timber Truck CX2 Express Ute BX2 Express Ute…" at bounding box center [539, 187] width 1078 height 275
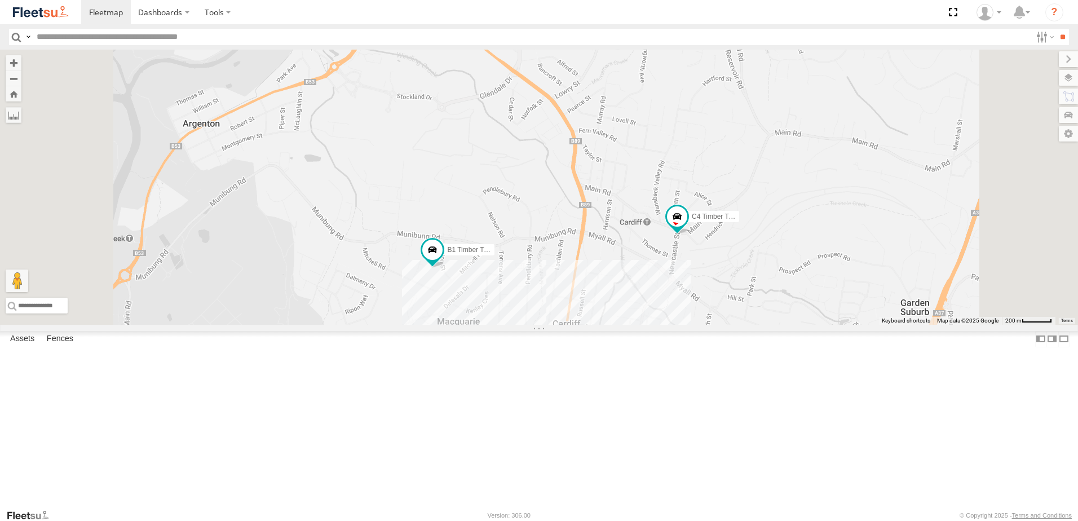
drag, startPoint x: 601, startPoint y: 437, endPoint x: 608, endPoint y: 331, distance: 106.8
click at [608, 325] on div "BX1 Express Ute C3 Timber Truck B5 Timber Truck CX2 Express Ute BX2 Express Ute…" at bounding box center [539, 187] width 1078 height 275
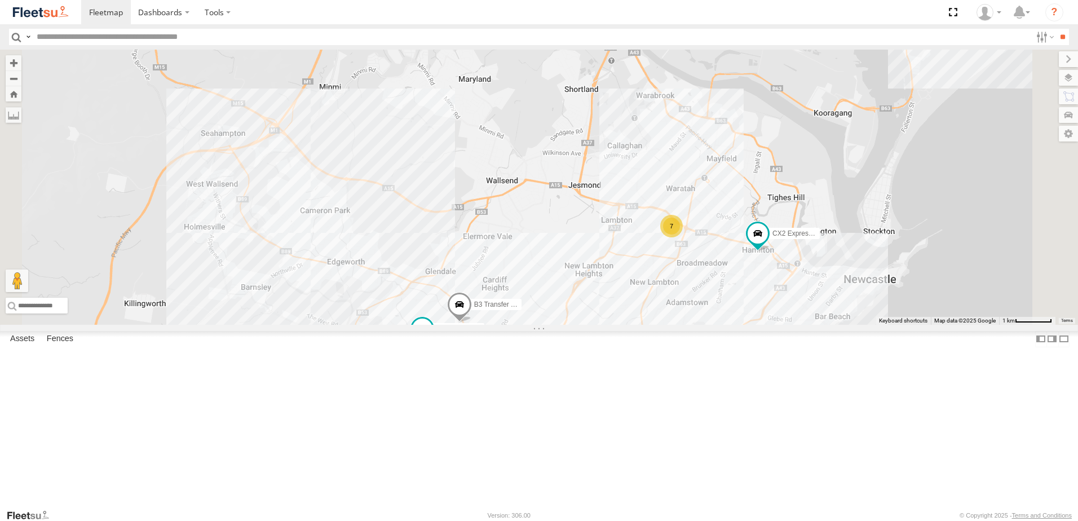
drag, startPoint x: 533, startPoint y: 153, endPoint x: 549, endPoint y: 336, distance: 183.4
click at [550, 325] on div "C3 Timber Truck CX2 Express Ute B3 Transfer Truck B1 Timber Truck 7 8" at bounding box center [539, 187] width 1078 height 275
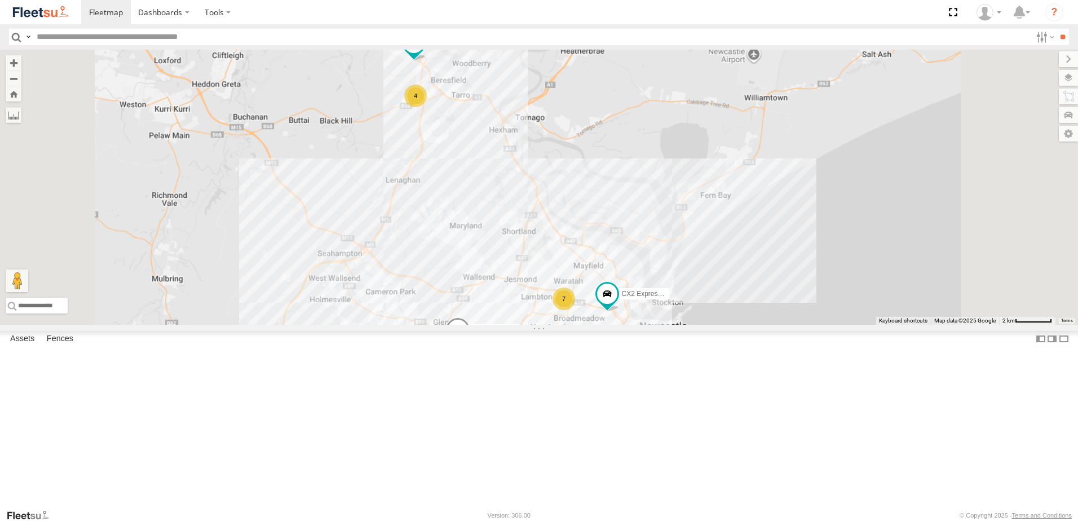
drag, startPoint x: 494, startPoint y: 123, endPoint x: 537, endPoint y: 234, distance: 118.3
click at [538, 235] on div "C3 Timber Truck CX2 Express Ute B3 Transfer Truck B1 Timber Truck B4 Timber Tru…" at bounding box center [539, 187] width 1078 height 275
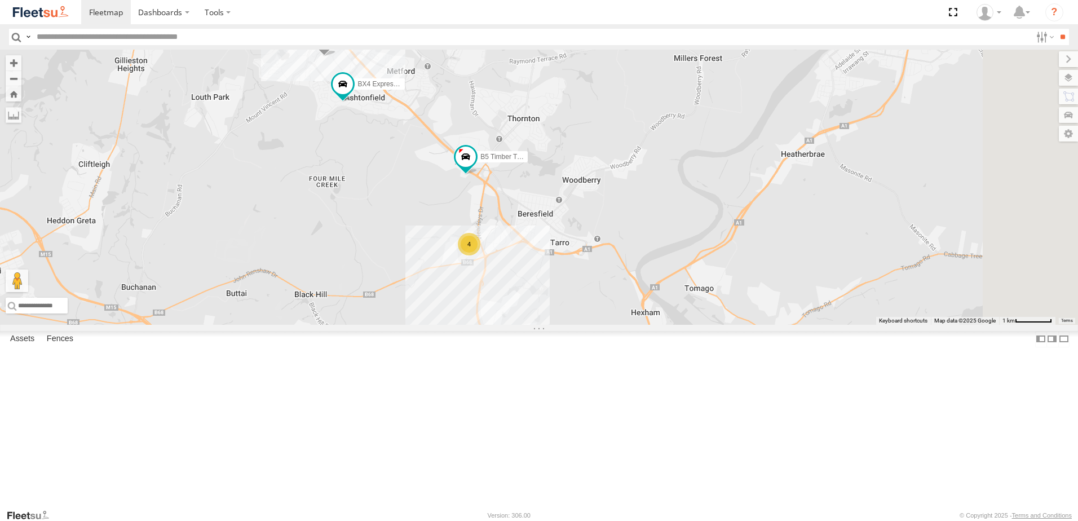
drag, startPoint x: 603, startPoint y: 367, endPoint x: 536, endPoint y: 274, distance: 114.7
click at [536, 276] on div "C3 Timber Truck CX2 Express Ute B3 Transfer Truck B1 Timber Truck B4 Timber Tru…" at bounding box center [539, 187] width 1078 height 275
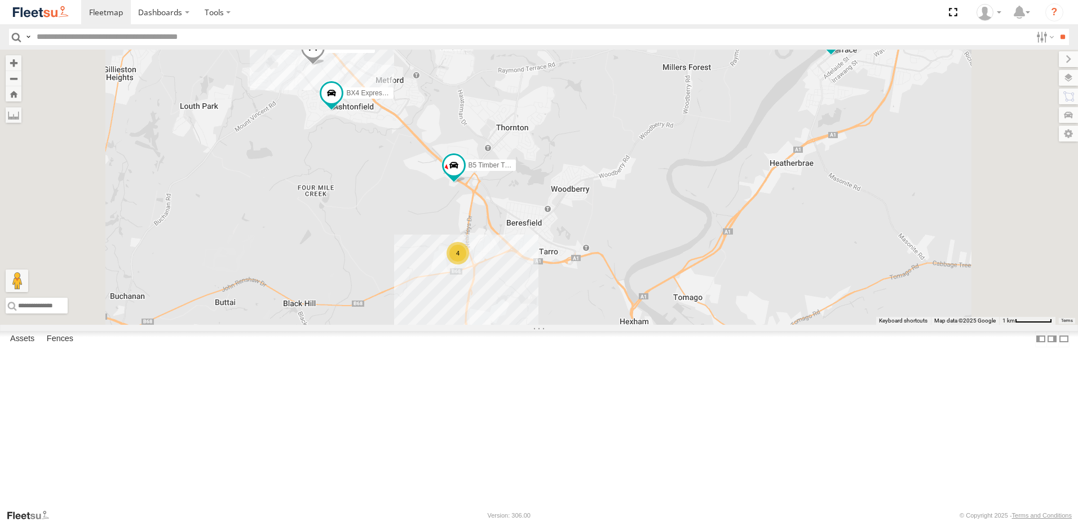
drag, startPoint x: 530, startPoint y: 407, endPoint x: 542, endPoint y: 249, distance: 158.3
click at [542, 249] on div "C3 Timber Truck CX2 Express Ute B3 Transfer Truck B1 Timber Truck B4 Timber Tru…" at bounding box center [539, 187] width 1078 height 275
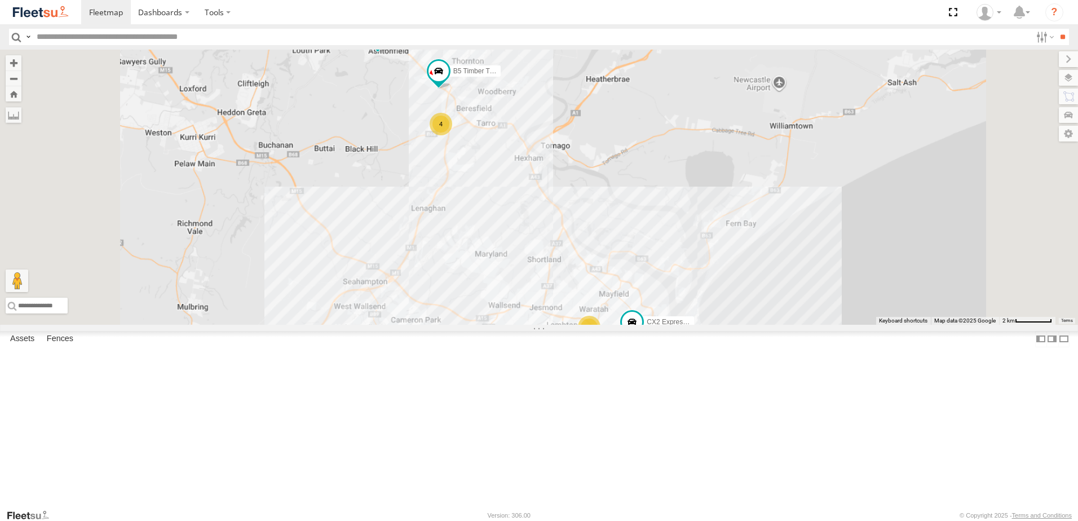
drag, startPoint x: 510, startPoint y: 402, endPoint x: 514, endPoint y: 303, distance: 99.3
click at [512, 303] on div "C3 Timber Truck CX2 Express Ute B3 Transfer Truck B1 Timber Truck B4 Timber Tru…" at bounding box center [539, 187] width 1078 height 275
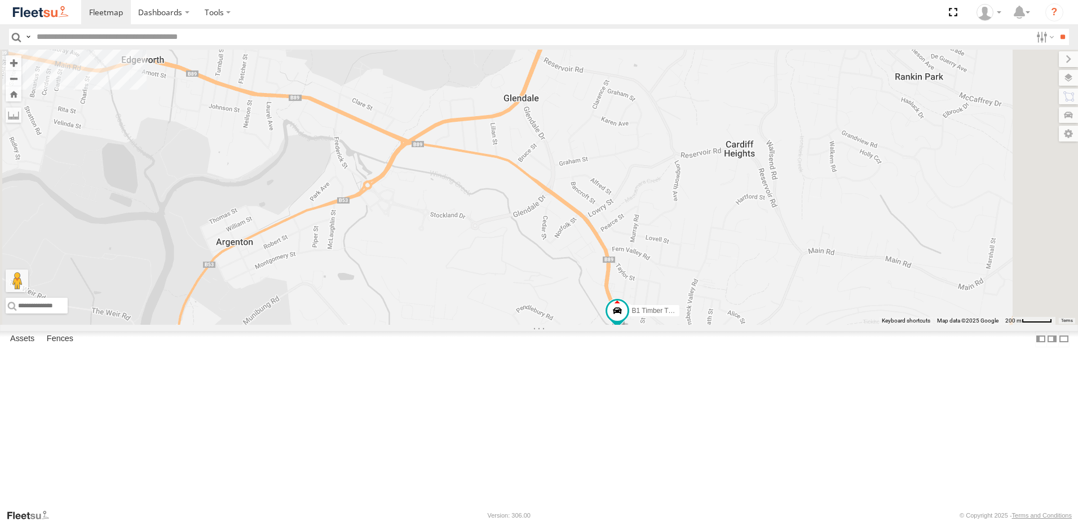
drag, startPoint x: 691, startPoint y: 255, endPoint x: 685, endPoint y: 378, distance: 123.0
click at [686, 325] on div "CX3 Express Ute B3 Transfer Truck B1 Timber Truck LX4 Express Ute CX2 Express U…" at bounding box center [539, 187] width 1078 height 275
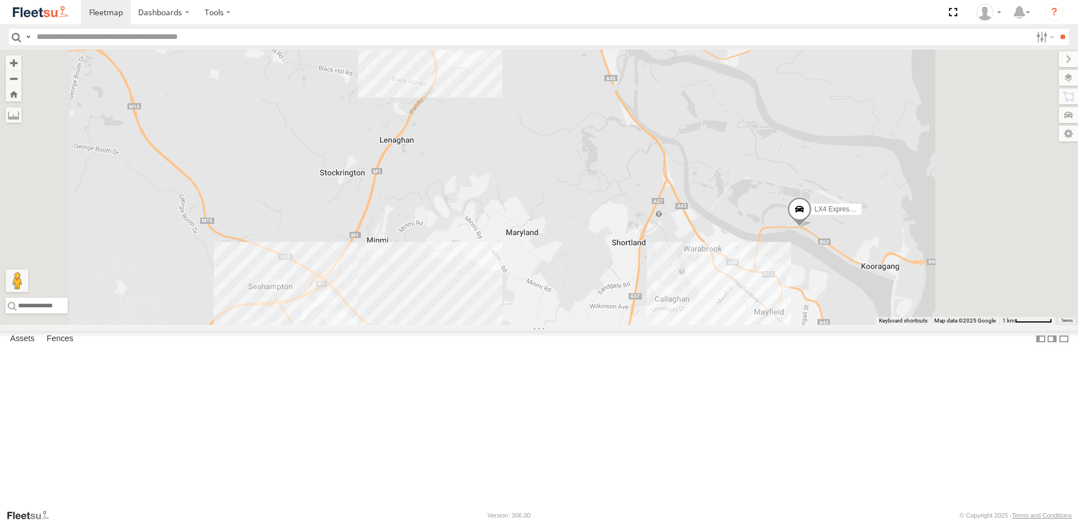
drag, startPoint x: 613, startPoint y: 227, endPoint x: 556, endPoint y: 397, distance: 180.1
click at [556, 325] on div "CX3 Express Ute B3 Transfer Truck B1 Timber Truck LX4 Express Ute CX2 Express U…" at bounding box center [539, 187] width 1078 height 275
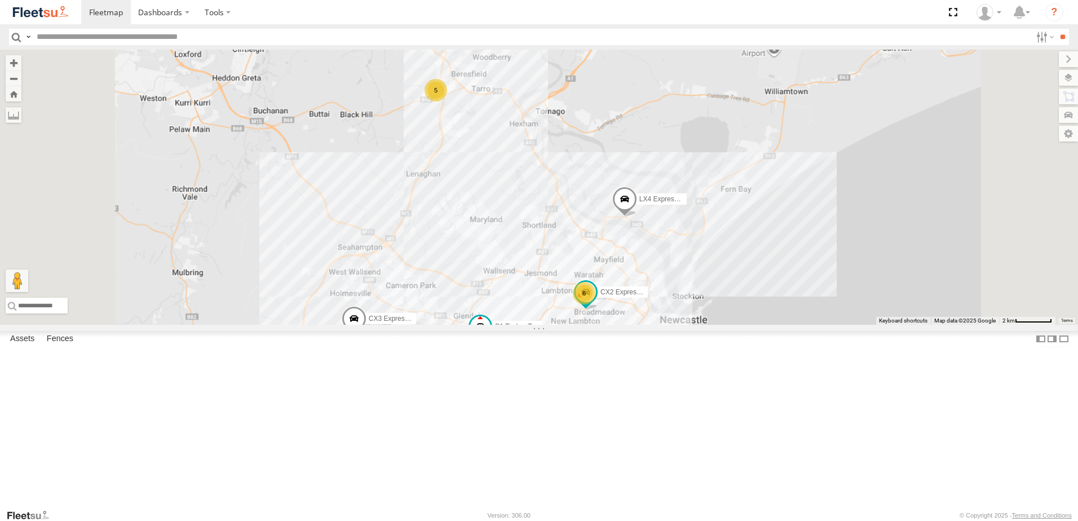
drag, startPoint x: 608, startPoint y: 222, endPoint x: 607, endPoint y: 289, distance: 67.1
click at [607, 289] on div "CX3 Express Ute B3 Transfer Truck B1 Timber Truck LX4 Express Ute CX2 Express U…" at bounding box center [539, 187] width 1078 height 275
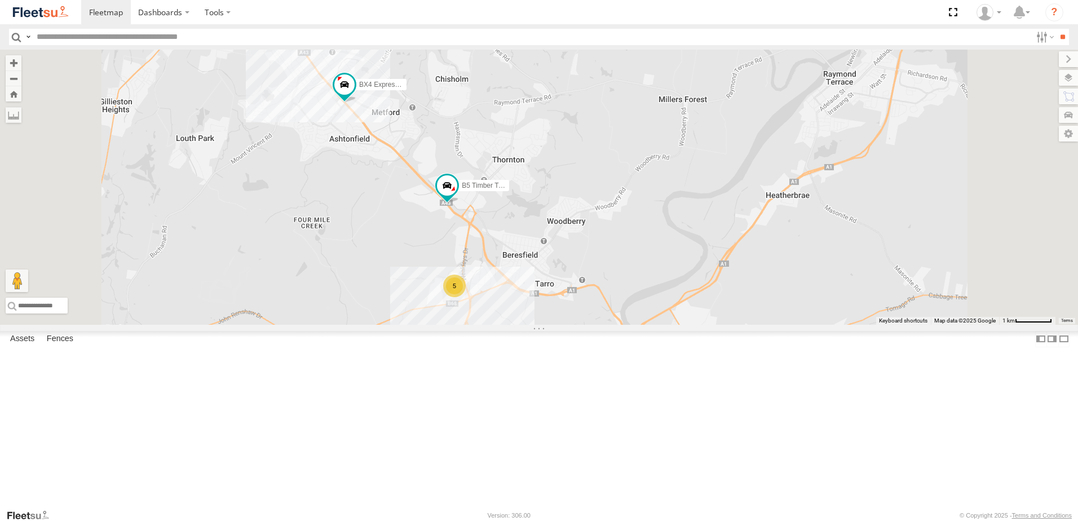
drag, startPoint x: 444, startPoint y: 251, endPoint x: 457, endPoint y: 291, distance: 42.3
click at [457, 291] on div "CX3 Express Ute B3 Transfer Truck B1 Timber Truck LX4 Express Ute CX2 Express U…" at bounding box center [539, 187] width 1078 height 275
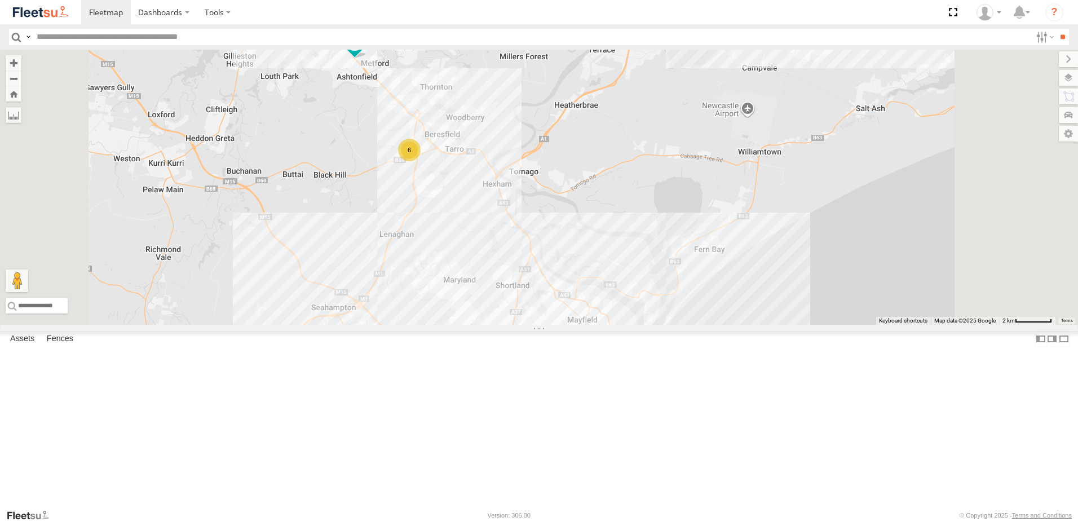
drag, startPoint x: 543, startPoint y: 366, endPoint x: 521, endPoint y: 223, distance: 144.3
click at [521, 225] on div "BX4 Express Ute 6" at bounding box center [539, 187] width 1078 height 275
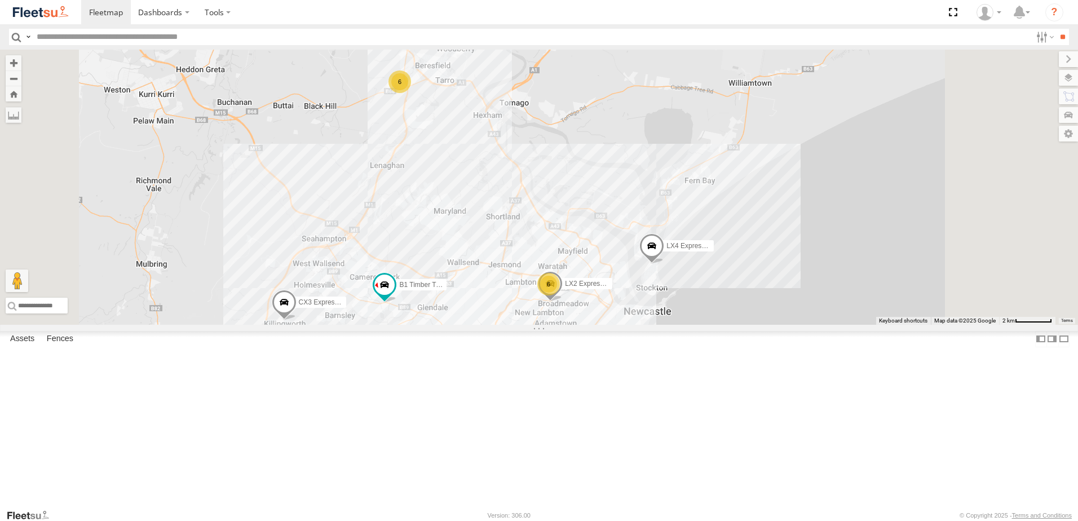
click at [516, 276] on div "BX4 Express Ute 6 LX2 Express Ute 7 CX3 Express Ute 6 LX4 Express Ute CX2 Expre…" at bounding box center [539, 187] width 1078 height 275
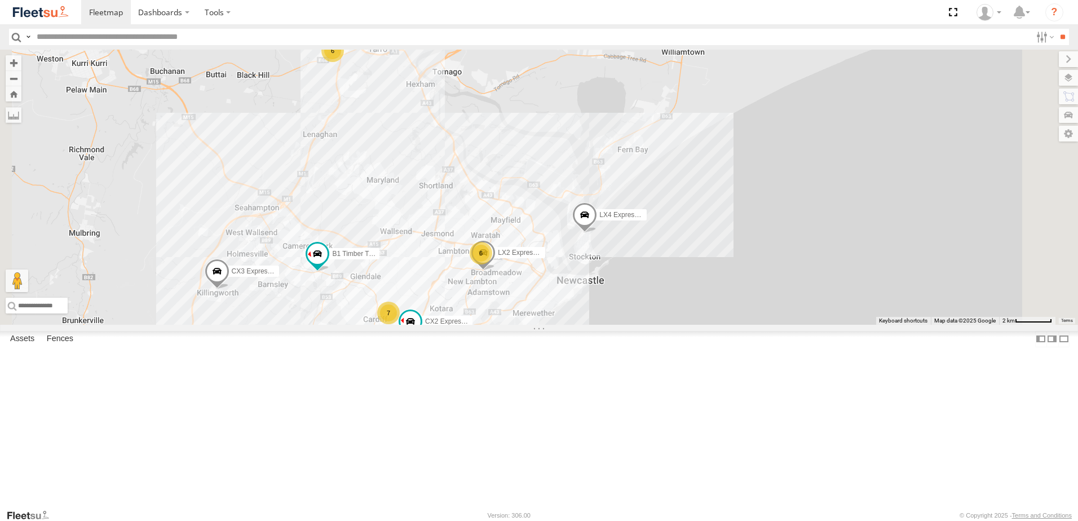
drag, startPoint x: 620, startPoint y: 359, endPoint x: 563, endPoint y: 250, distance: 122.5
click at [563, 251] on div "BX4 Express Ute LX2 Express Ute CX3 Express Ute LX4 Express Ute CX2 Express Ute…" at bounding box center [539, 187] width 1078 height 275
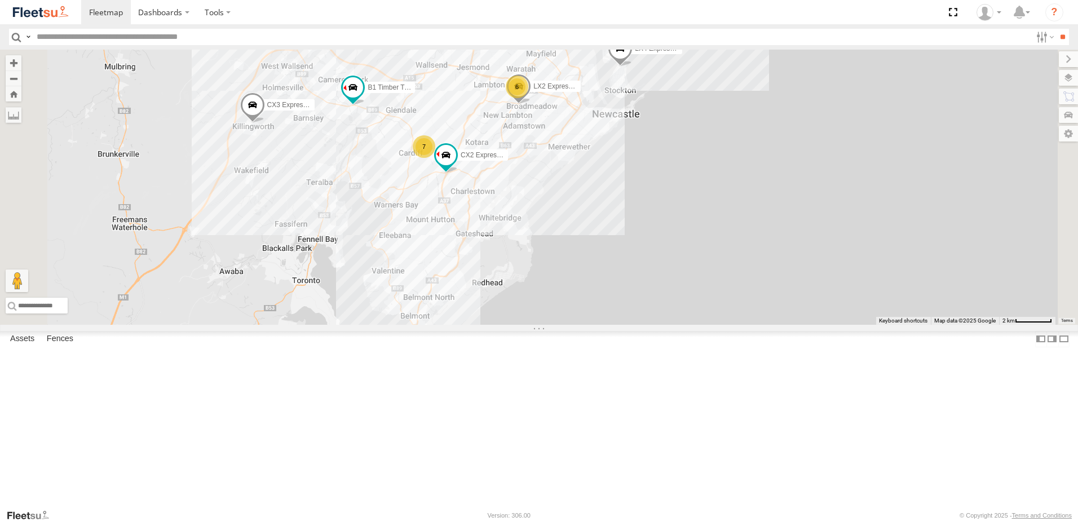
drag, startPoint x: 578, startPoint y: 333, endPoint x: 619, endPoint y: 170, distance: 167.9
click at [619, 170] on div "BX4 Express Ute LX2 Express Ute CX3 Express Ute LX4 Express Ute CX2 Express Ute…" at bounding box center [539, 187] width 1078 height 275
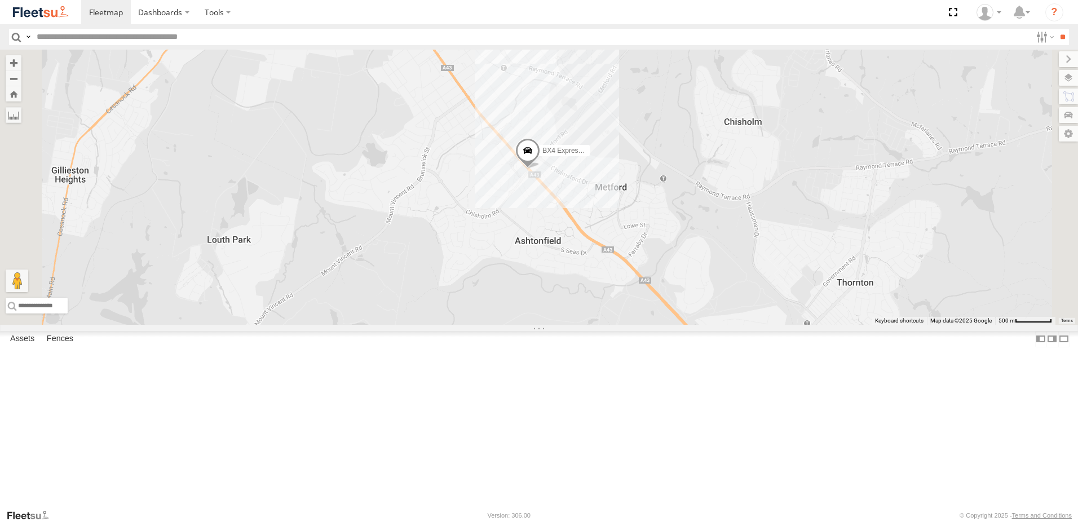
click at [540, 169] on span at bounding box center [527, 154] width 25 height 30
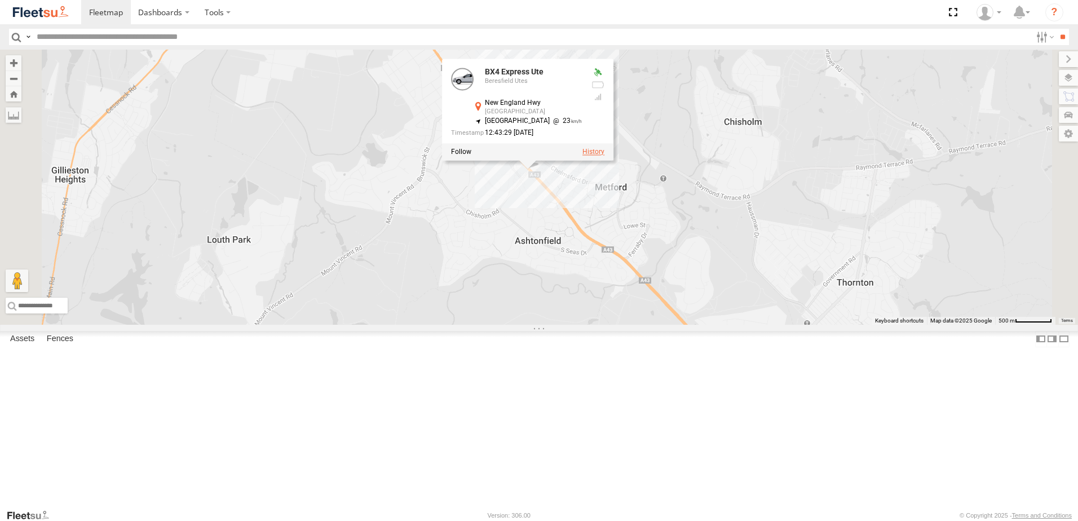
click at [604, 156] on label at bounding box center [593, 152] width 22 height 8
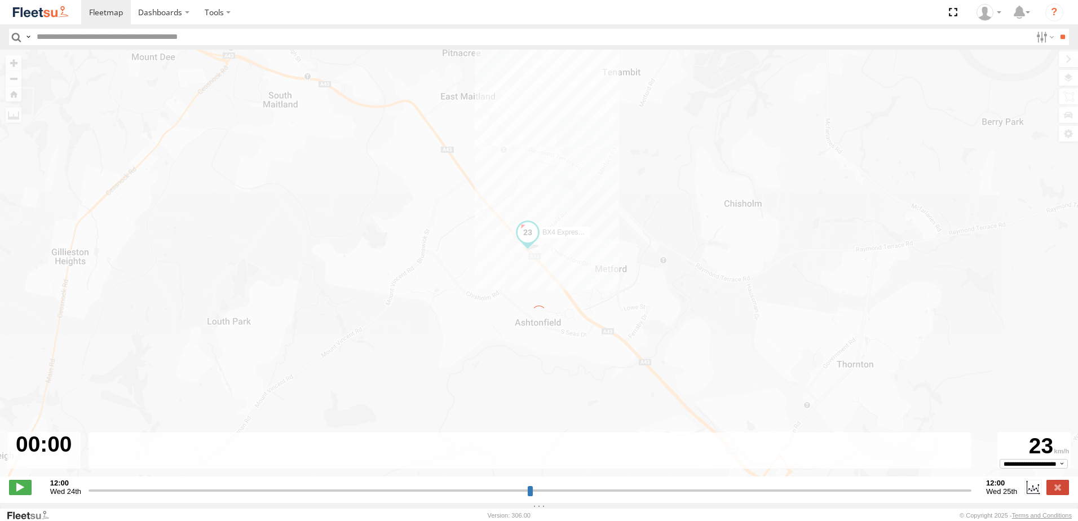
type input "**********"
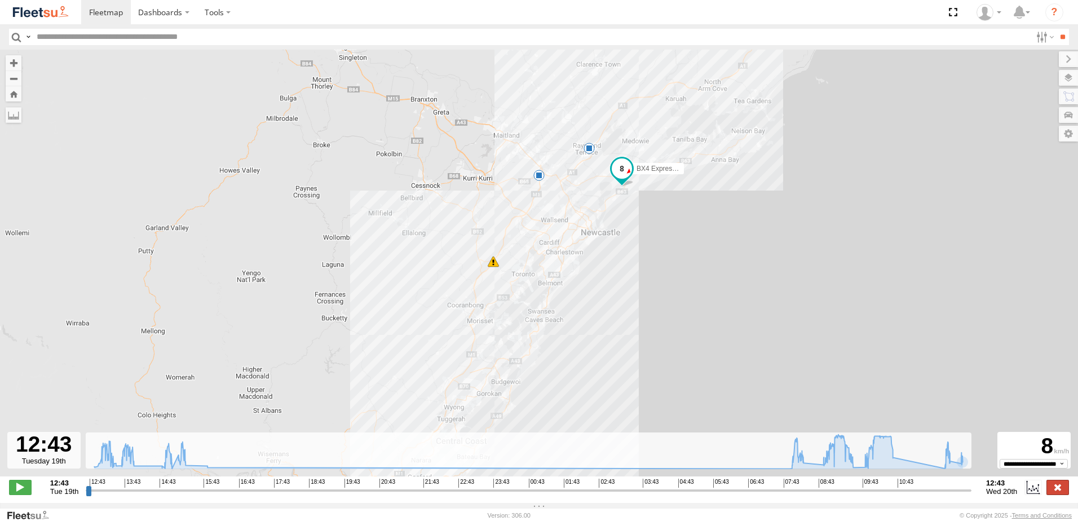
click at [1062, 492] on label at bounding box center [1057, 487] width 23 height 15
